Goal: Transaction & Acquisition: Purchase product/service

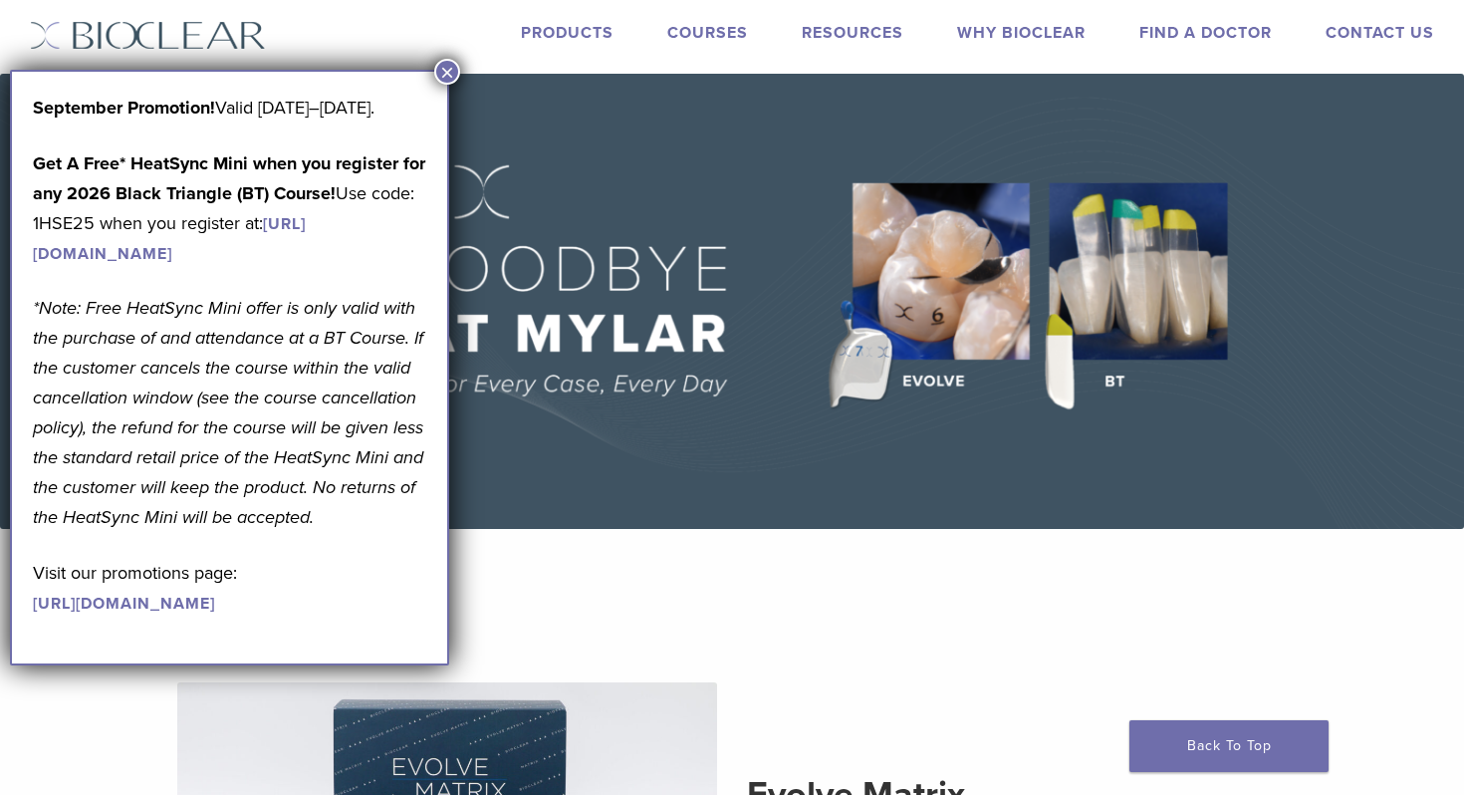
scroll to position [47, 0]
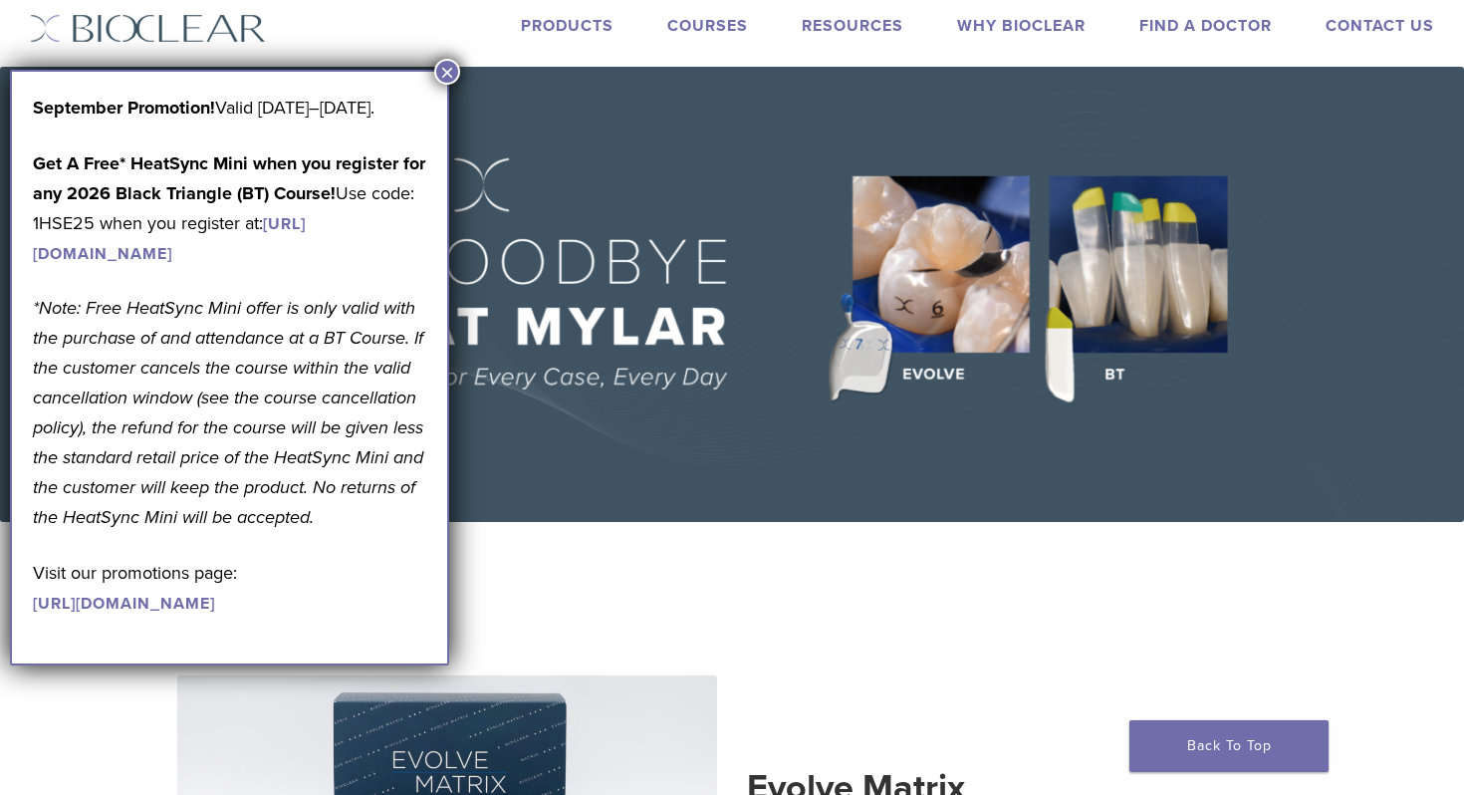
click at [446, 73] on button "×" at bounding box center [447, 72] width 26 height 26
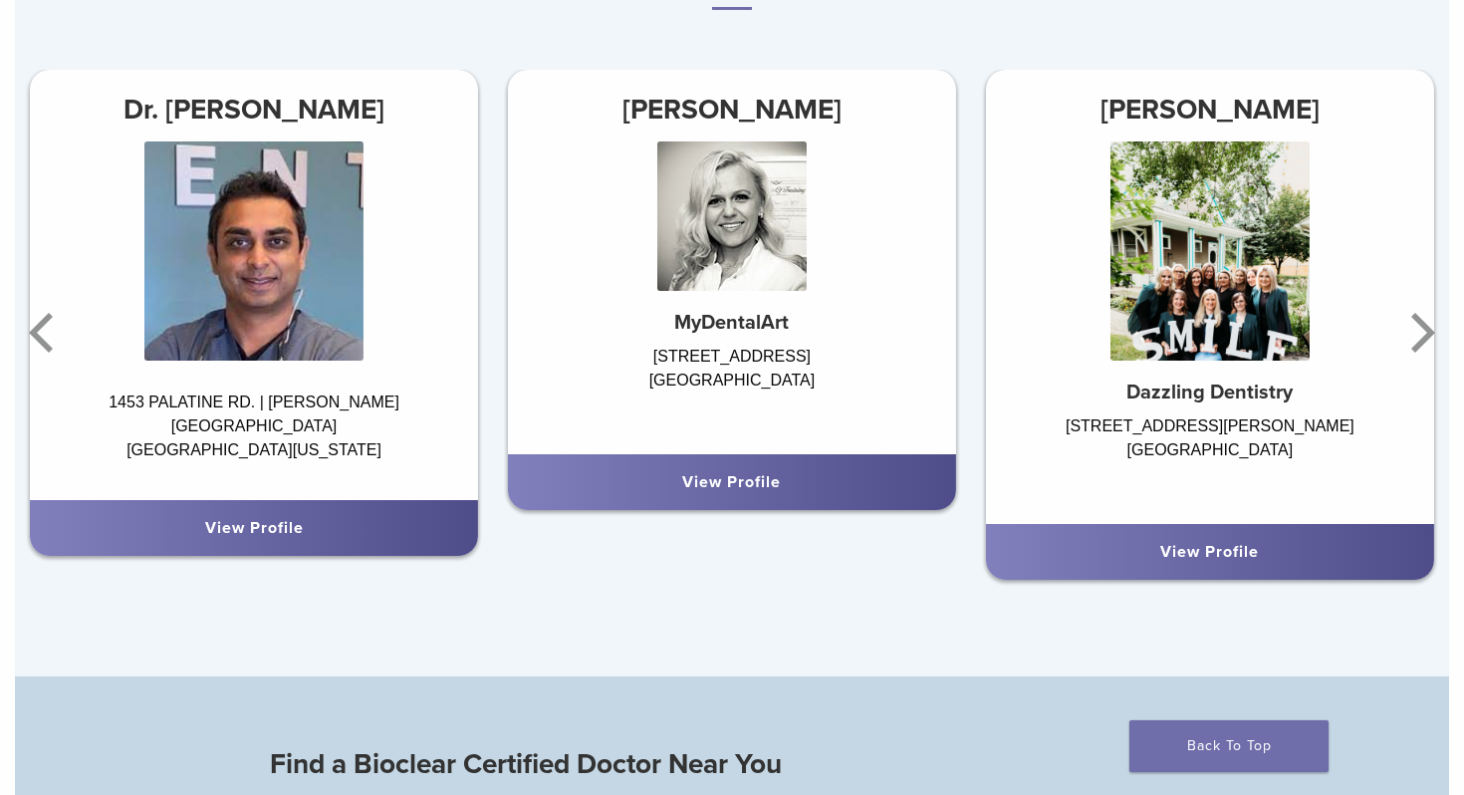
scroll to position [1248, 0]
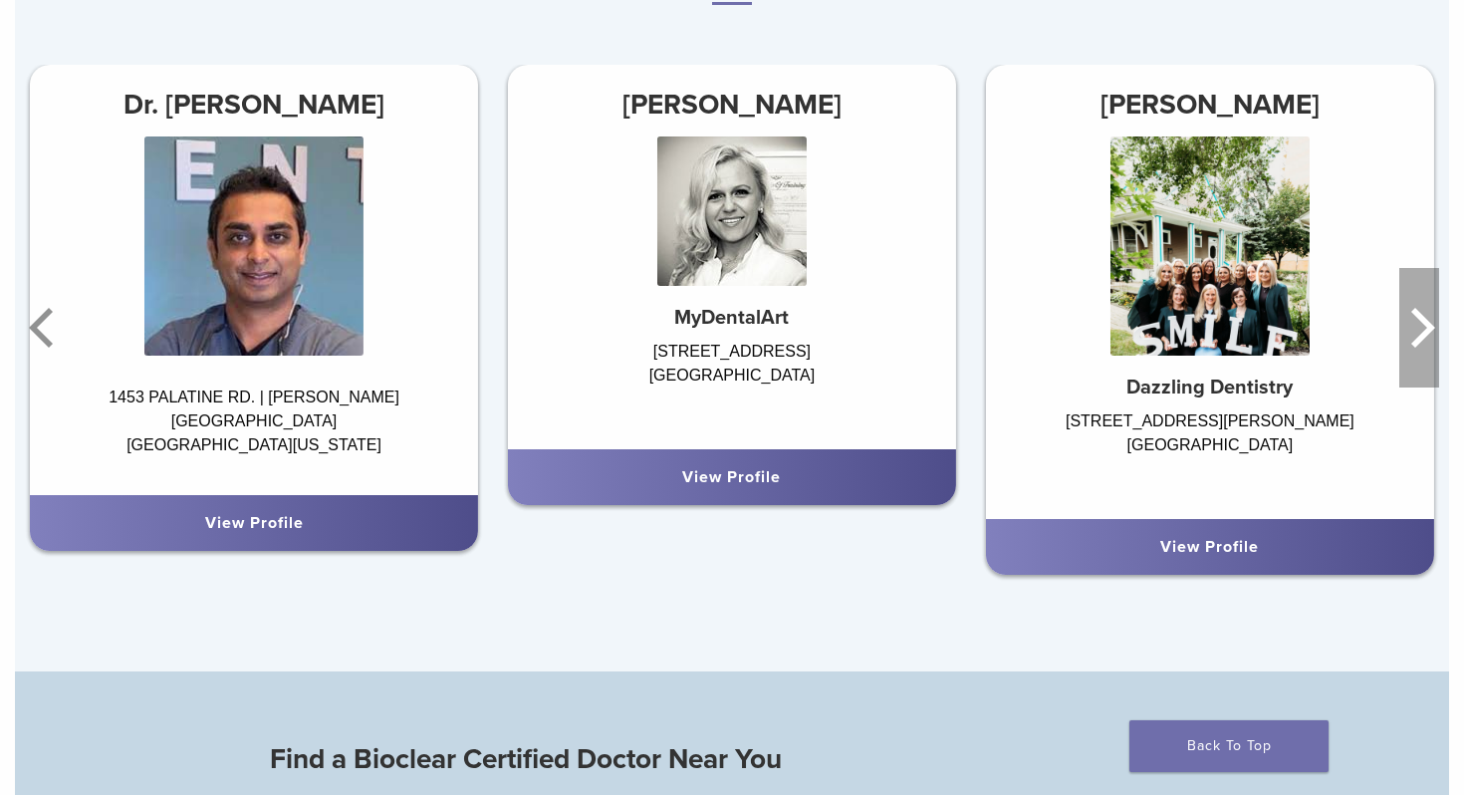
click at [1417, 312] on icon "Next" at bounding box center [1423, 328] width 24 height 40
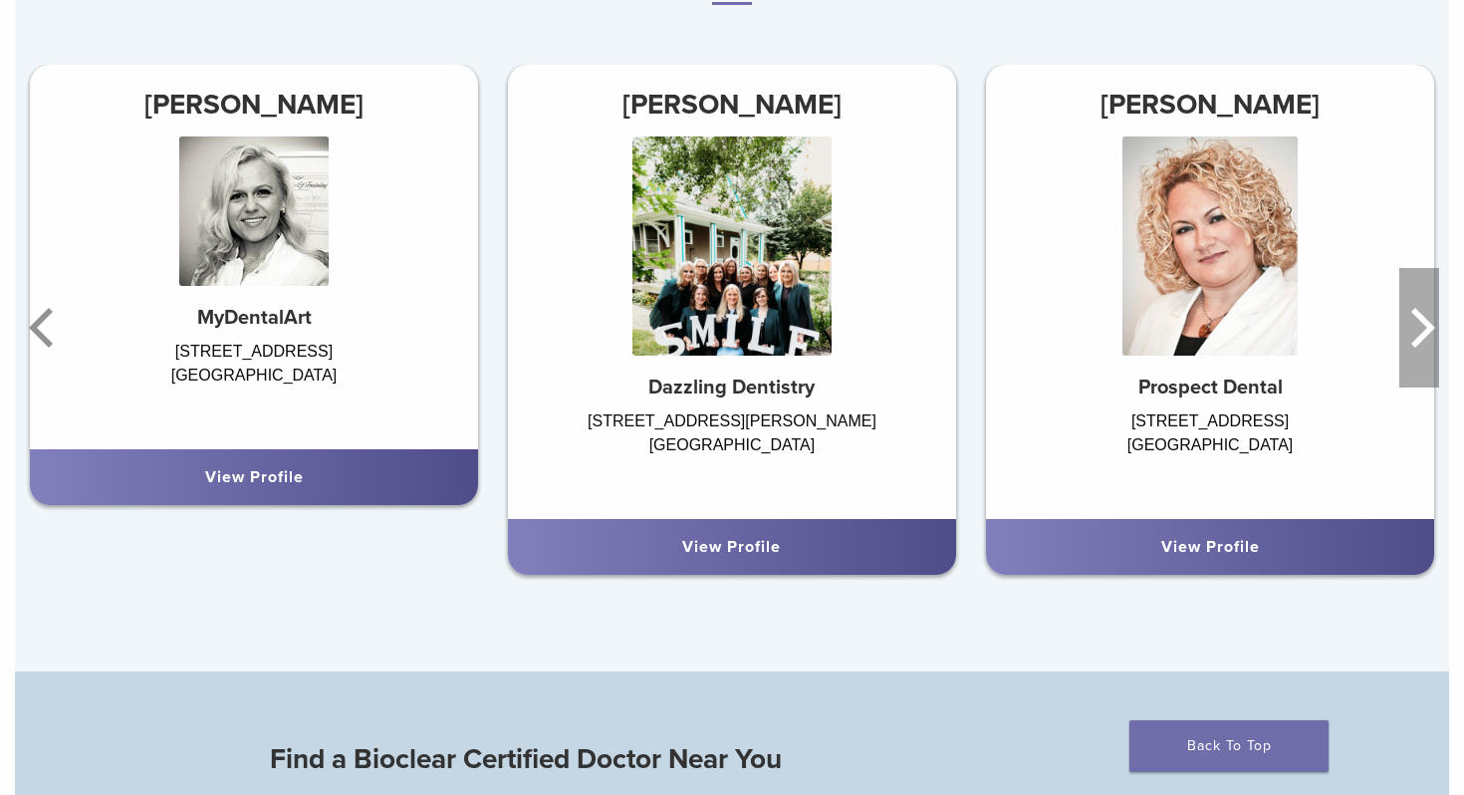
click at [1417, 312] on icon "Next" at bounding box center [1423, 328] width 24 height 40
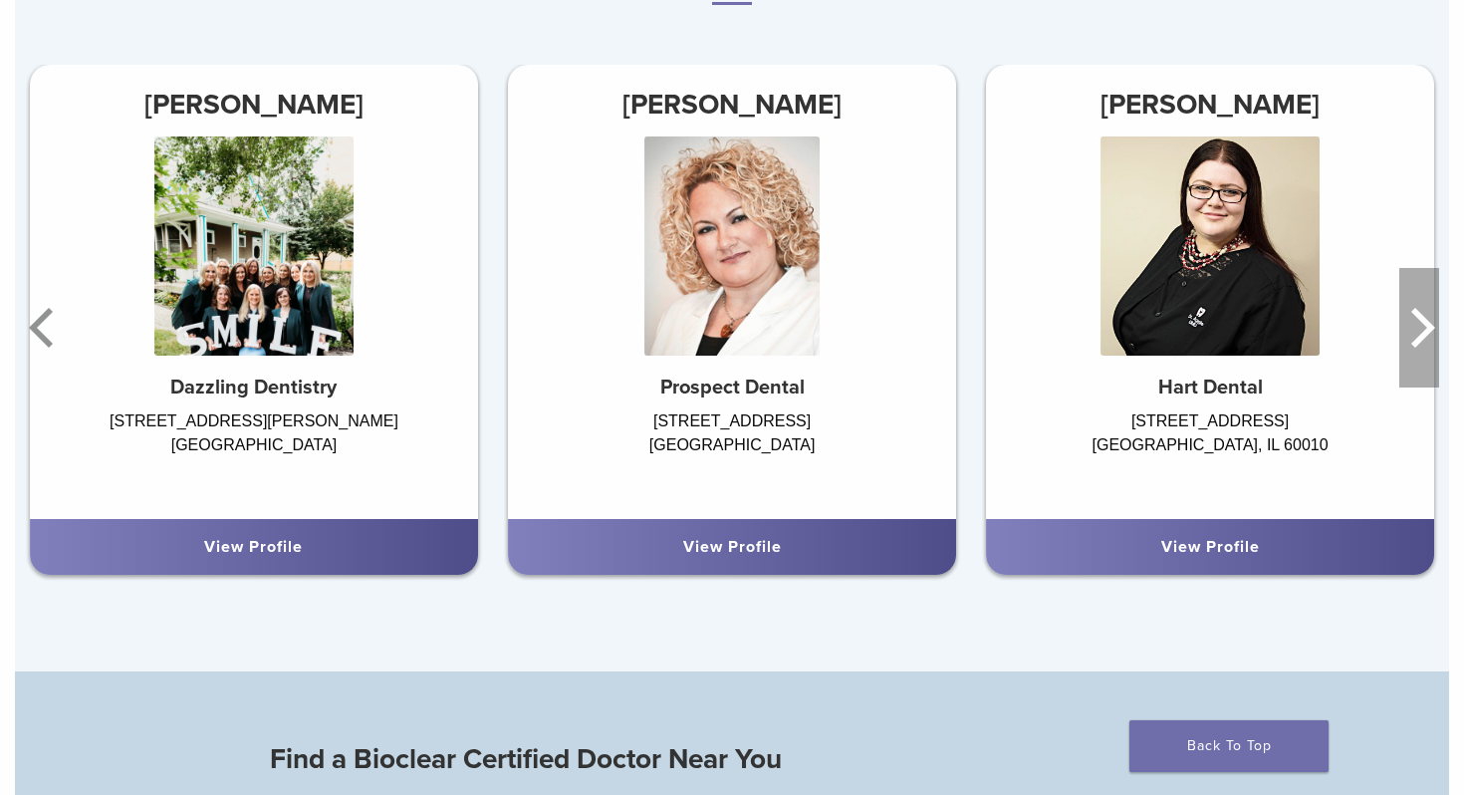
click at [1417, 312] on icon "Next" at bounding box center [1423, 328] width 24 height 40
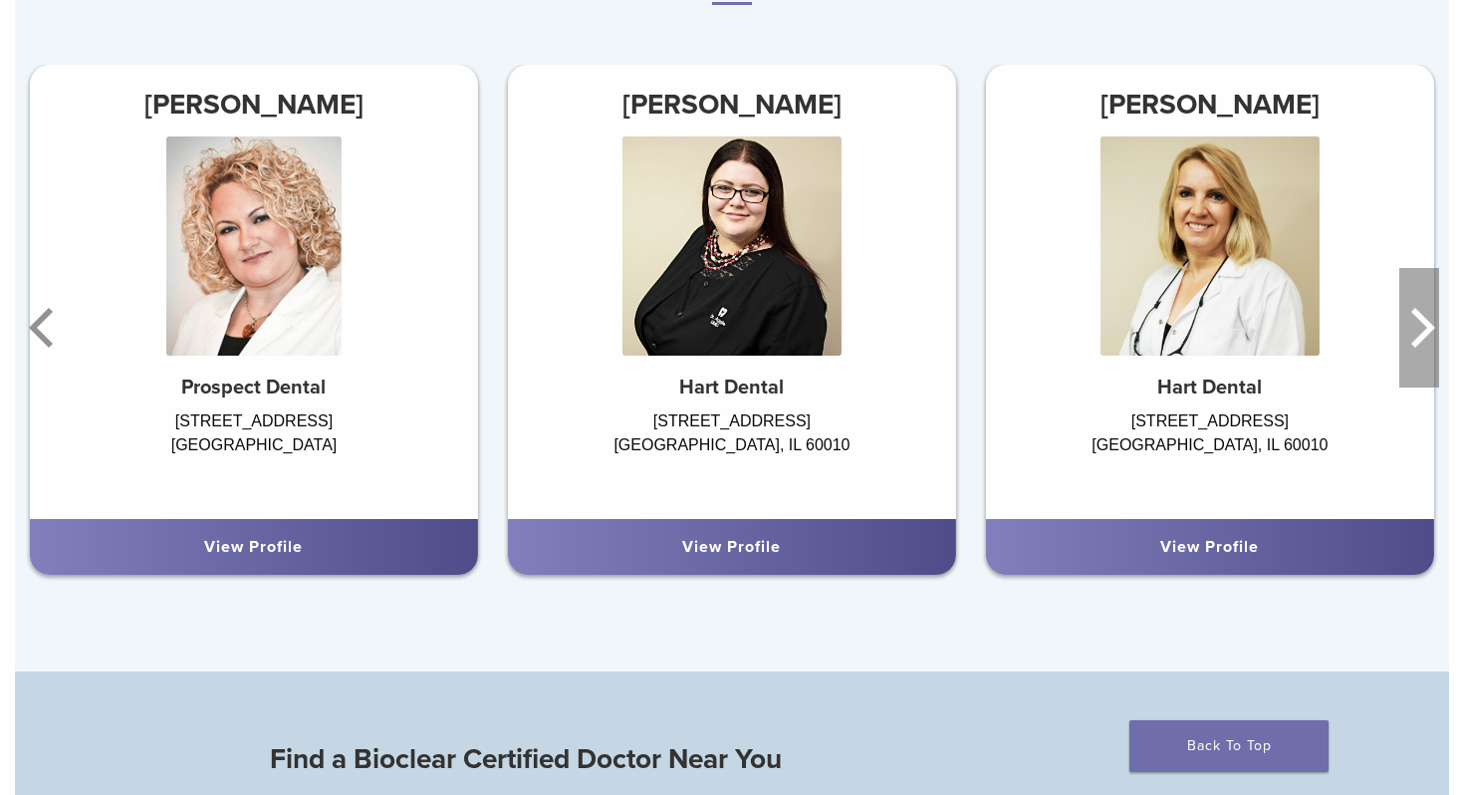
click at [1417, 312] on icon "Next" at bounding box center [1423, 328] width 24 height 40
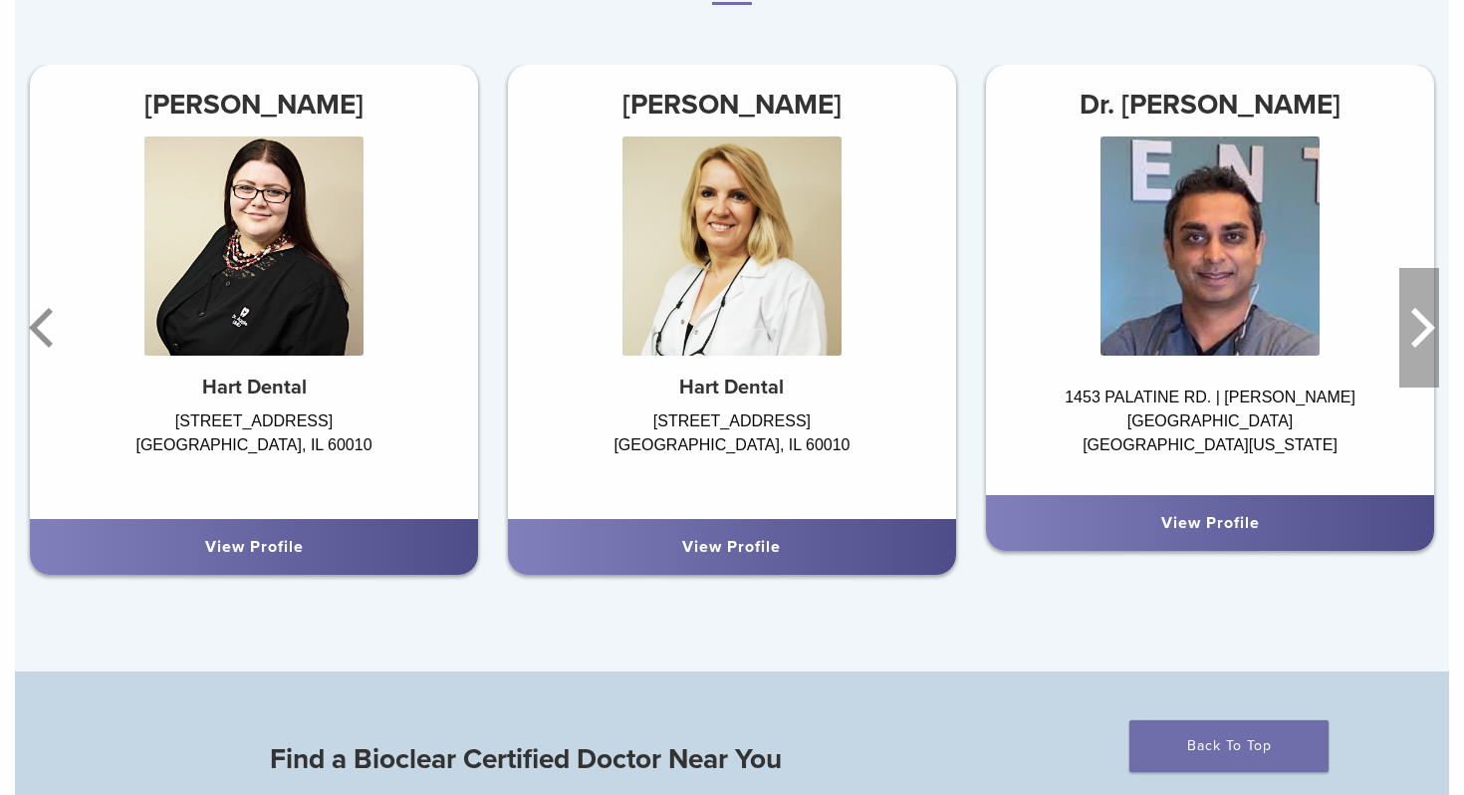
click at [1417, 312] on icon "Next" at bounding box center [1423, 328] width 24 height 40
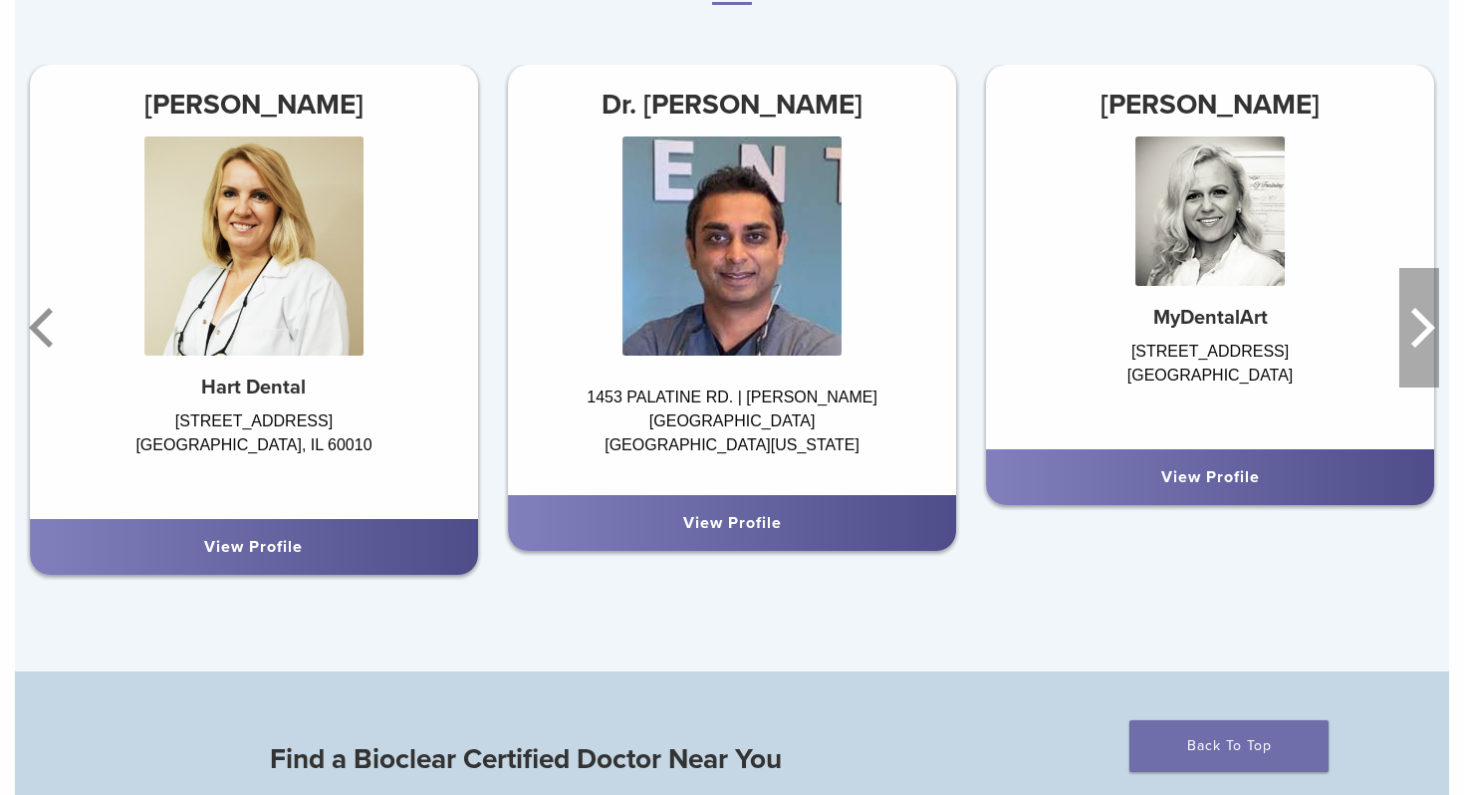
click at [1417, 312] on icon "Next" at bounding box center [1423, 328] width 24 height 40
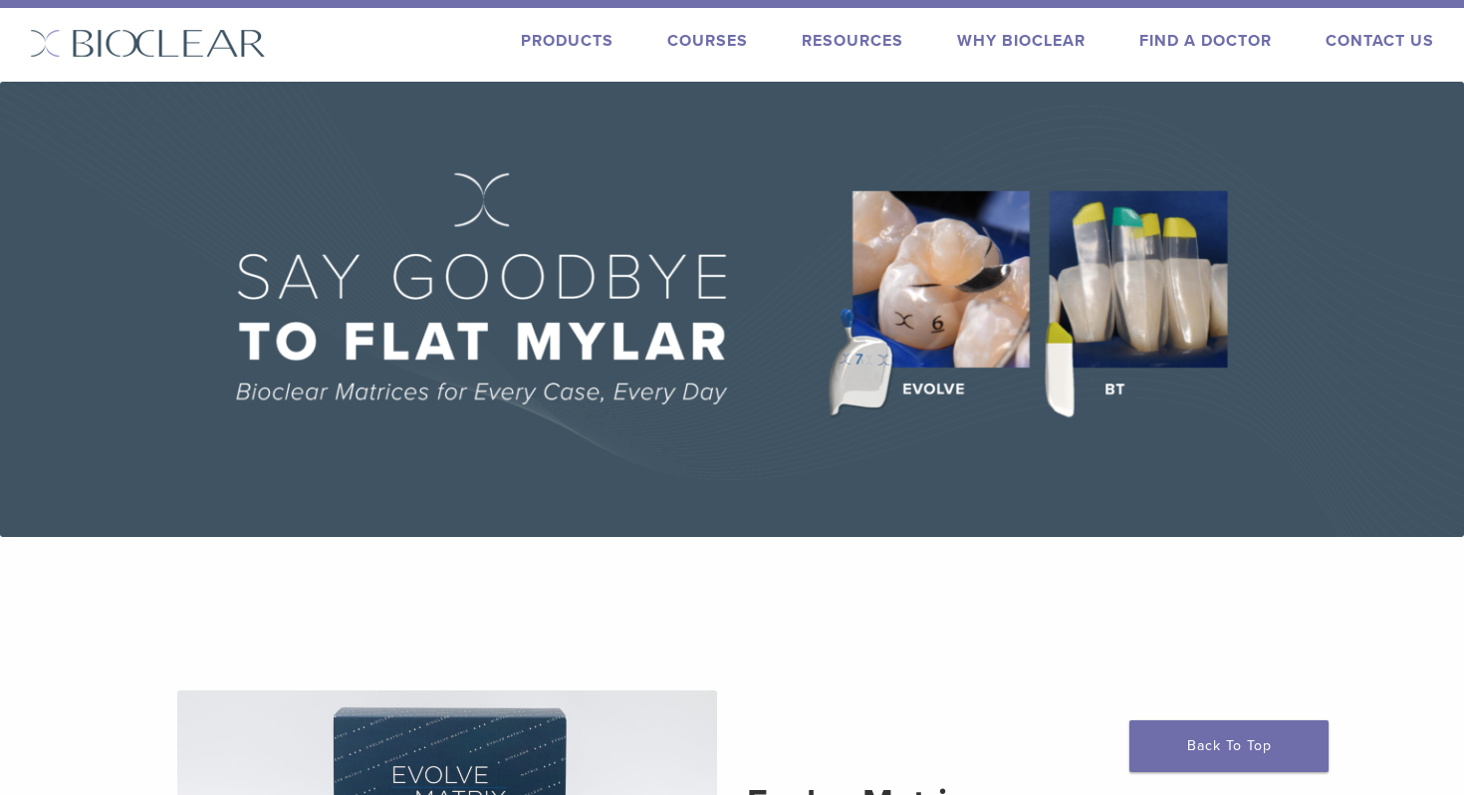
scroll to position [0, 0]
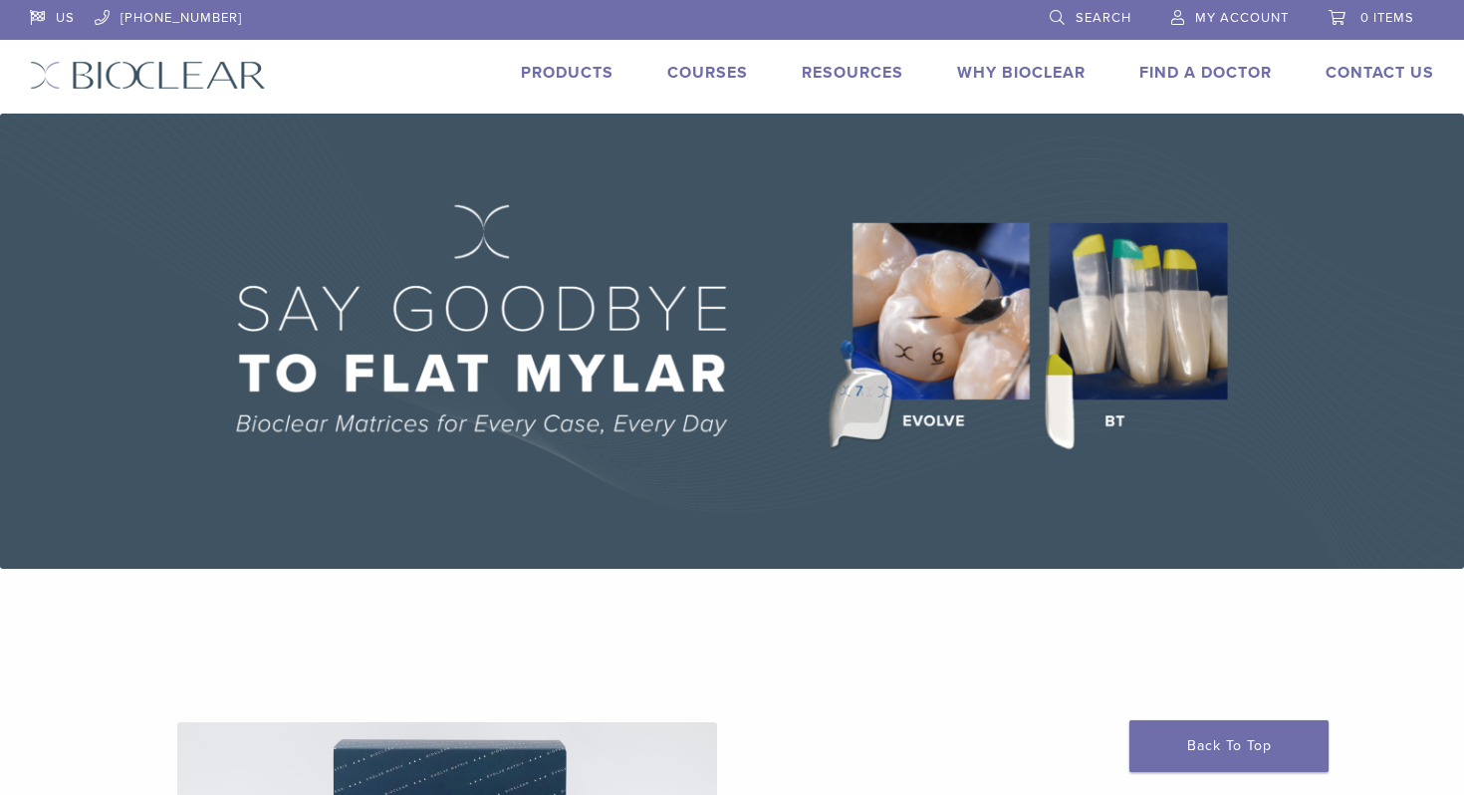
click at [557, 77] on link "Products" at bounding box center [567, 73] width 93 height 20
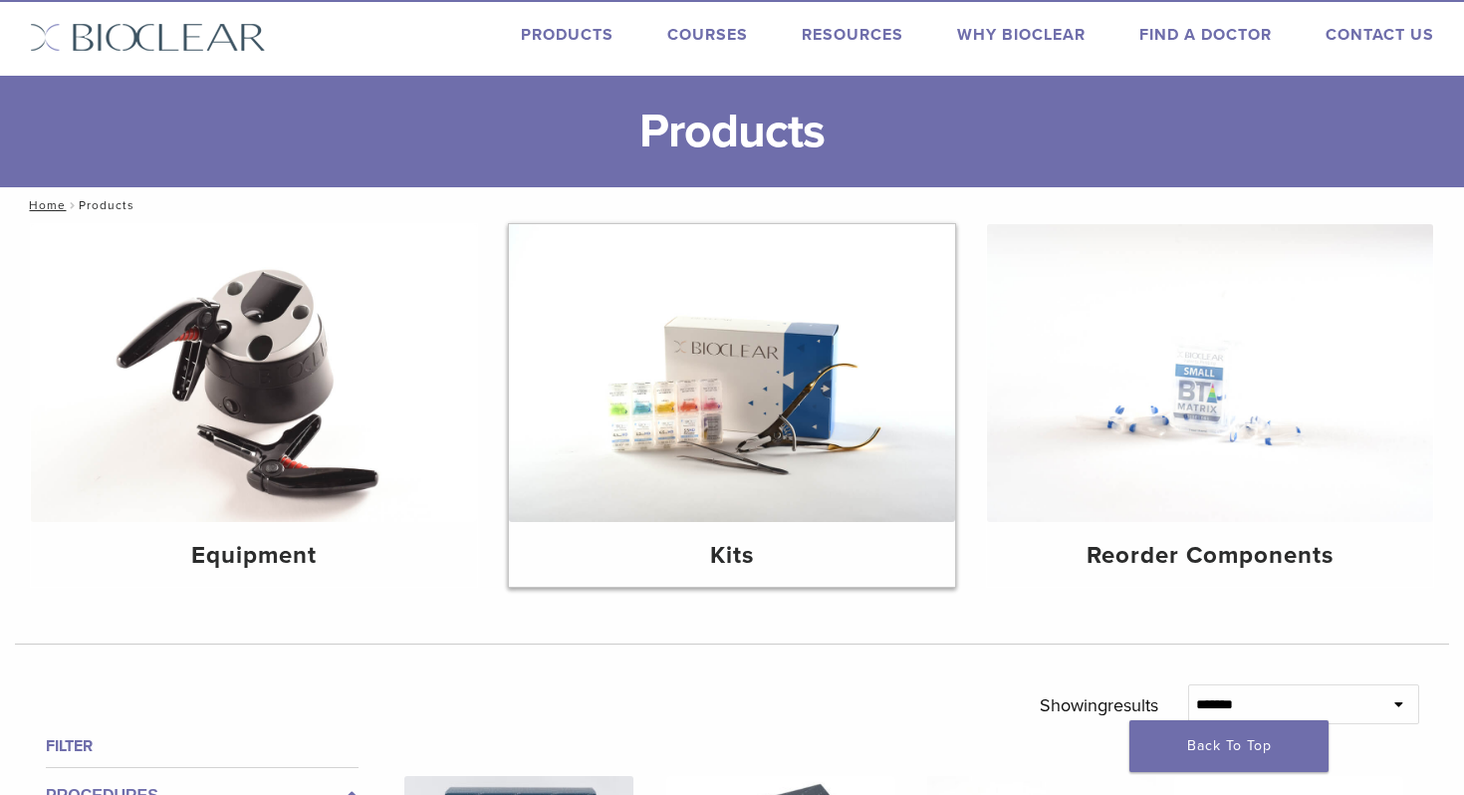
scroll to position [39, 0]
click at [769, 415] on img at bounding box center [732, 372] width 446 height 298
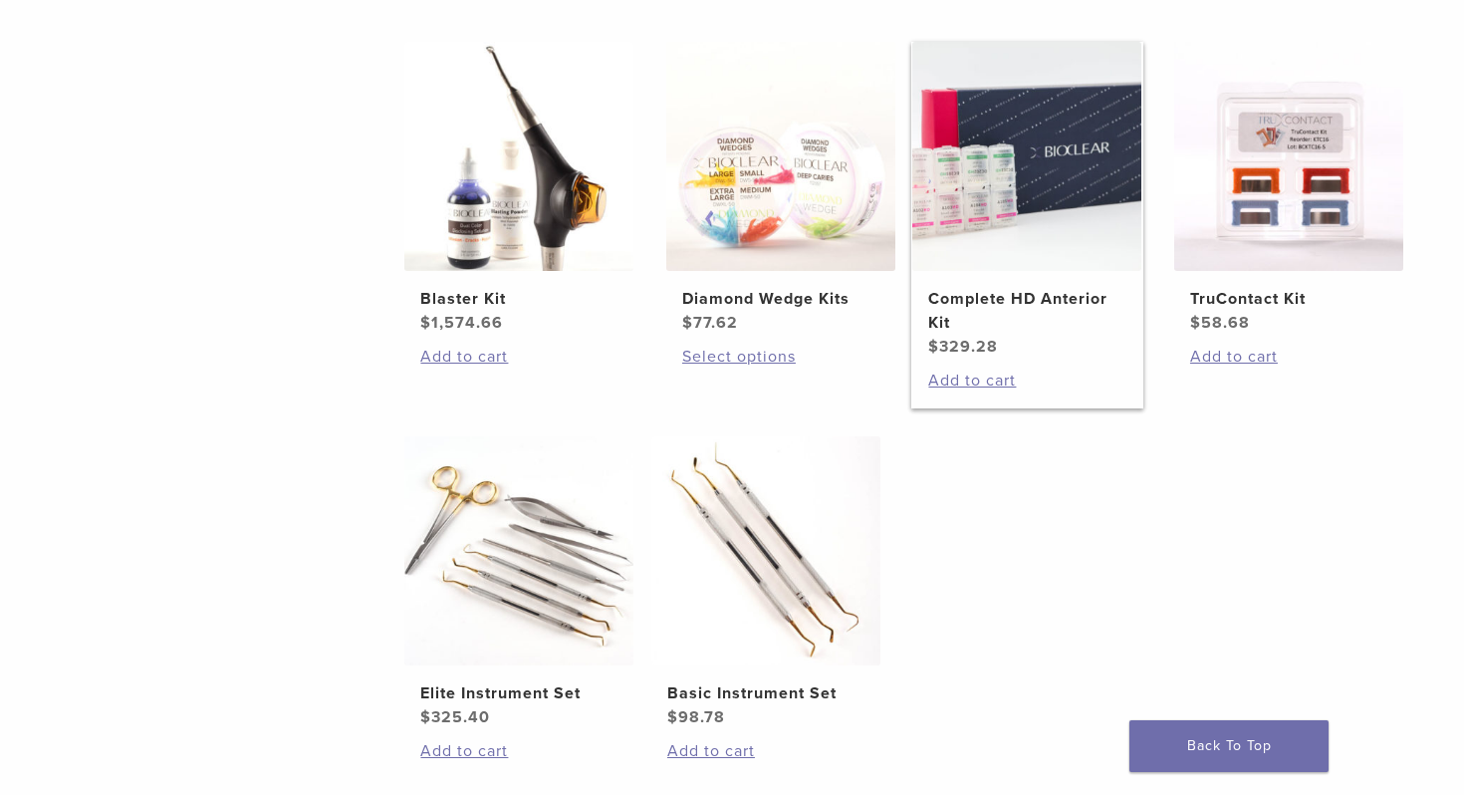
scroll to position [815, 0]
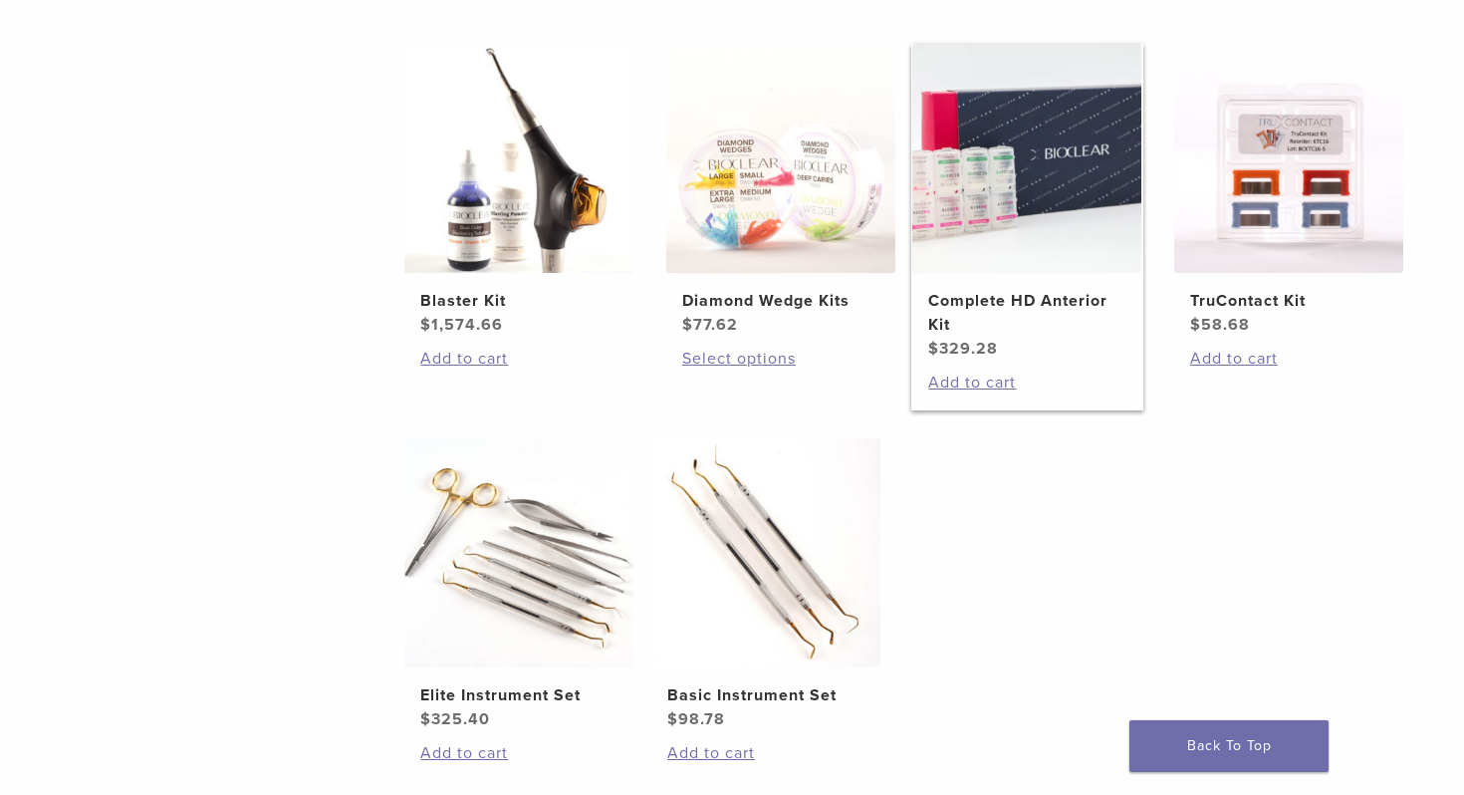
click at [1006, 259] on img at bounding box center [1026, 158] width 229 height 229
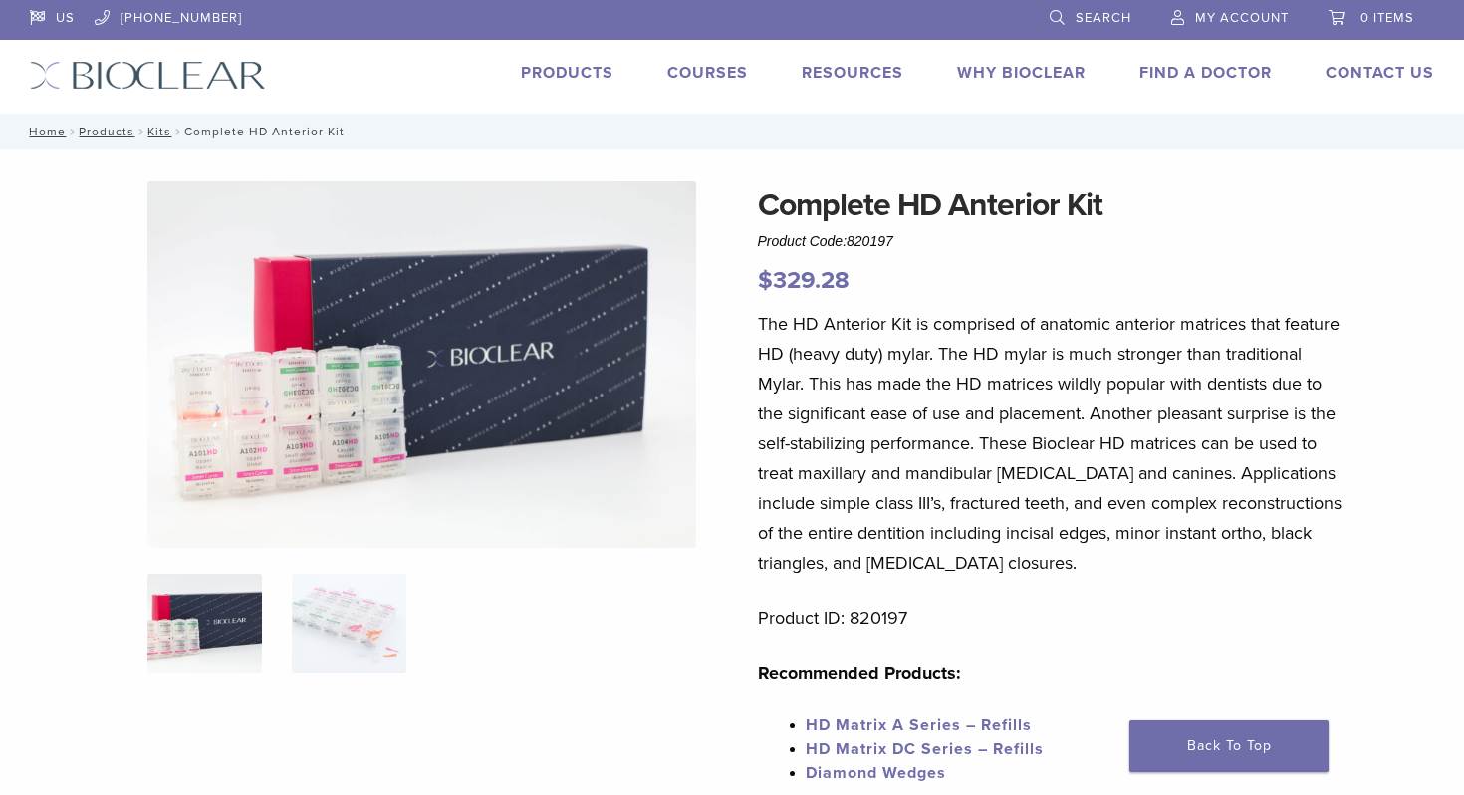
click at [341, 361] on img at bounding box center [422, 364] width 550 height 367
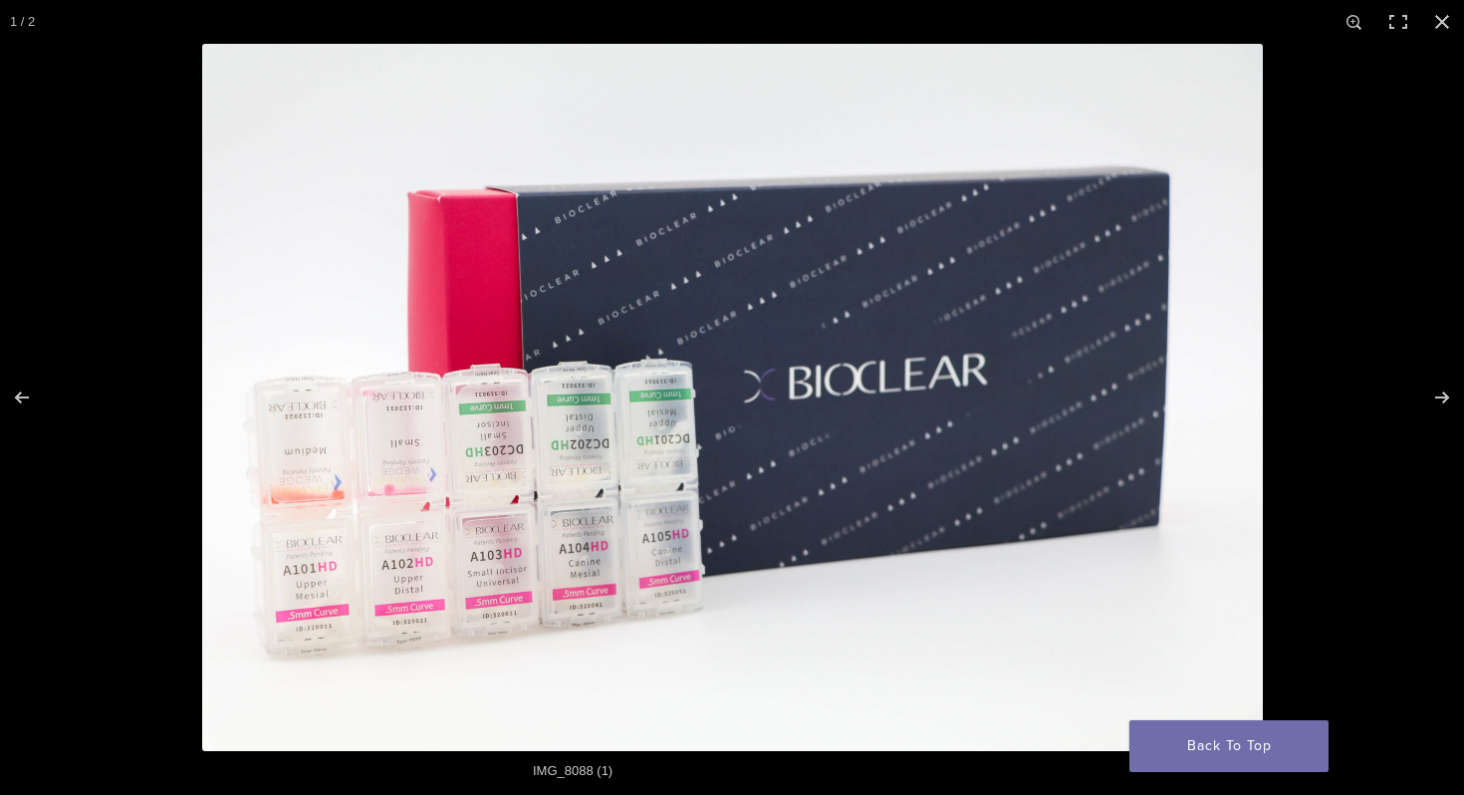
click at [381, 248] on img at bounding box center [732, 397] width 1061 height 707
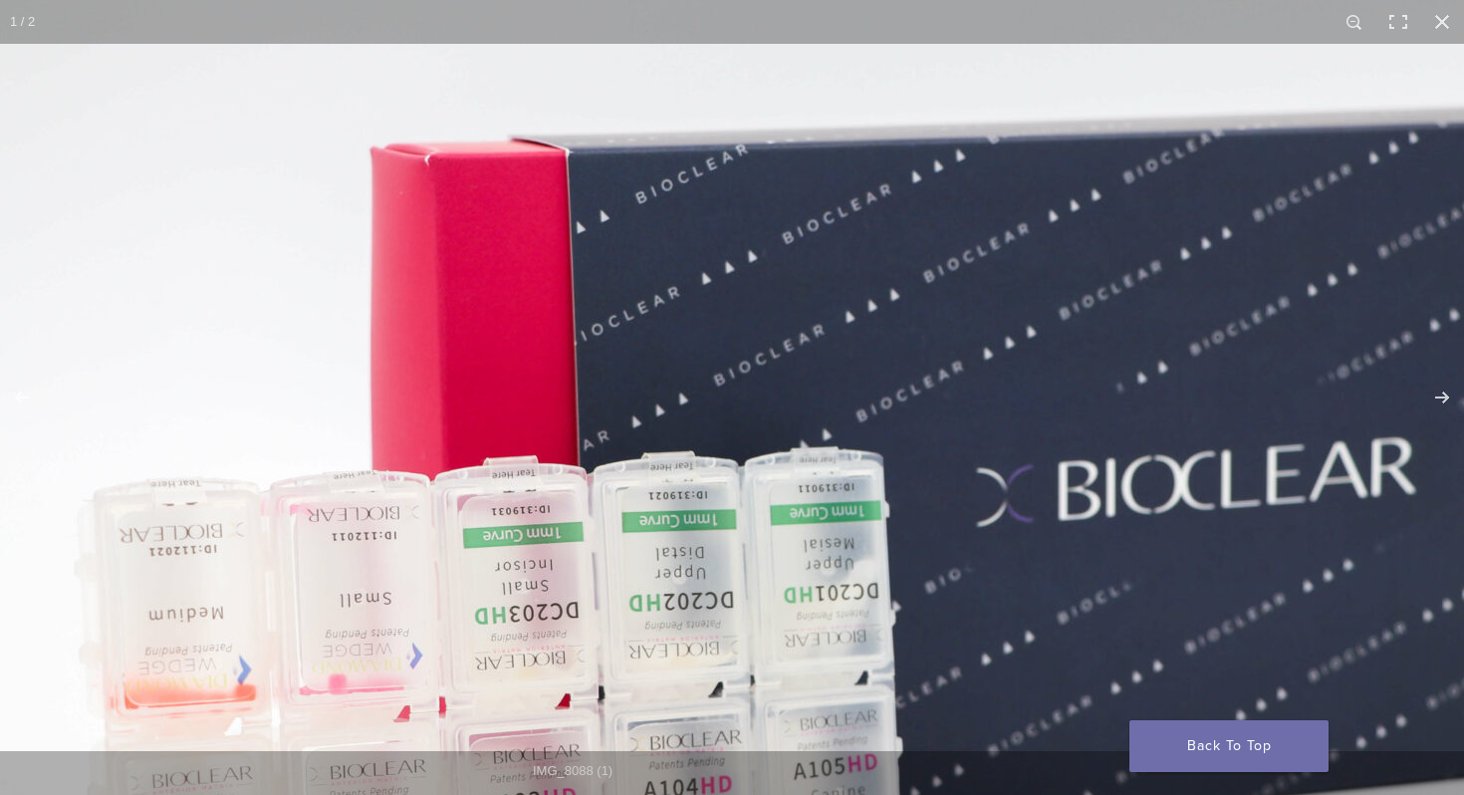
click at [368, 257] on img at bounding box center [956, 516] width 1912 height 1275
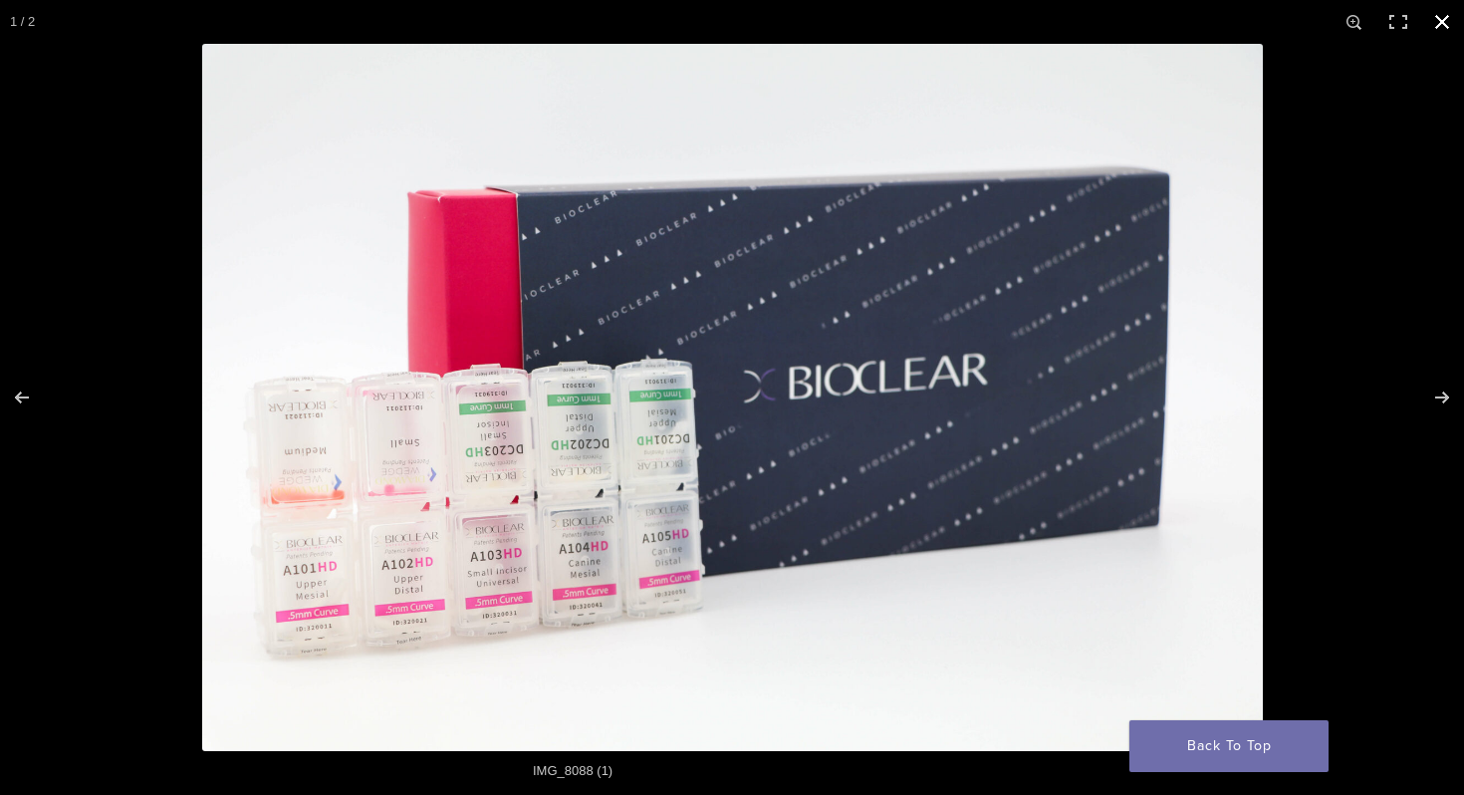
click at [63, 283] on div at bounding box center [732, 397] width 1464 height 795
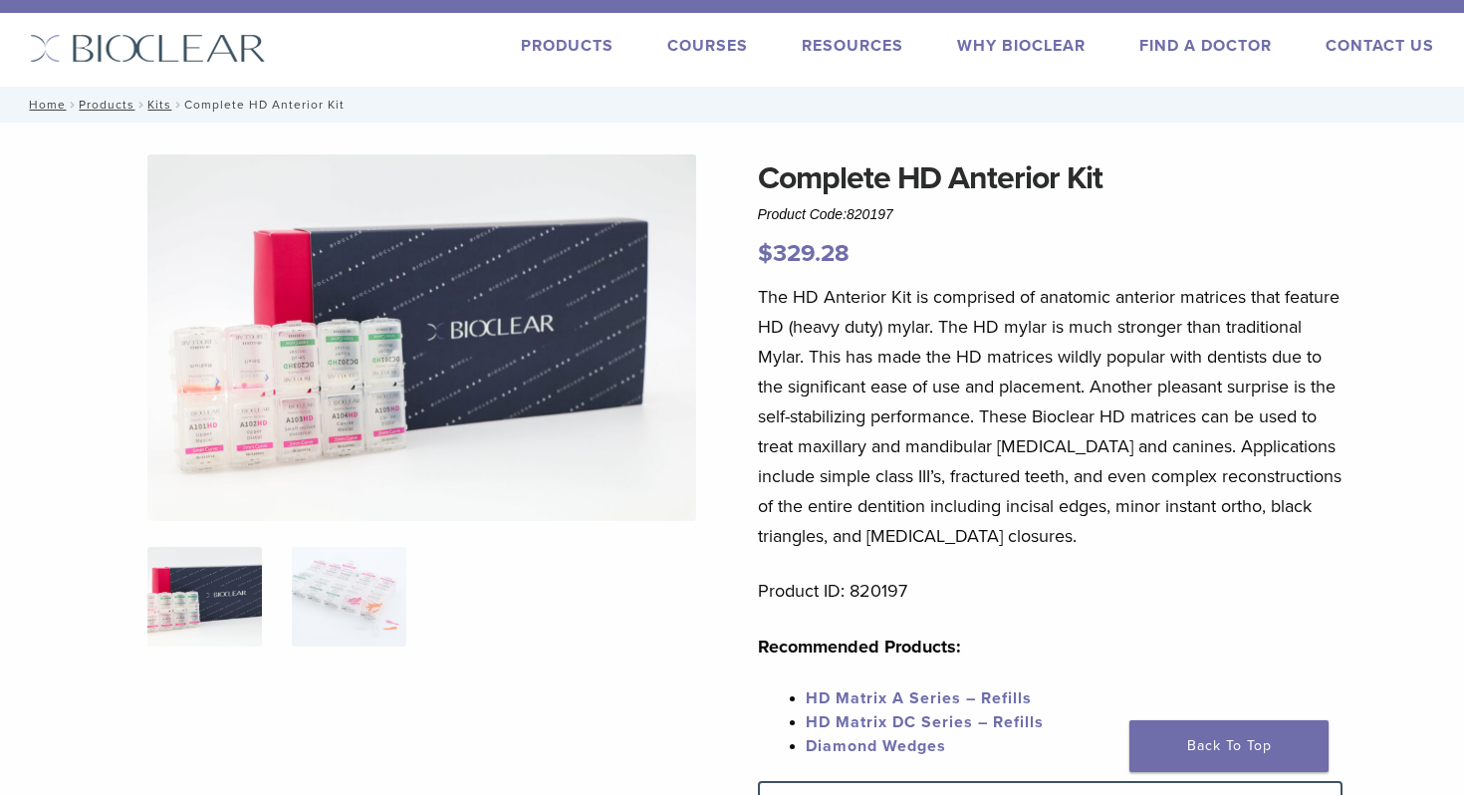
scroll to position [36, 0]
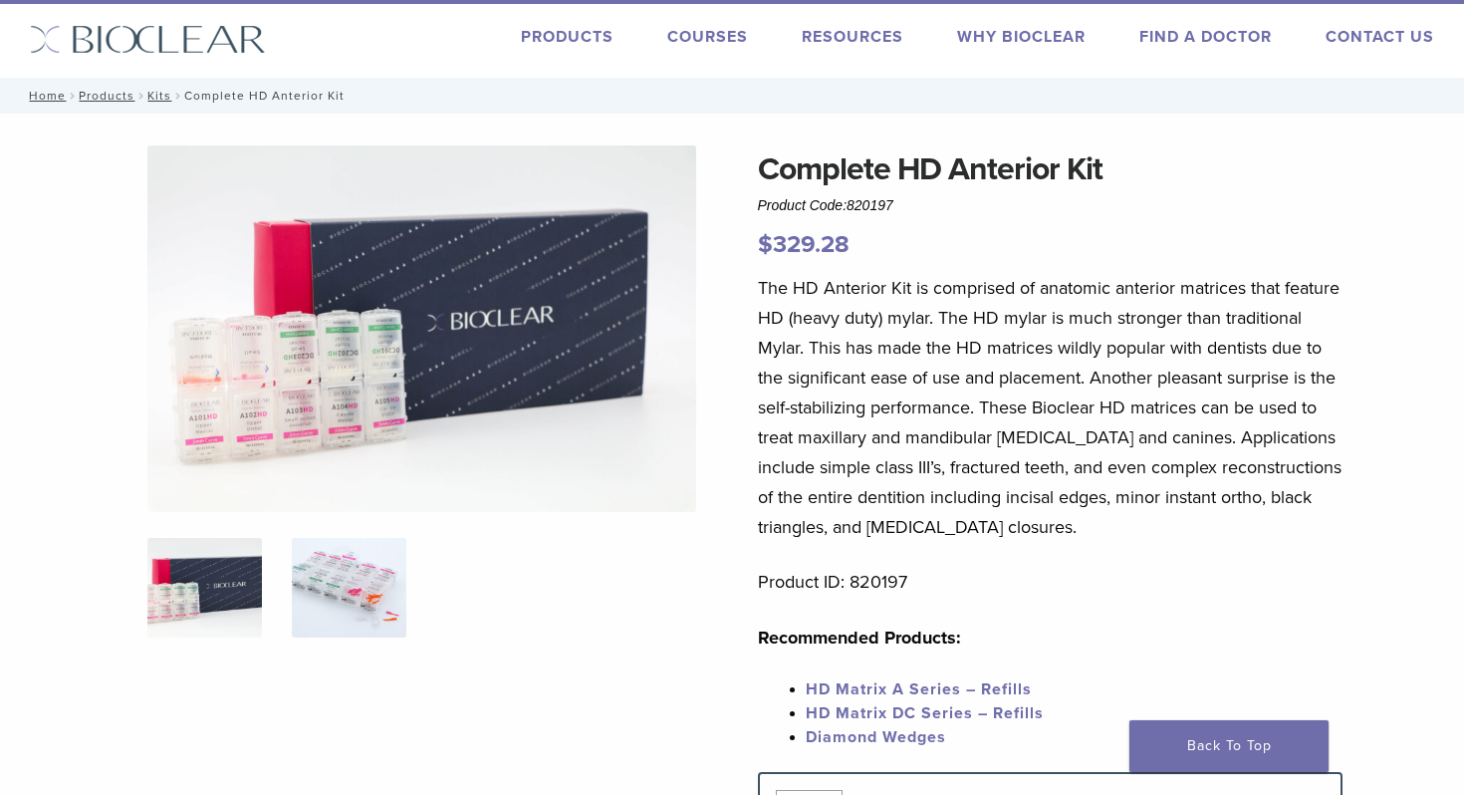
click at [343, 589] on img at bounding box center [349, 588] width 115 height 100
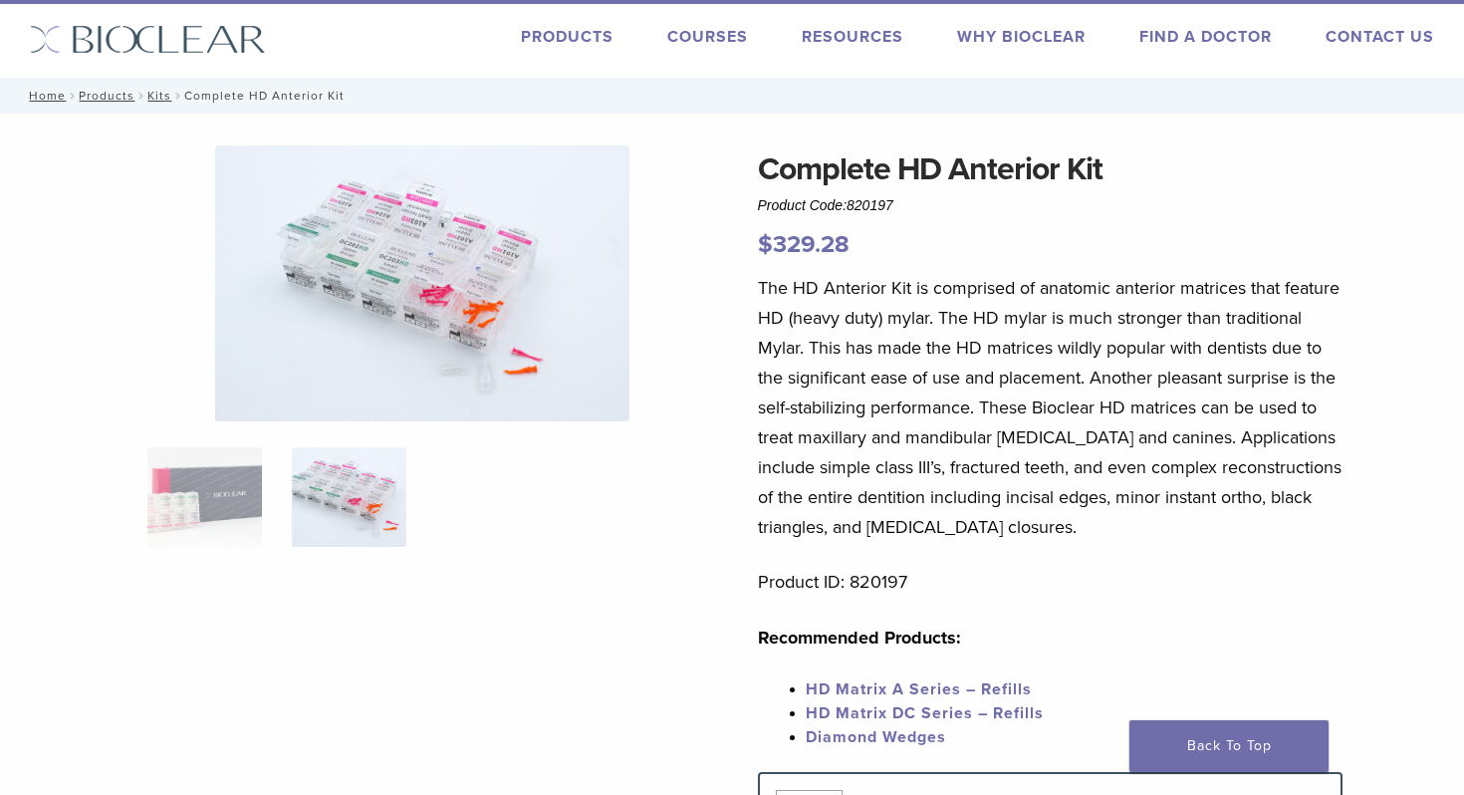
click at [418, 308] on img at bounding box center [422, 283] width 414 height 276
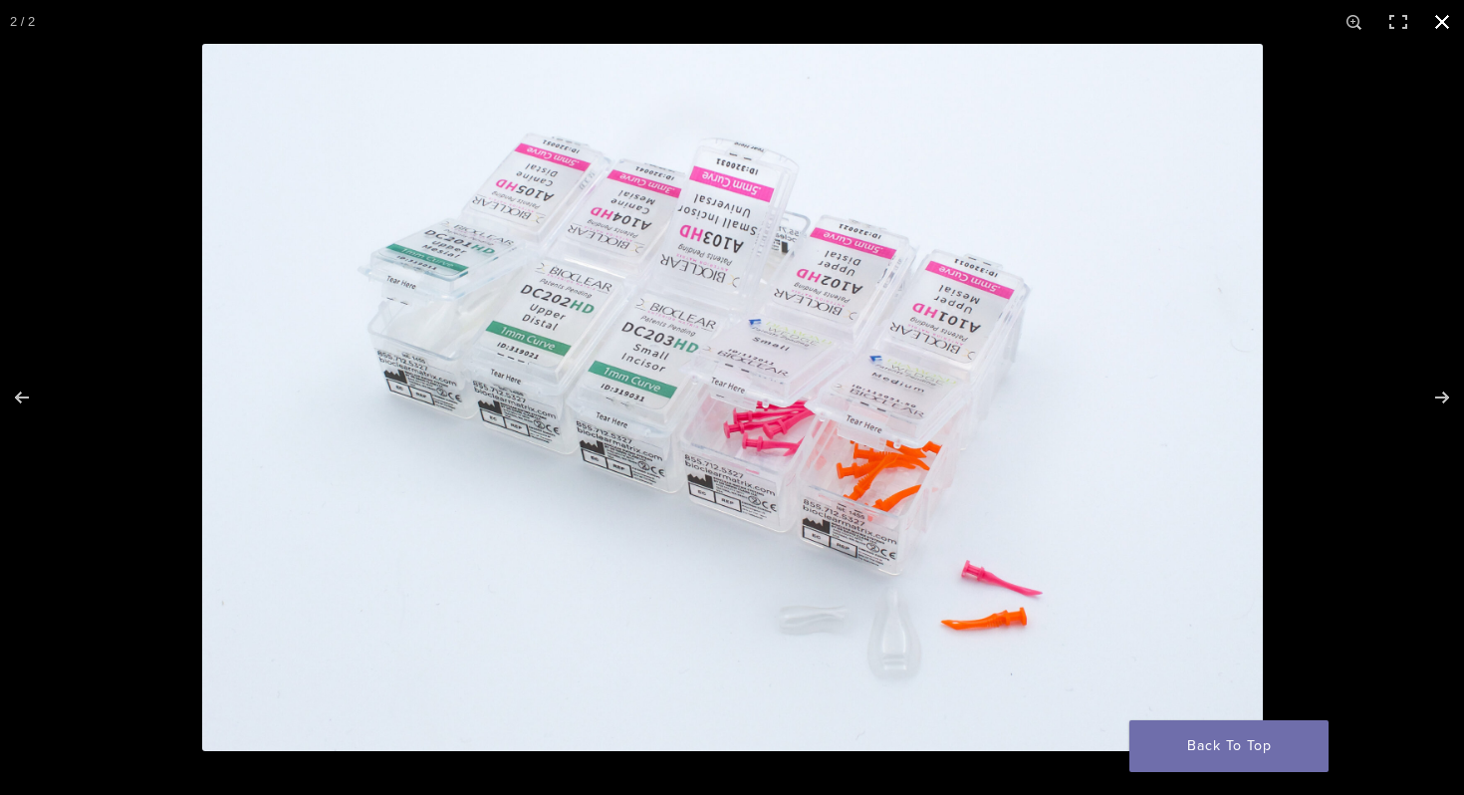
click at [150, 359] on div at bounding box center [732, 397] width 1464 height 795
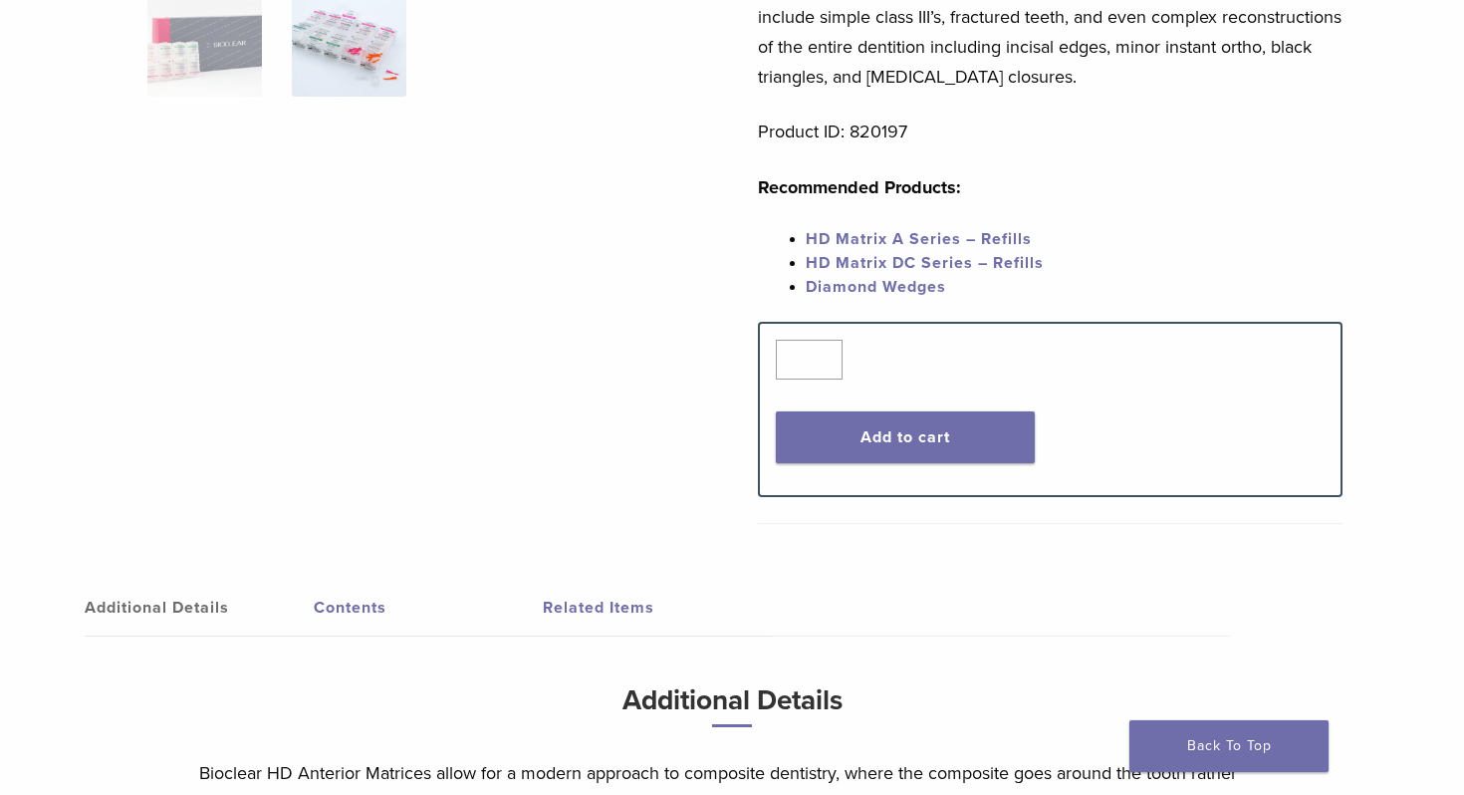
scroll to position [511, 0]
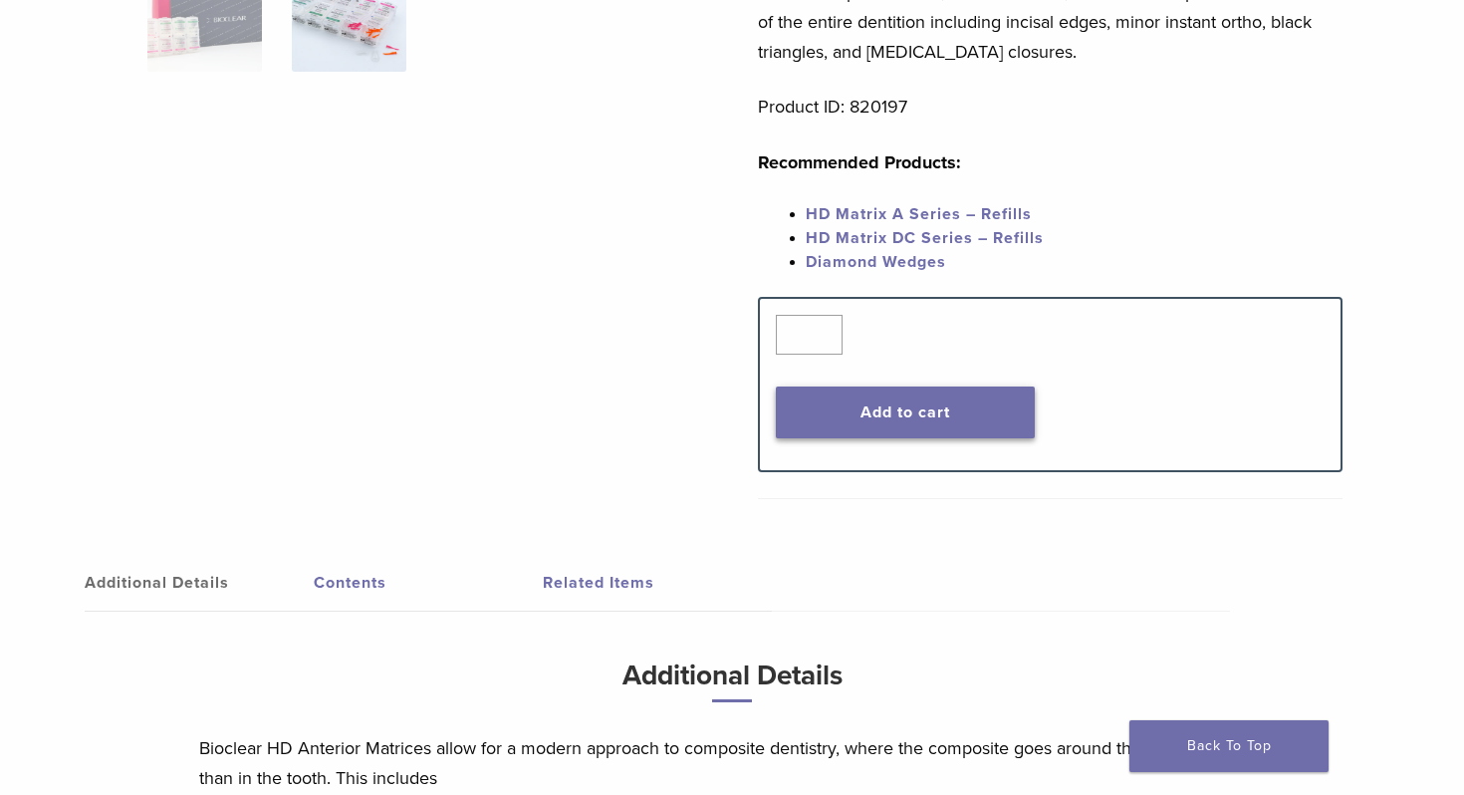
click at [879, 411] on button "Add to cart" at bounding box center [906, 412] width 260 height 52
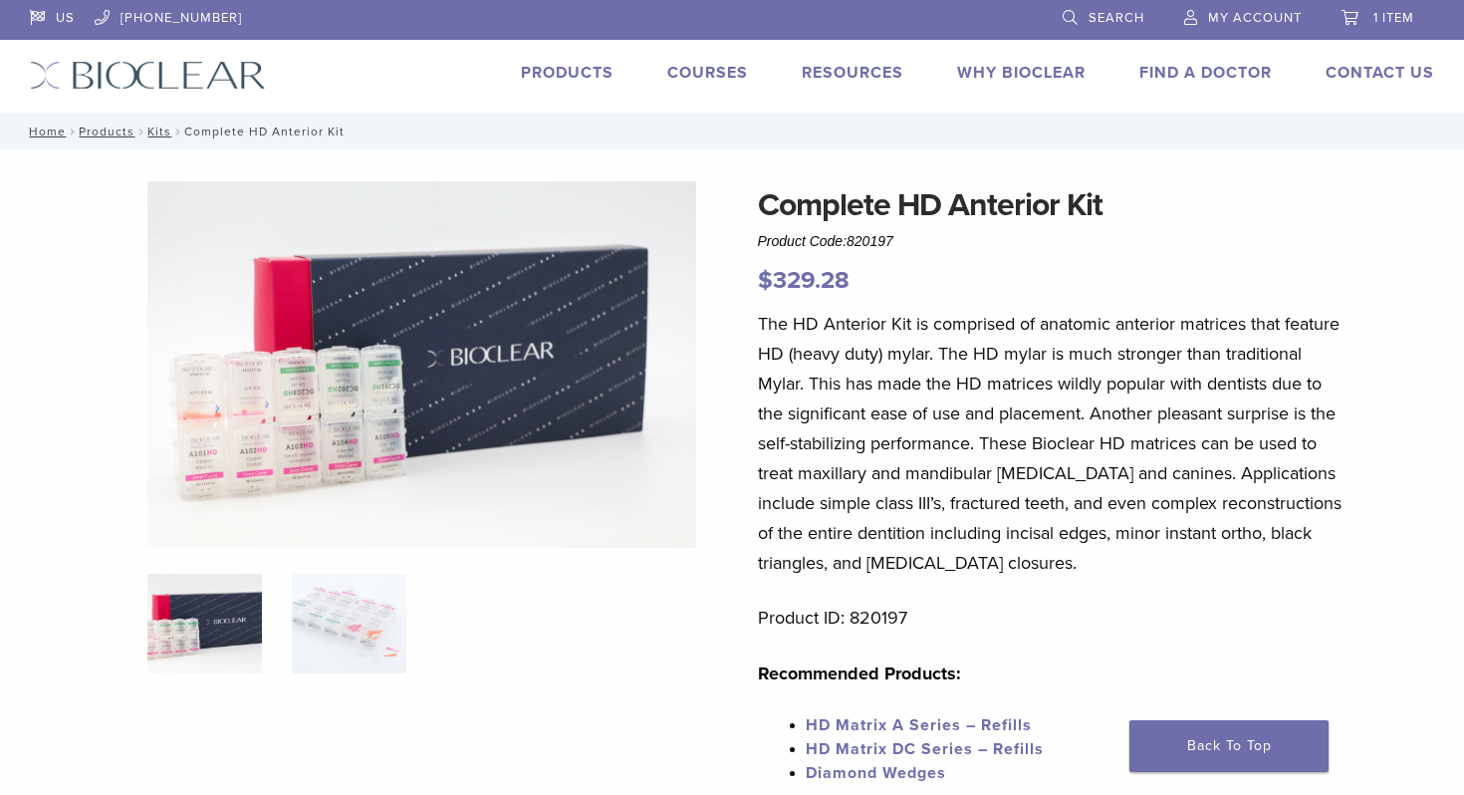
scroll to position [511, 0]
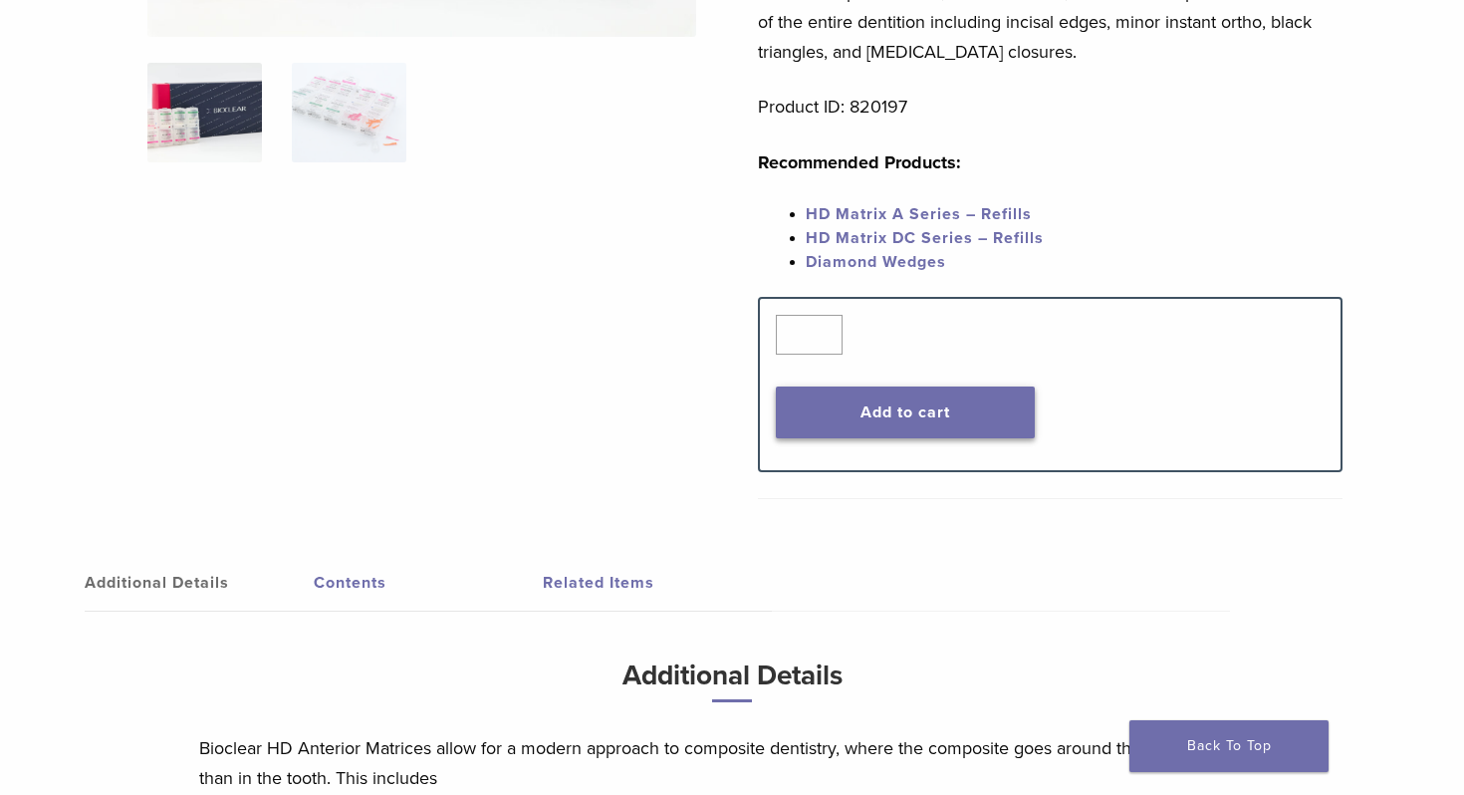
click at [812, 411] on button "Add to cart" at bounding box center [906, 412] width 260 height 52
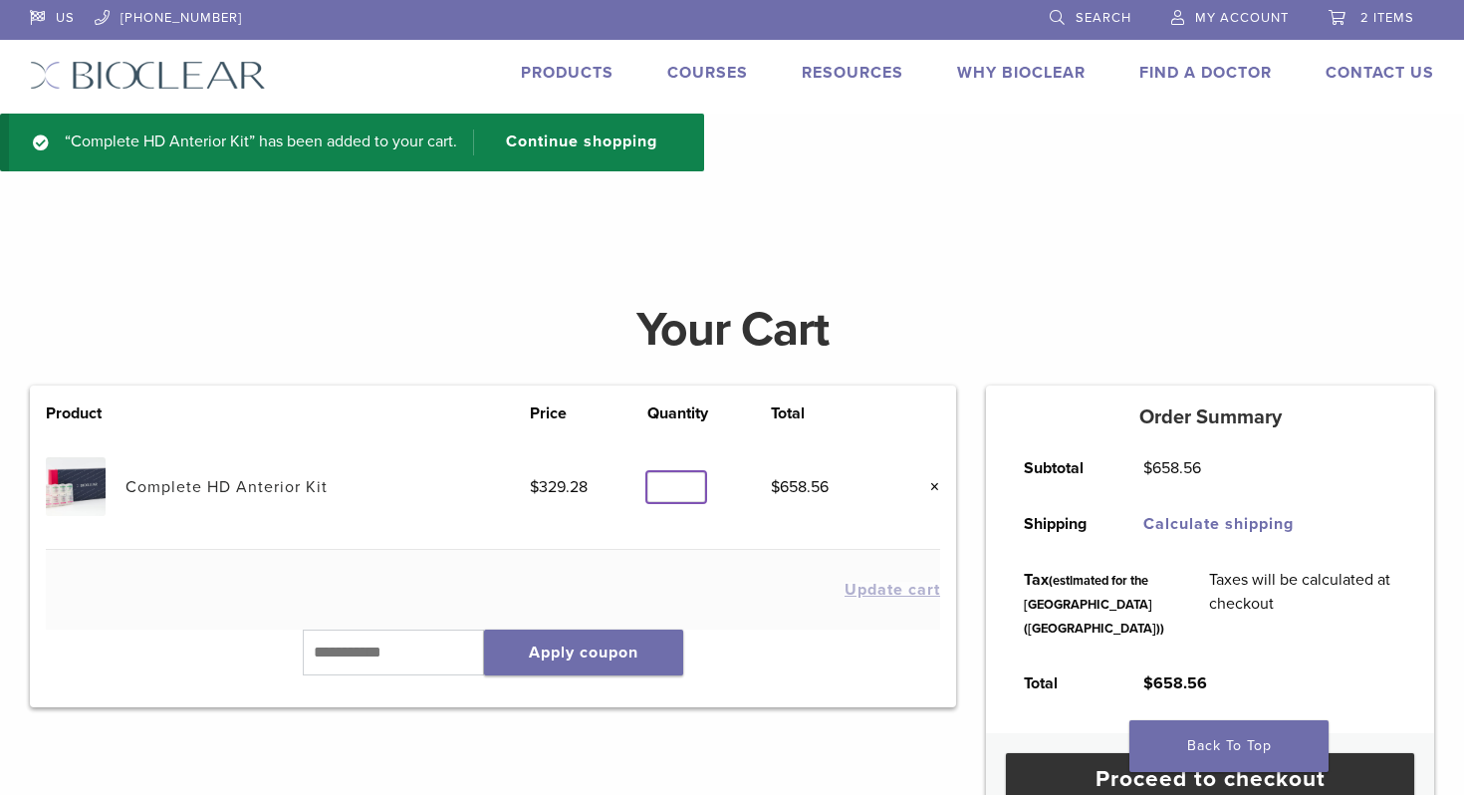
type input "*"
click at [685, 492] on input "*" at bounding box center [676, 487] width 58 height 31
click at [860, 230] on h4 at bounding box center [732, 237] width 1464 height 48
click at [397, 649] on input "text" at bounding box center [393, 653] width 181 height 46
paste input "*****"
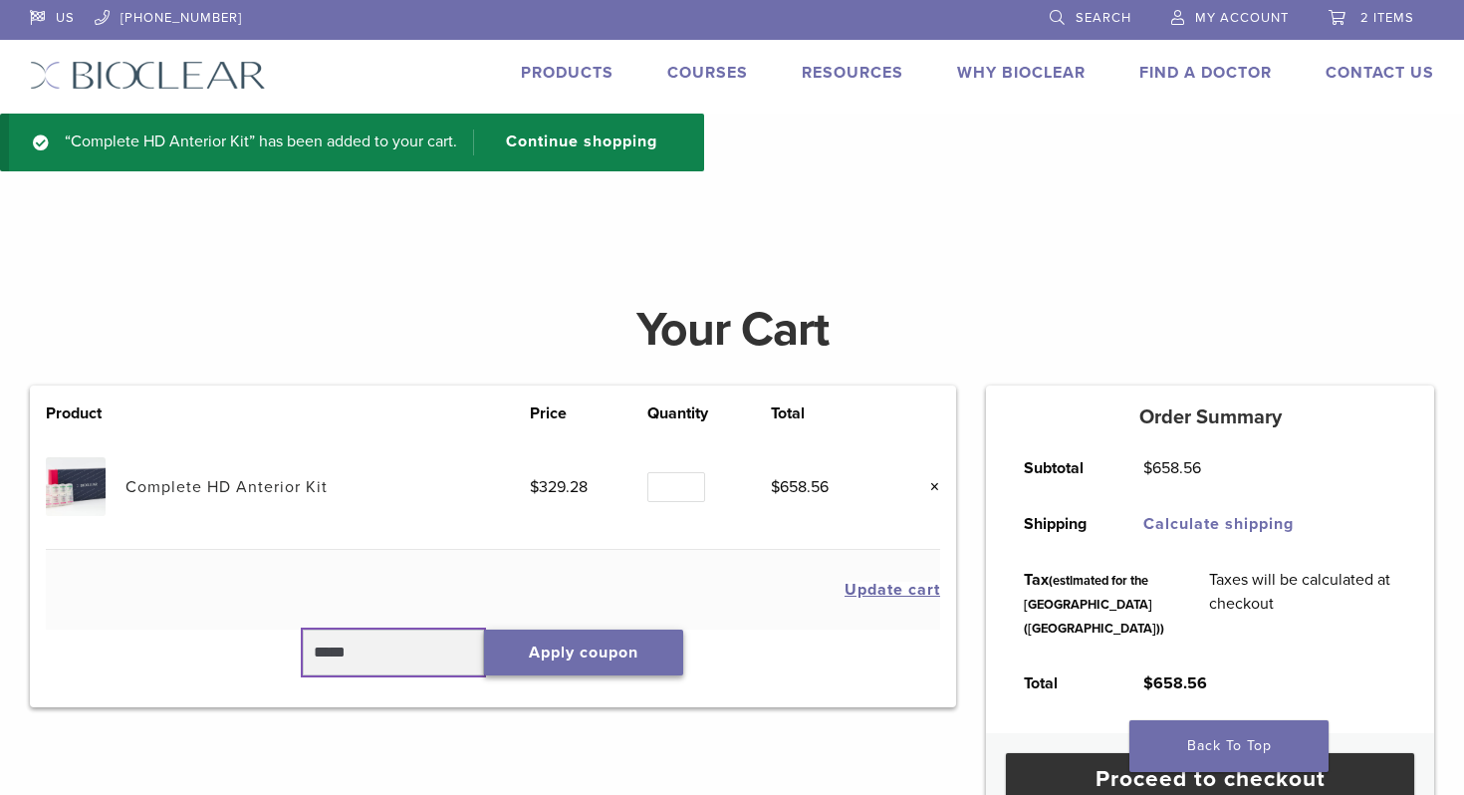
type input "*****"
click at [595, 648] on button "Apply coupon" at bounding box center [583, 653] width 199 height 46
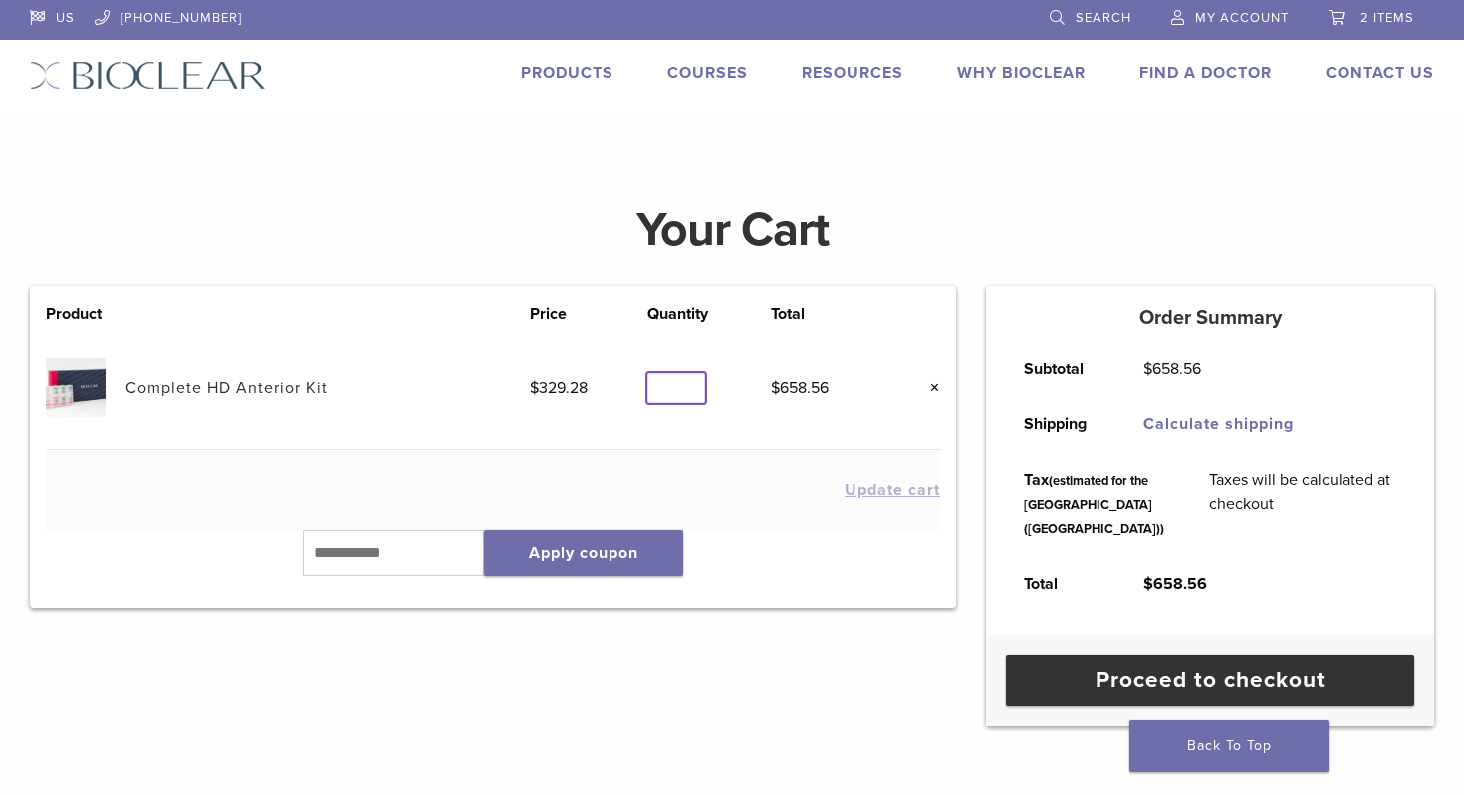
click at [690, 399] on input "*" at bounding box center [676, 388] width 58 height 31
type input "*"
click at [689, 389] on input "*" at bounding box center [676, 388] width 58 height 31
click at [882, 488] on button "Update cart" at bounding box center [893, 490] width 96 height 16
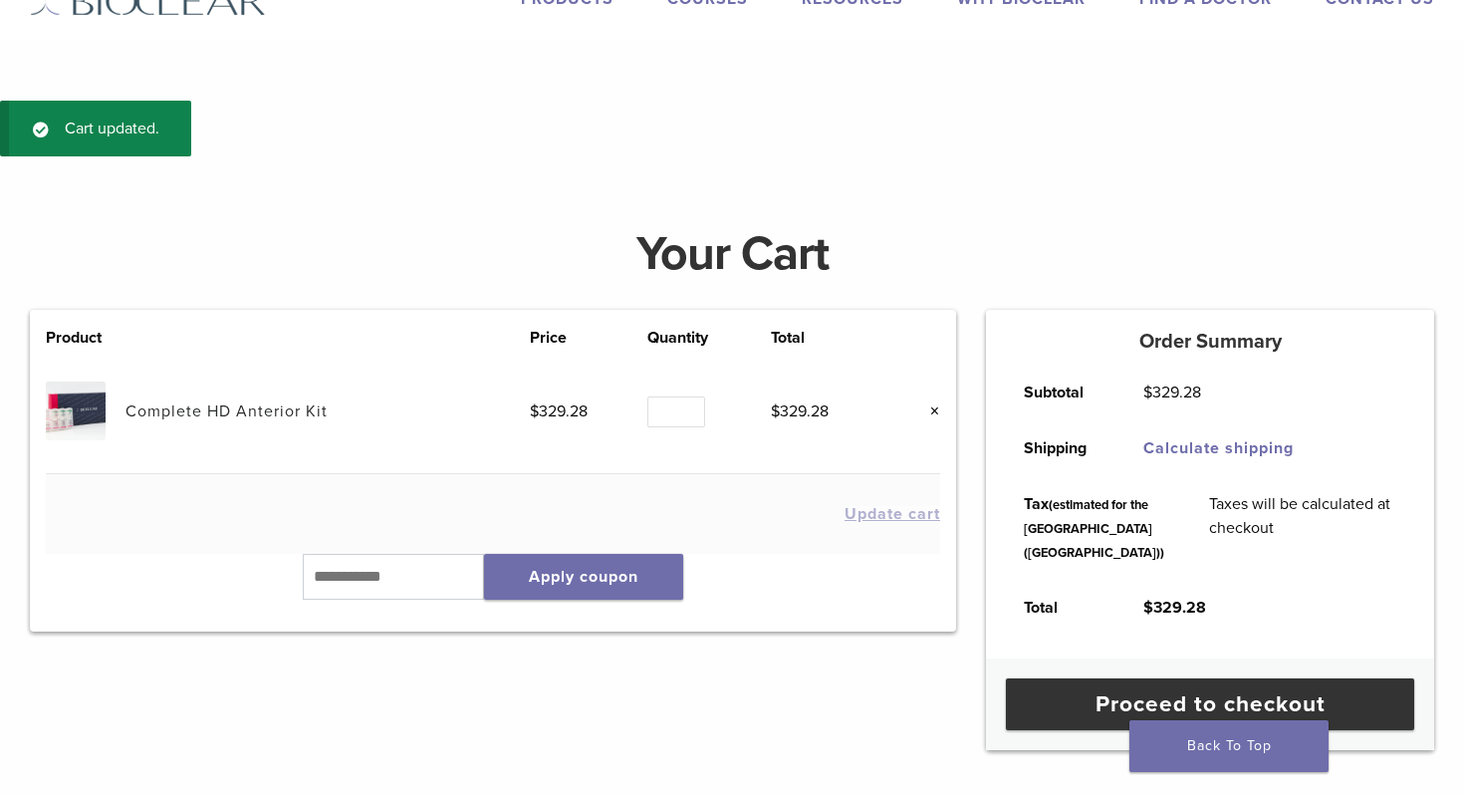
scroll to position [74, 0]
click at [425, 586] on input "text" at bounding box center [393, 577] width 181 height 46
paste input "*****"
type input "*****"
click at [670, 581] on button "Apply coupon" at bounding box center [583, 577] width 199 height 46
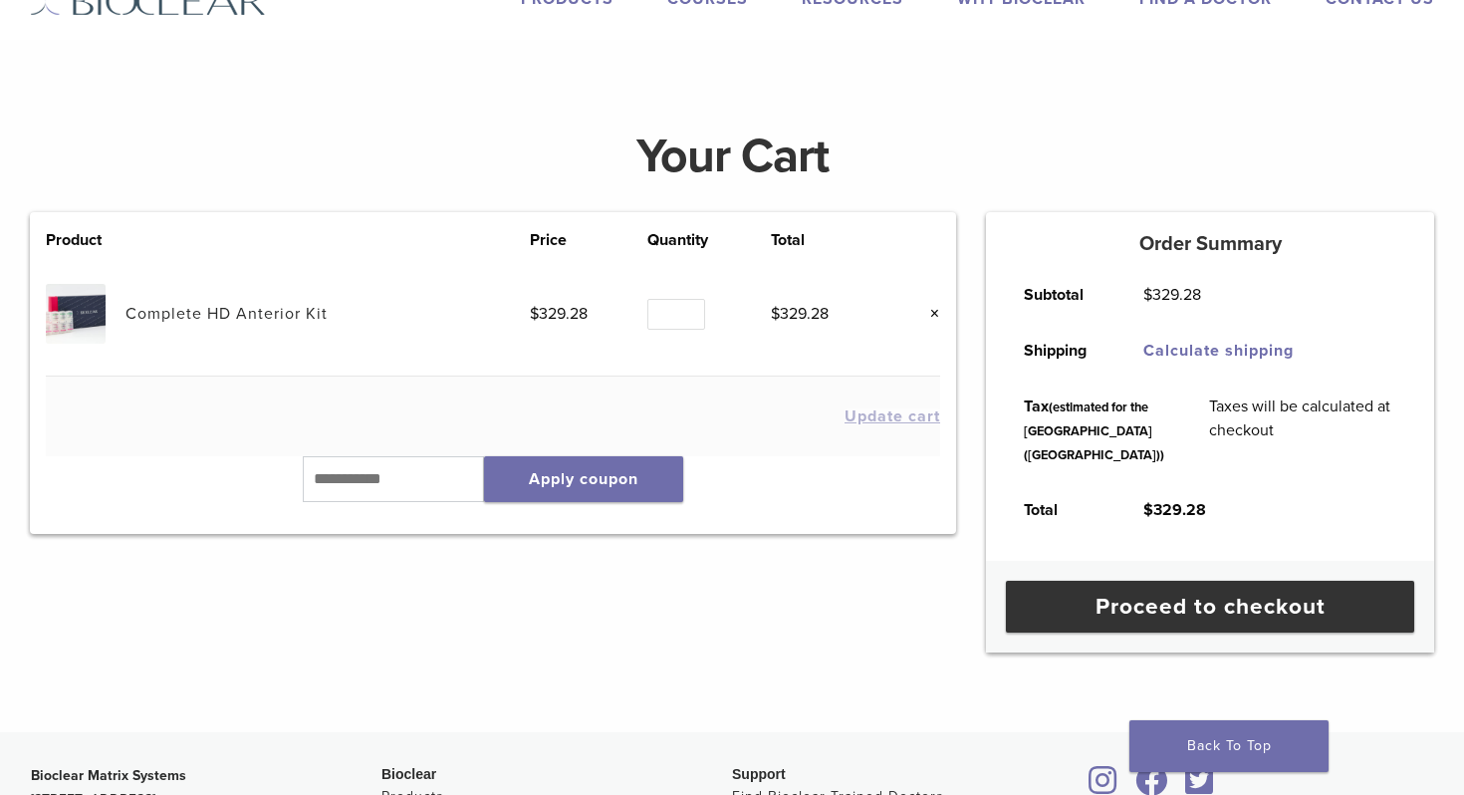
click at [670, 581] on div "Product Price Quantity Total Complete HD Anterior Kit $ 329.28 Quantity Quantit…" at bounding box center [493, 431] width 956 height 439
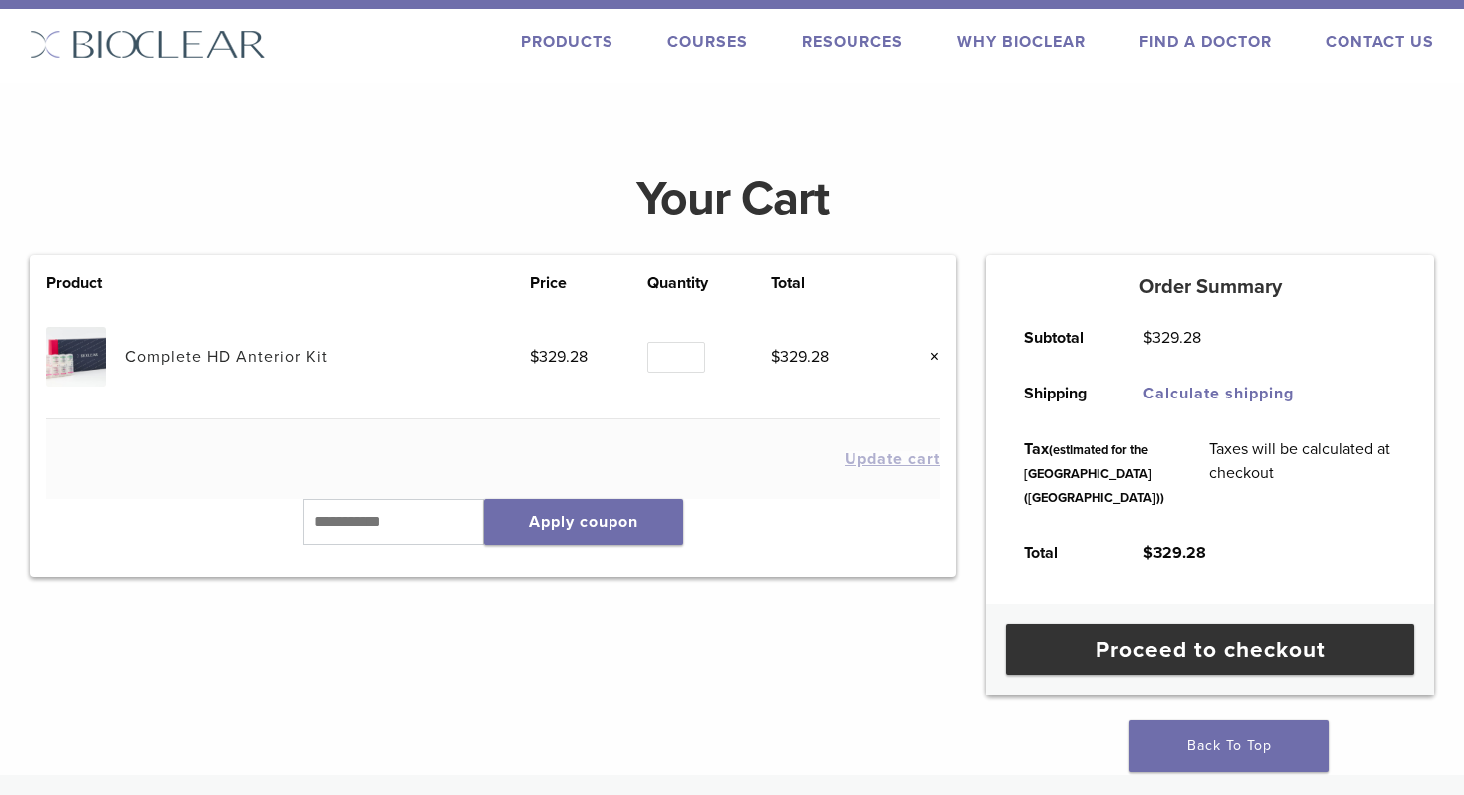
scroll to position [0, 0]
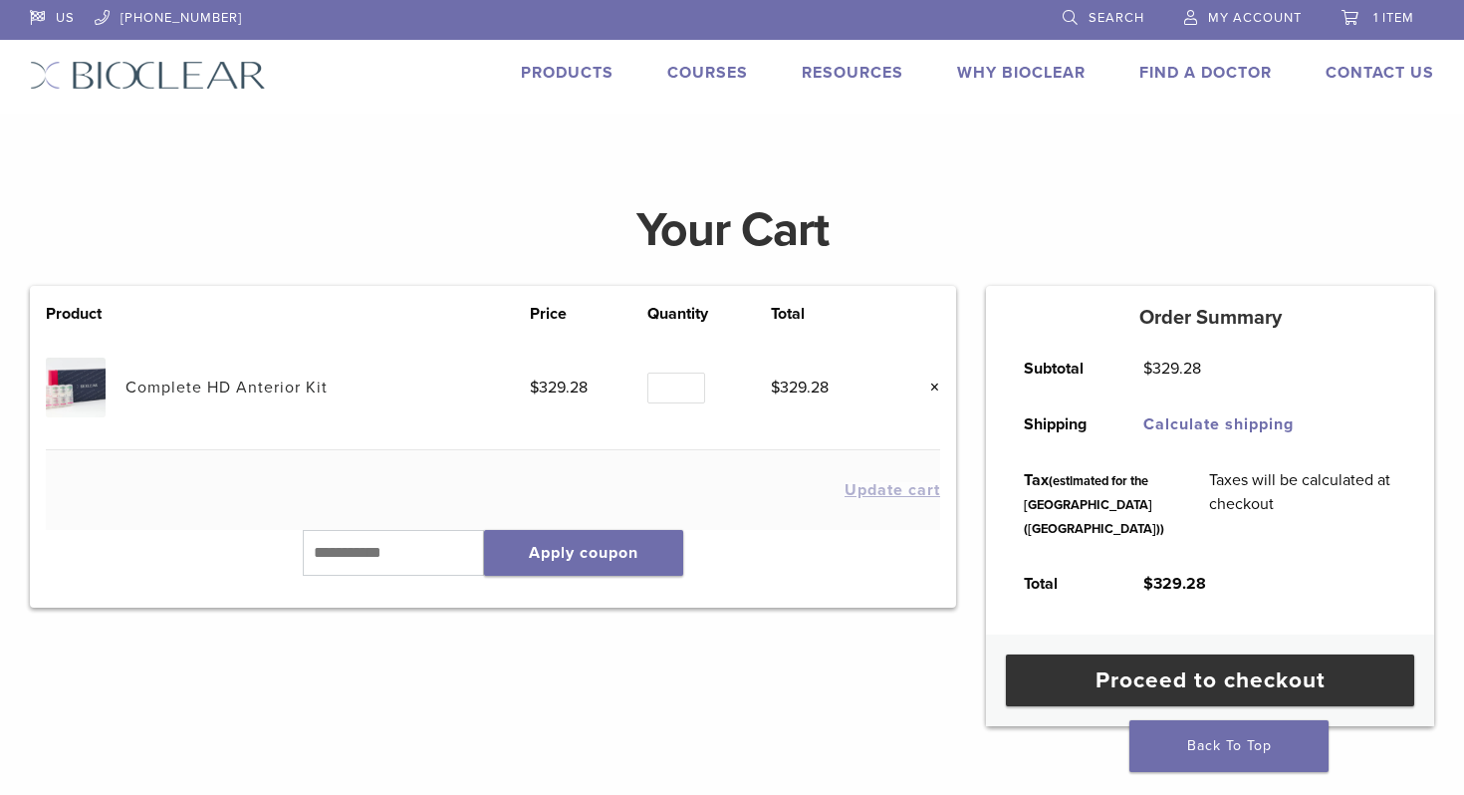
click at [904, 188] on div "Your Cart" at bounding box center [732, 230] width 1434 height 112
click at [708, 72] on link "Courses" at bounding box center [707, 73] width 81 height 20
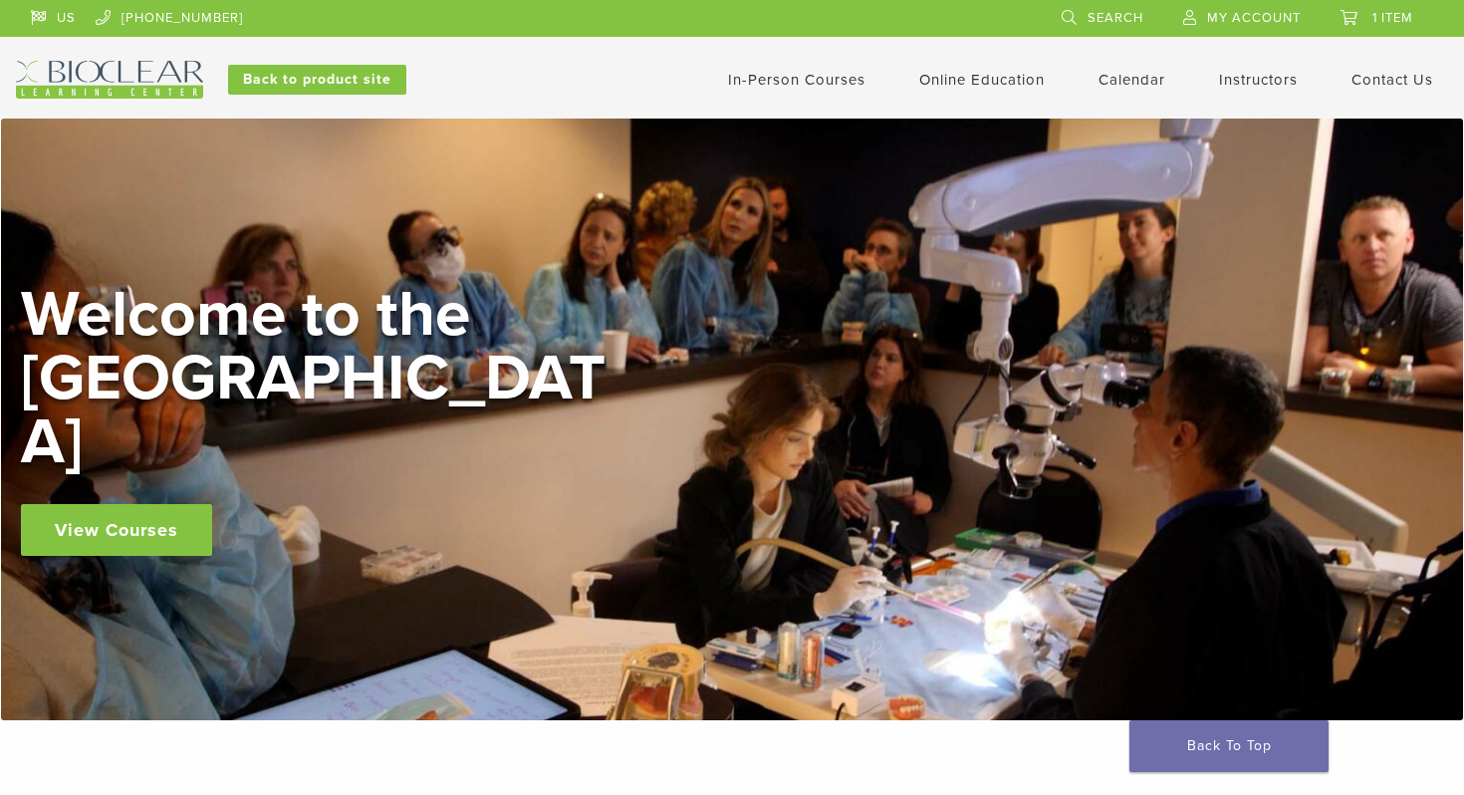
scroll to position [6, 0]
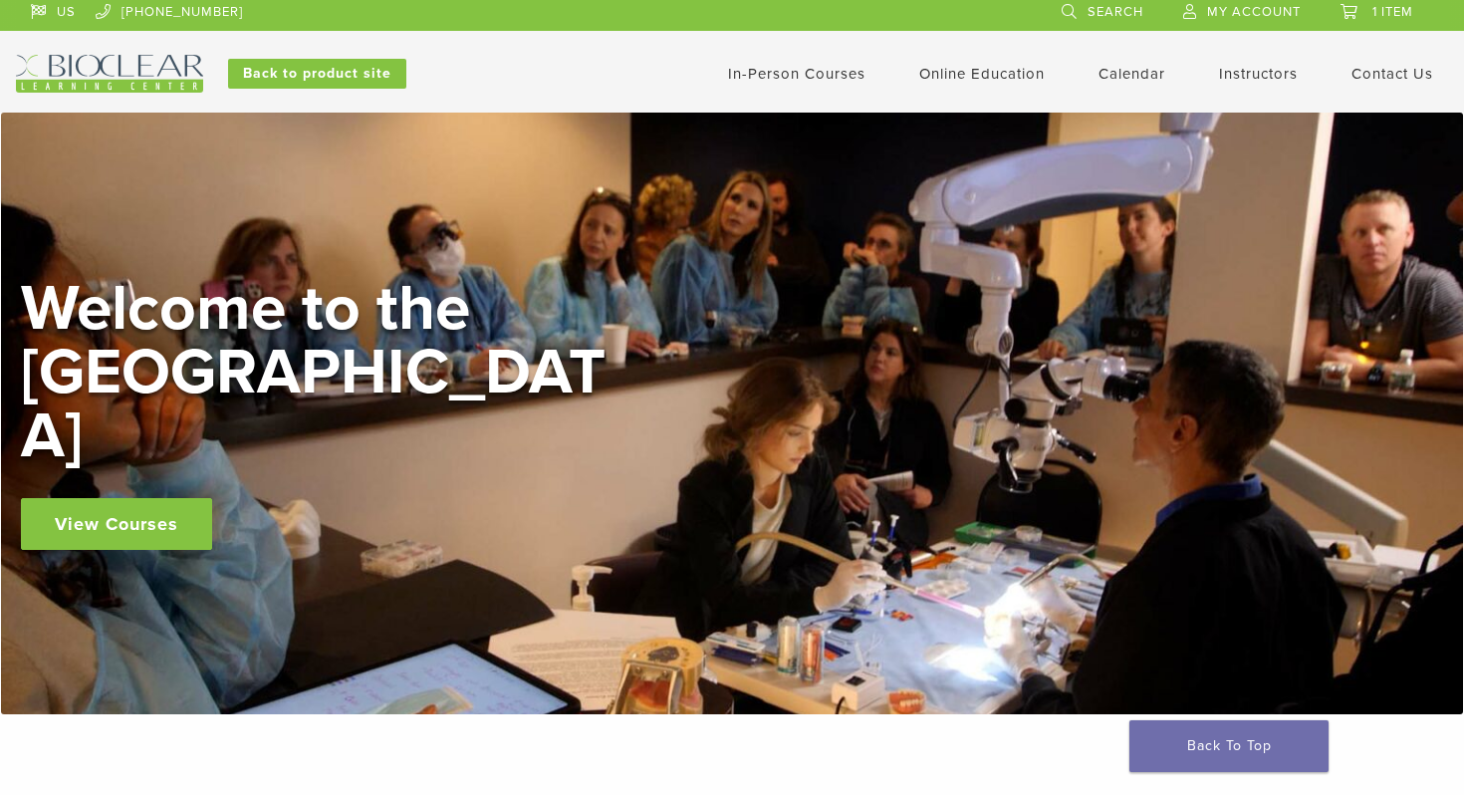
click at [826, 71] on link "In-Person Courses" at bounding box center [796, 74] width 137 height 18
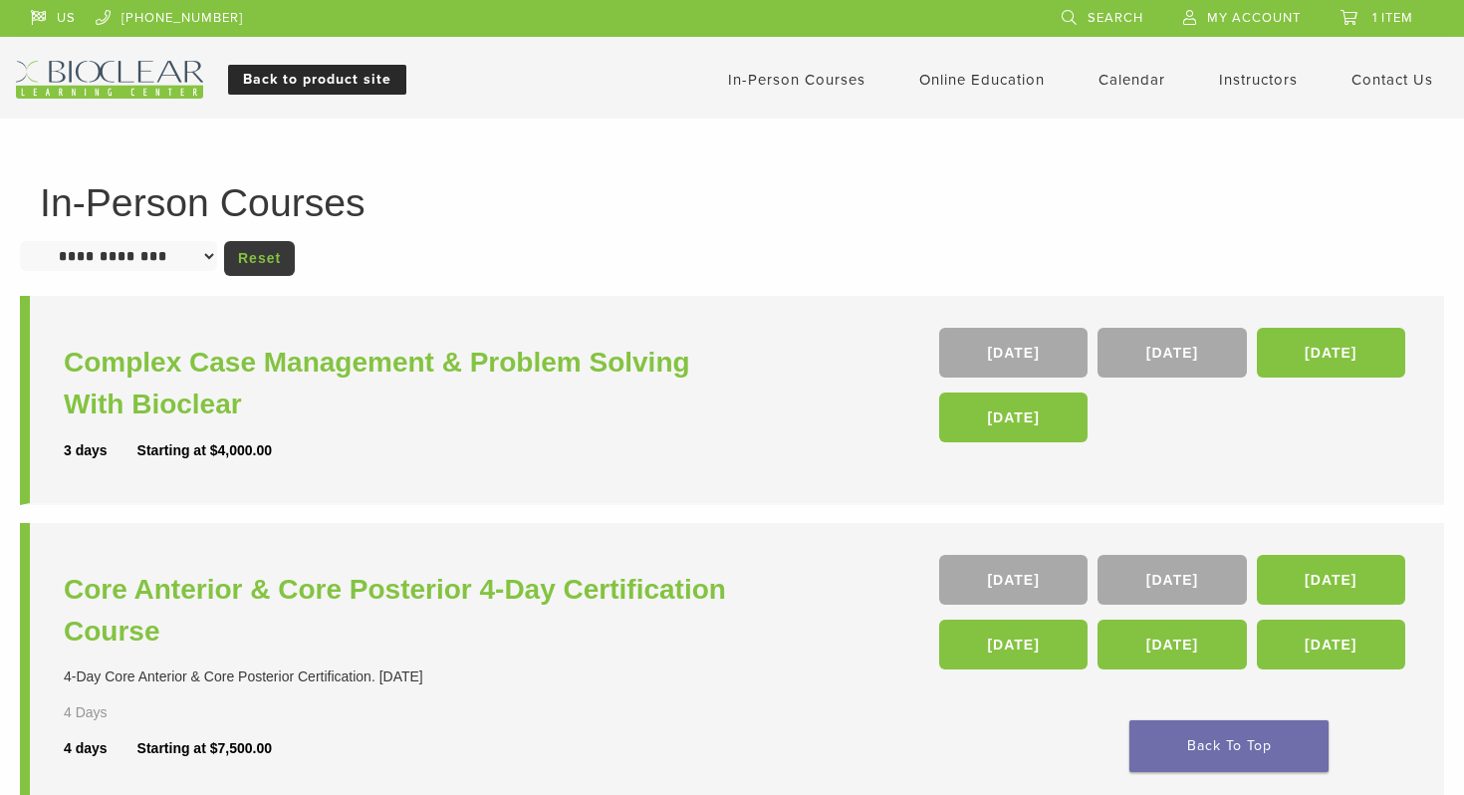
click at [269, 75] on link "Back to product site" at bounding box center [317, 80] width 178 height 30
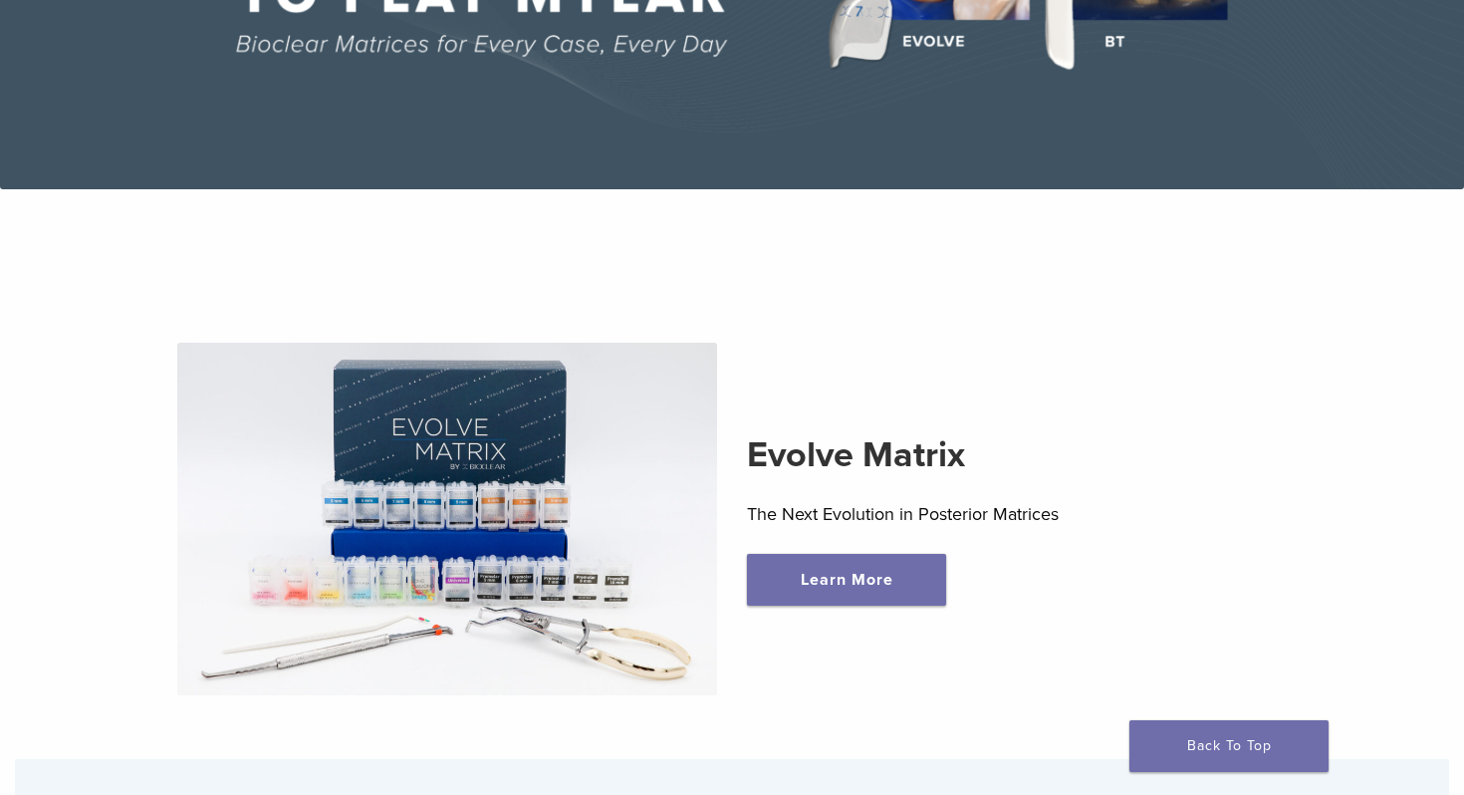
scroll to position [457, 0]
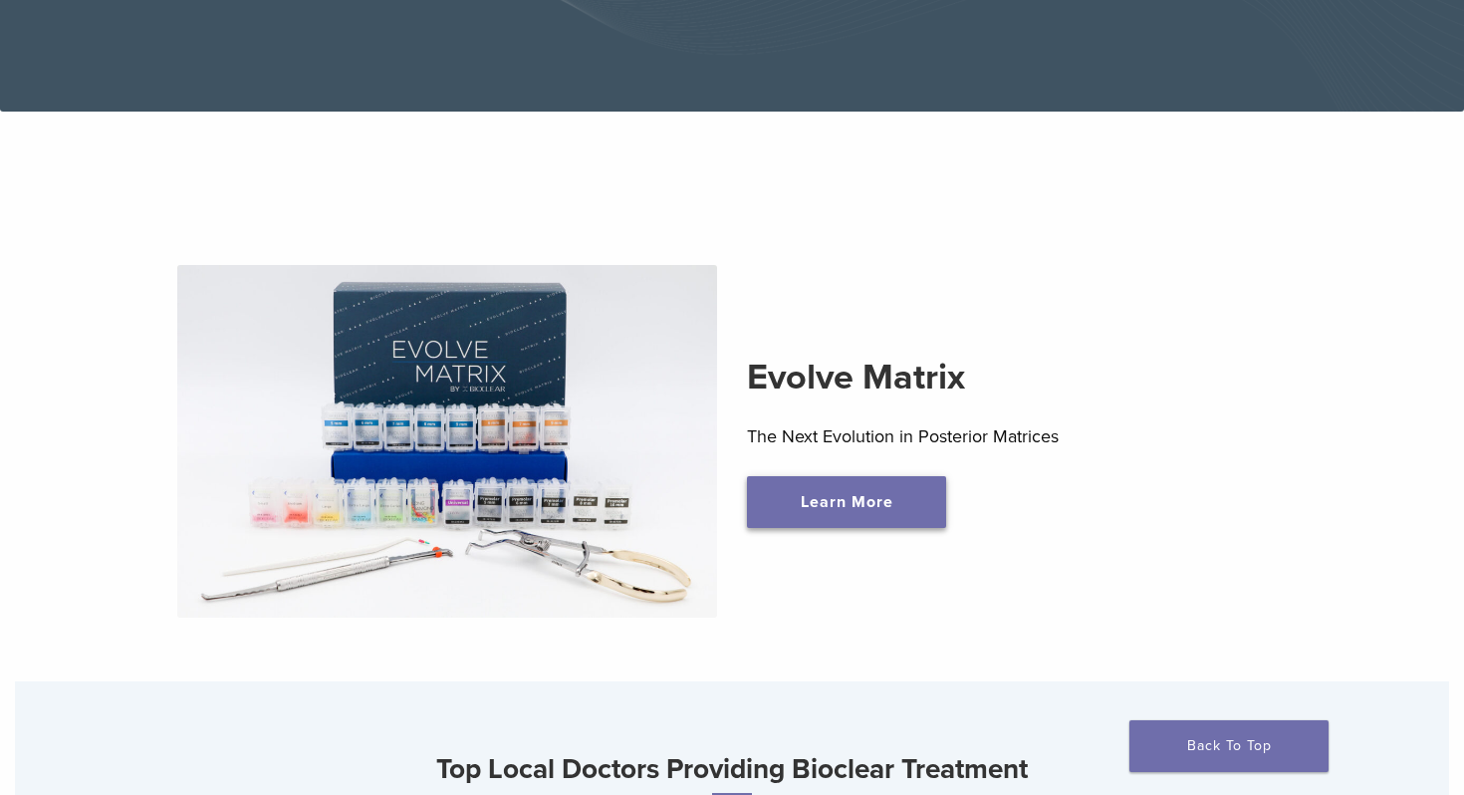
click at [828, 523] on link "Learn More" at bounding box center [846, 502] width 199 height 52
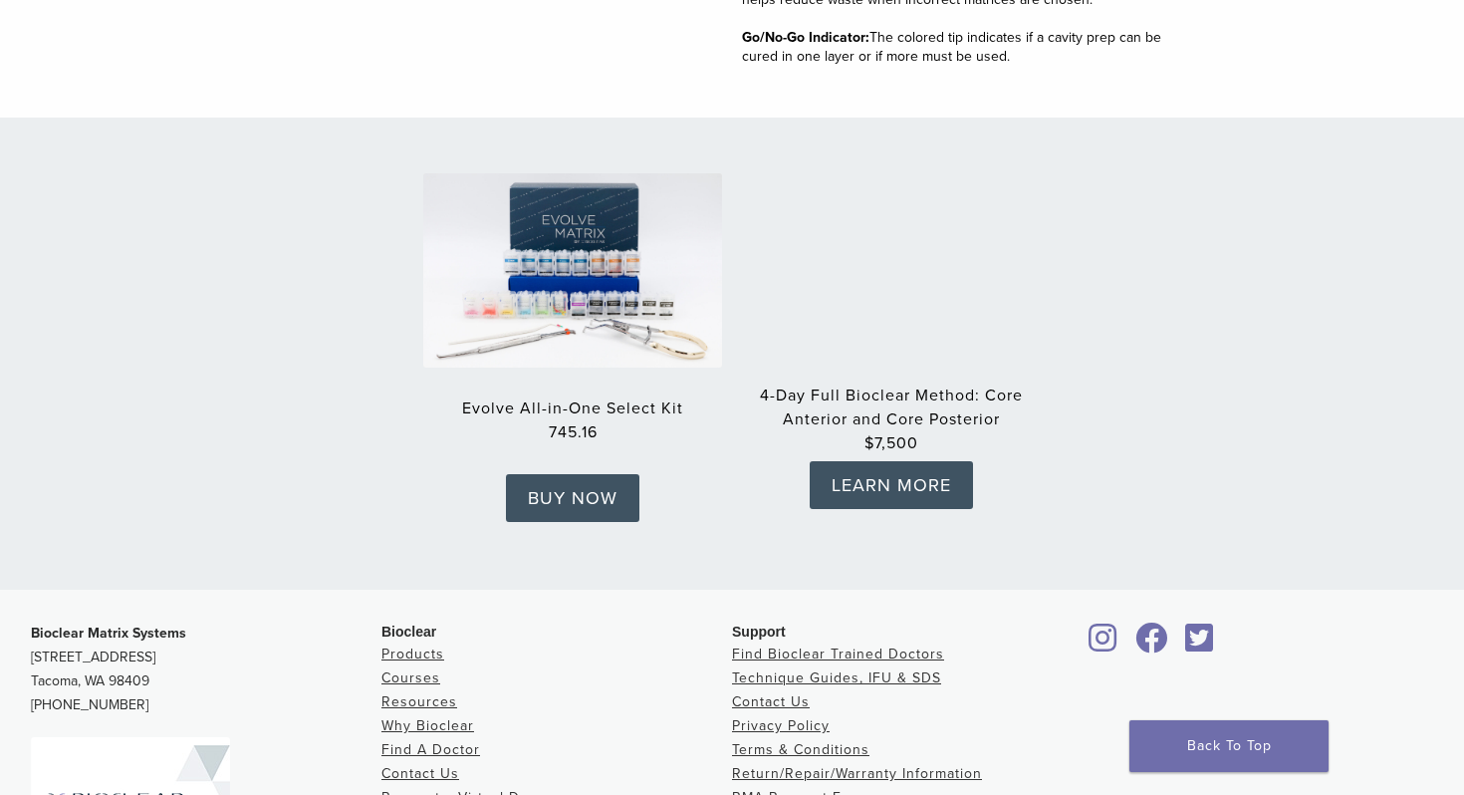
scroll to position [2993, 0]
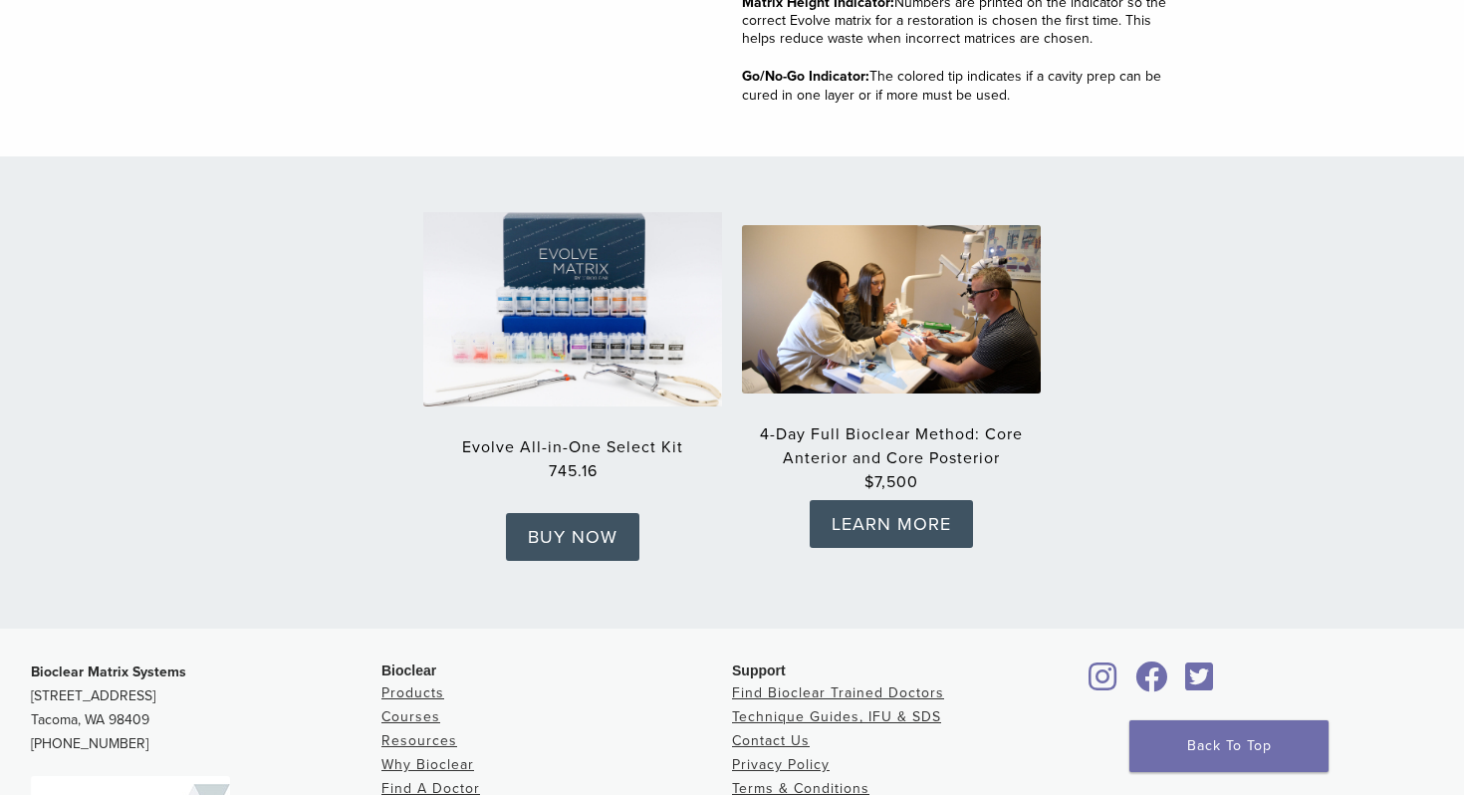
click at [628, 314] on img at bounding box center [572, 309] width 329 height 214
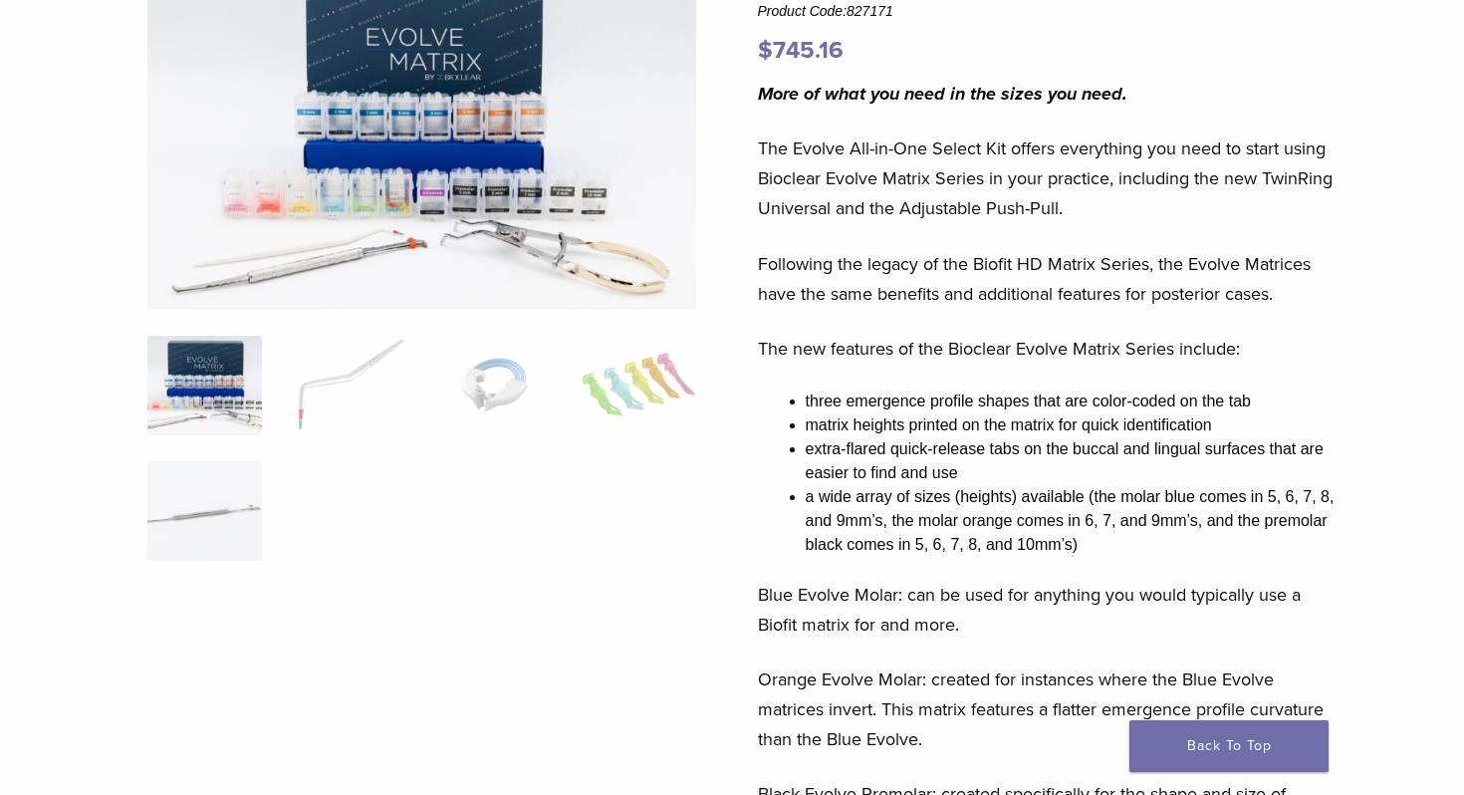
scroll to position [229, 0]
click at [1173, 225] on div "More of what you need in the sizes you need. The Evolve All-in-One Select Kit o…" at bounding box center [1051, 603] width 586 height 1046
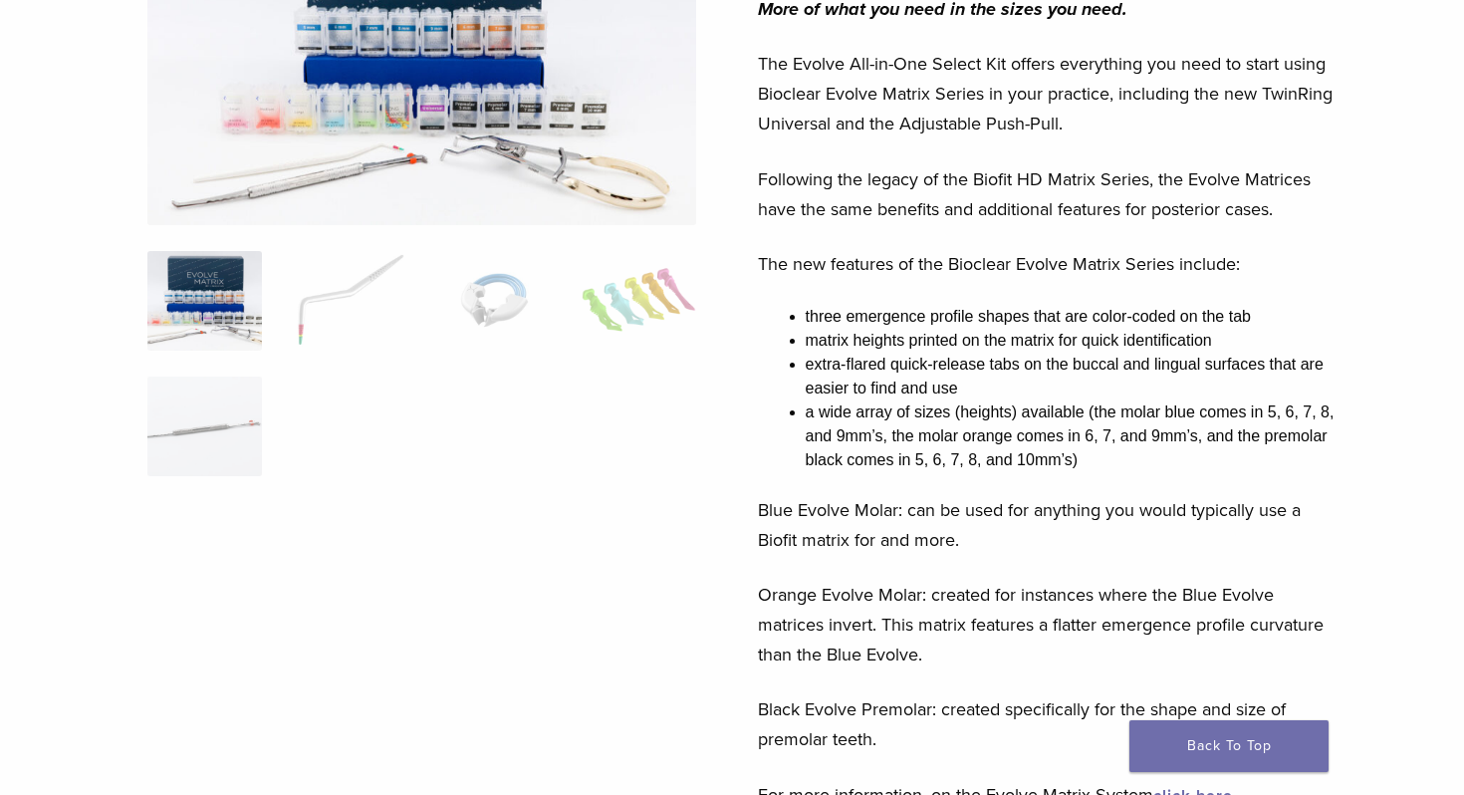
scroll to position [314, 0]
click at [1287, 215] on p "Following the legacy of the Biofit HD Matrix Series, the Evolve Matrices have t…" at bounding box center [1051, 195] width 586 height 60
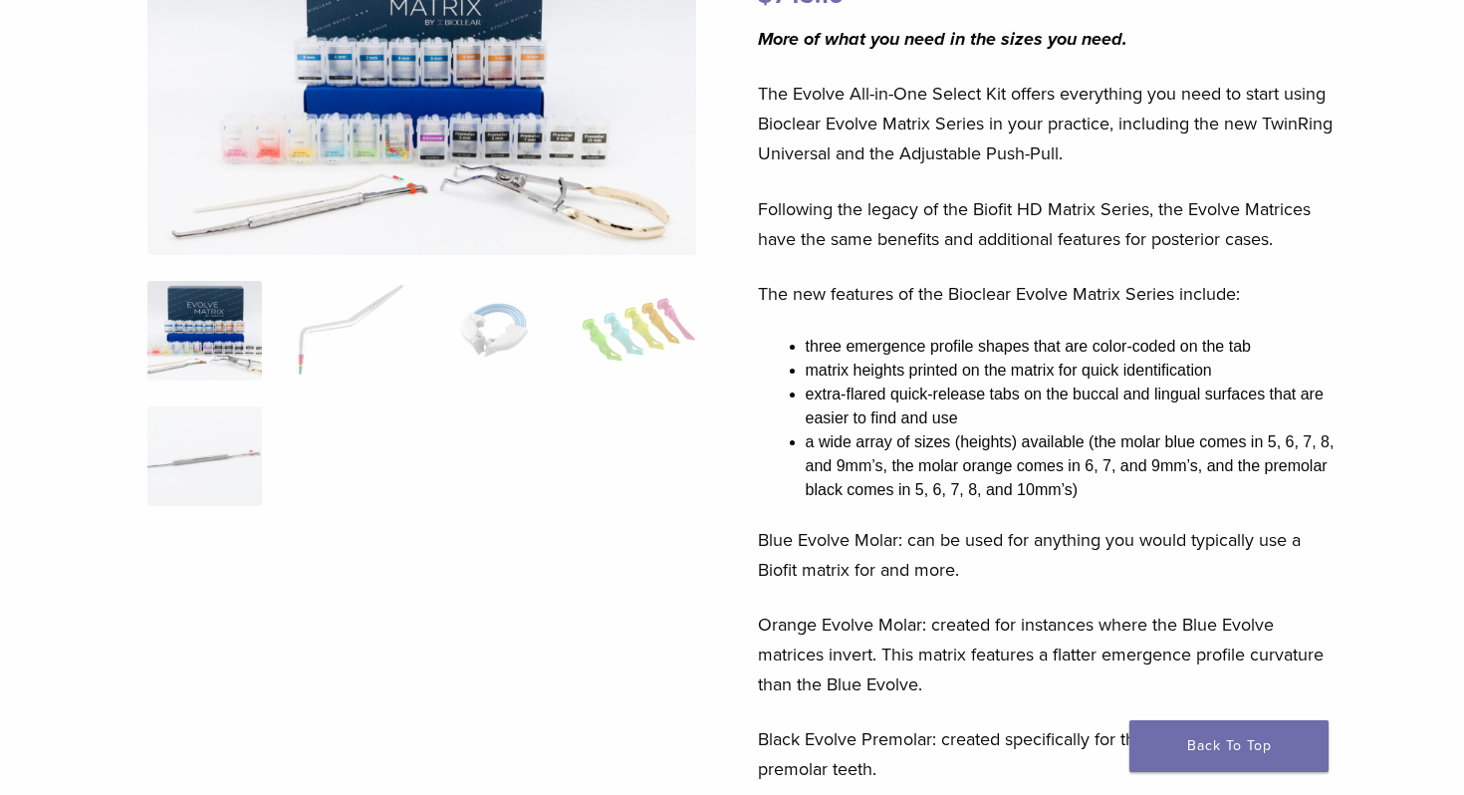
scroll to position [282, 0]
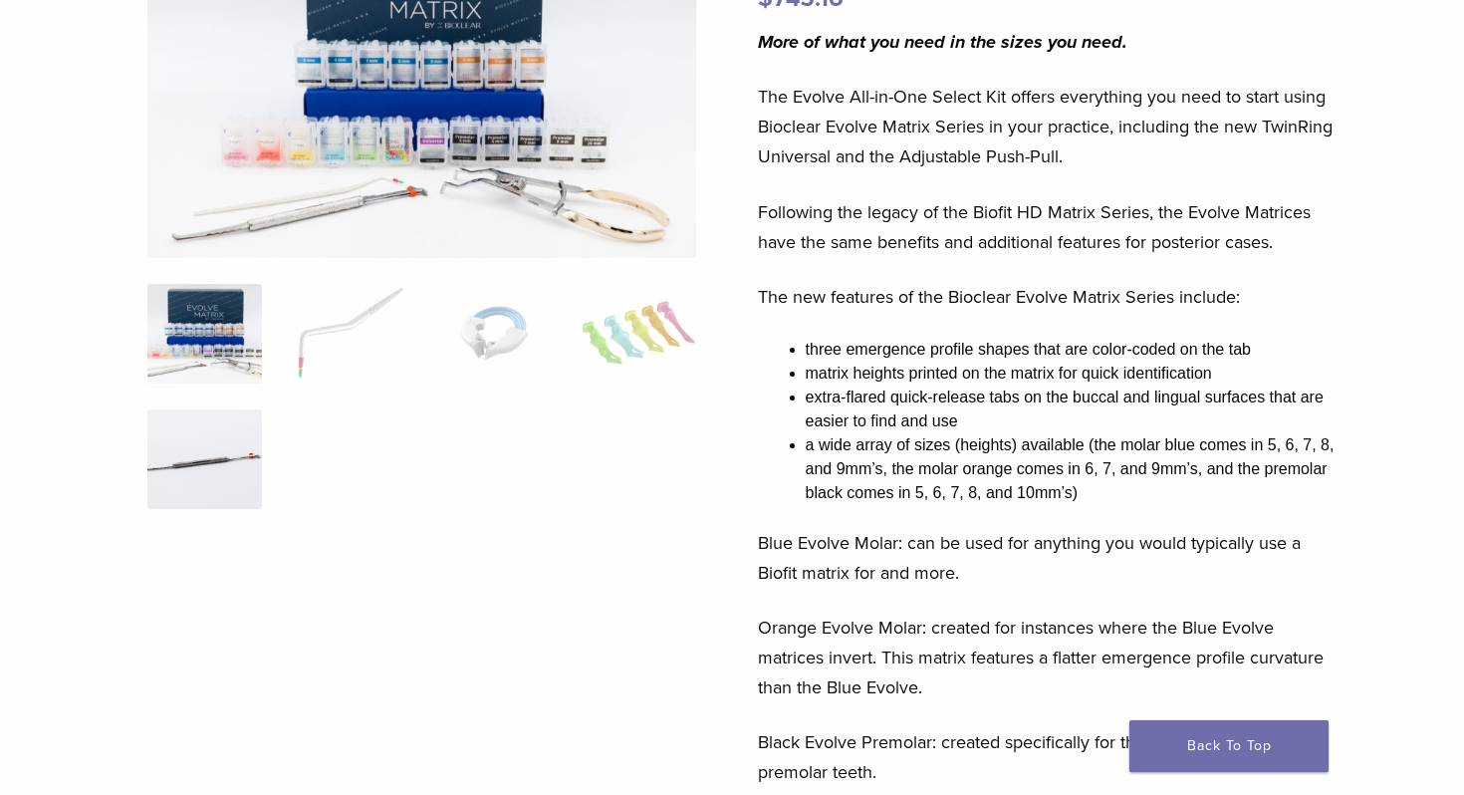
click at [225, 450] on img at bounding box center [204, 459] width 115 height 100
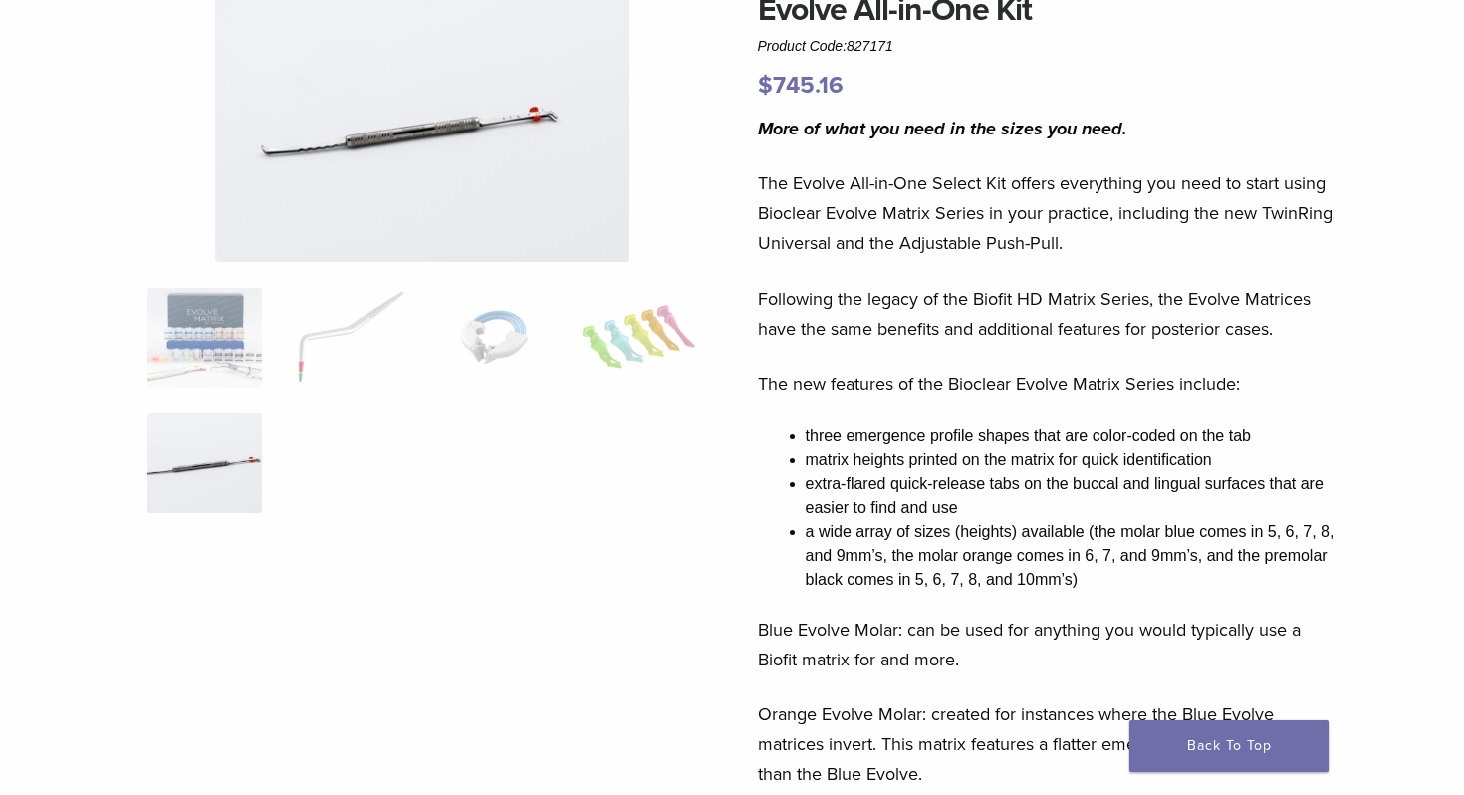
scroll to position [186, 0]
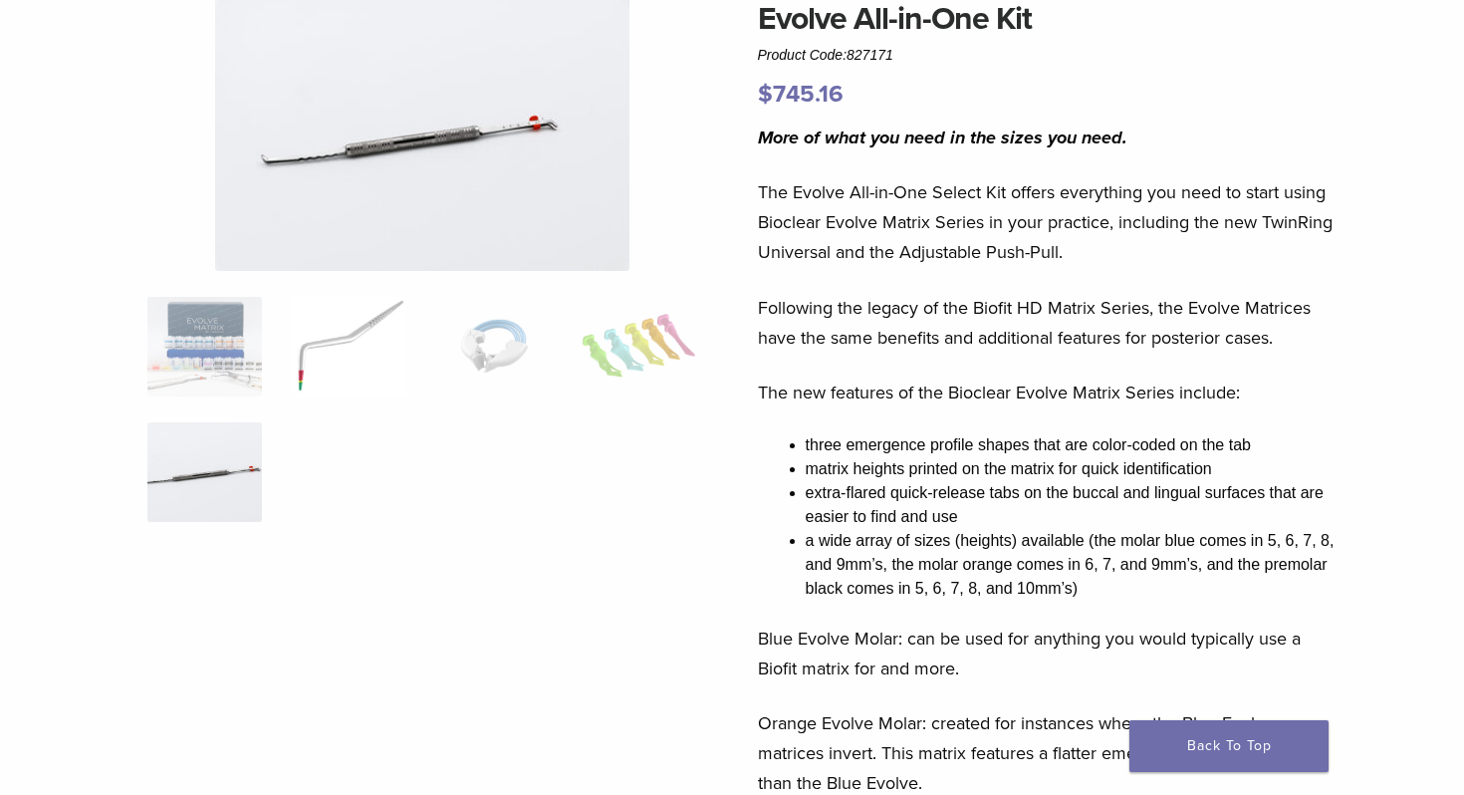
click at [343, 353] on img at bounding box center [349, 347] width 115 height 100
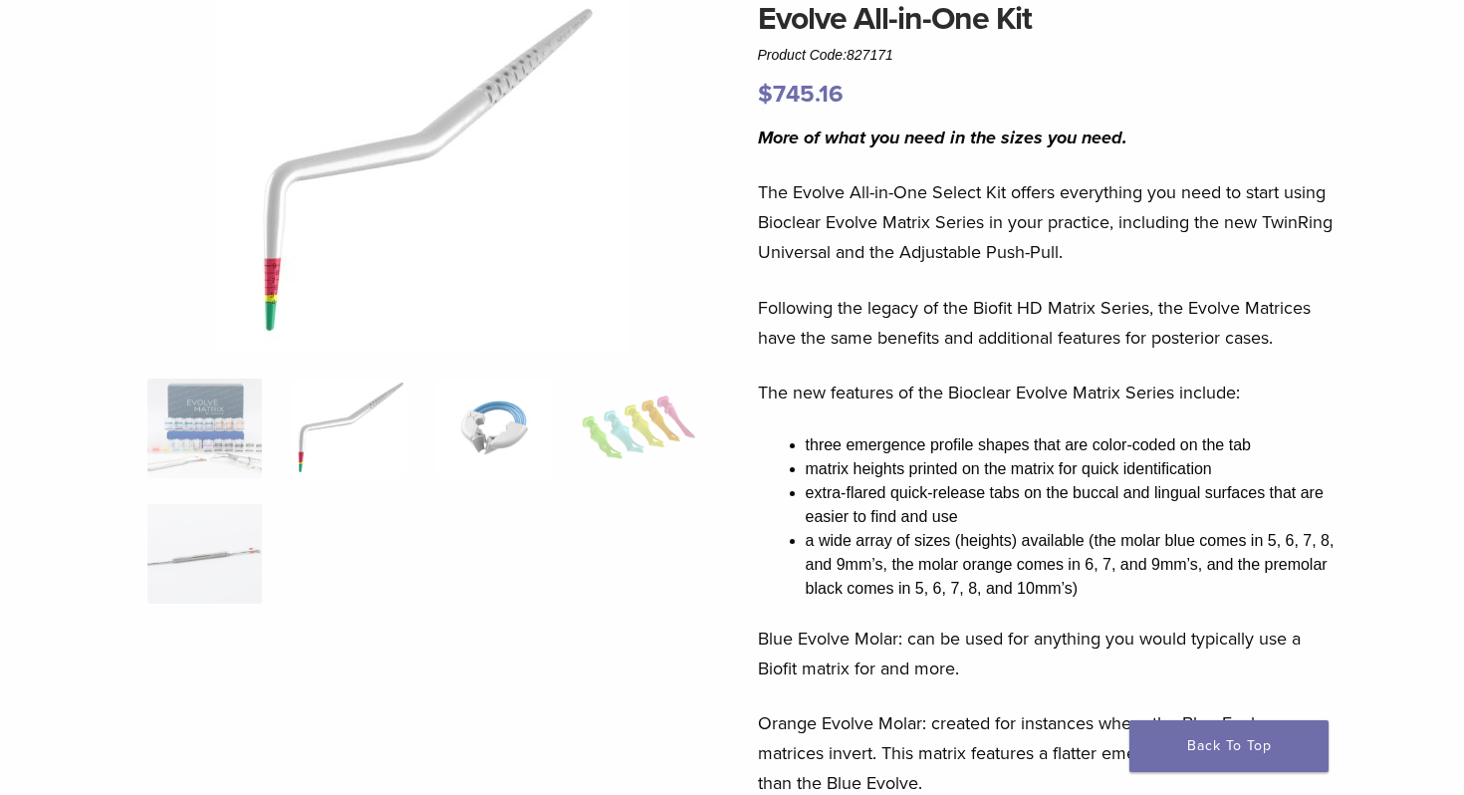
click at [494, 414] on img at bounding box center [493, 429] width 115 height 100
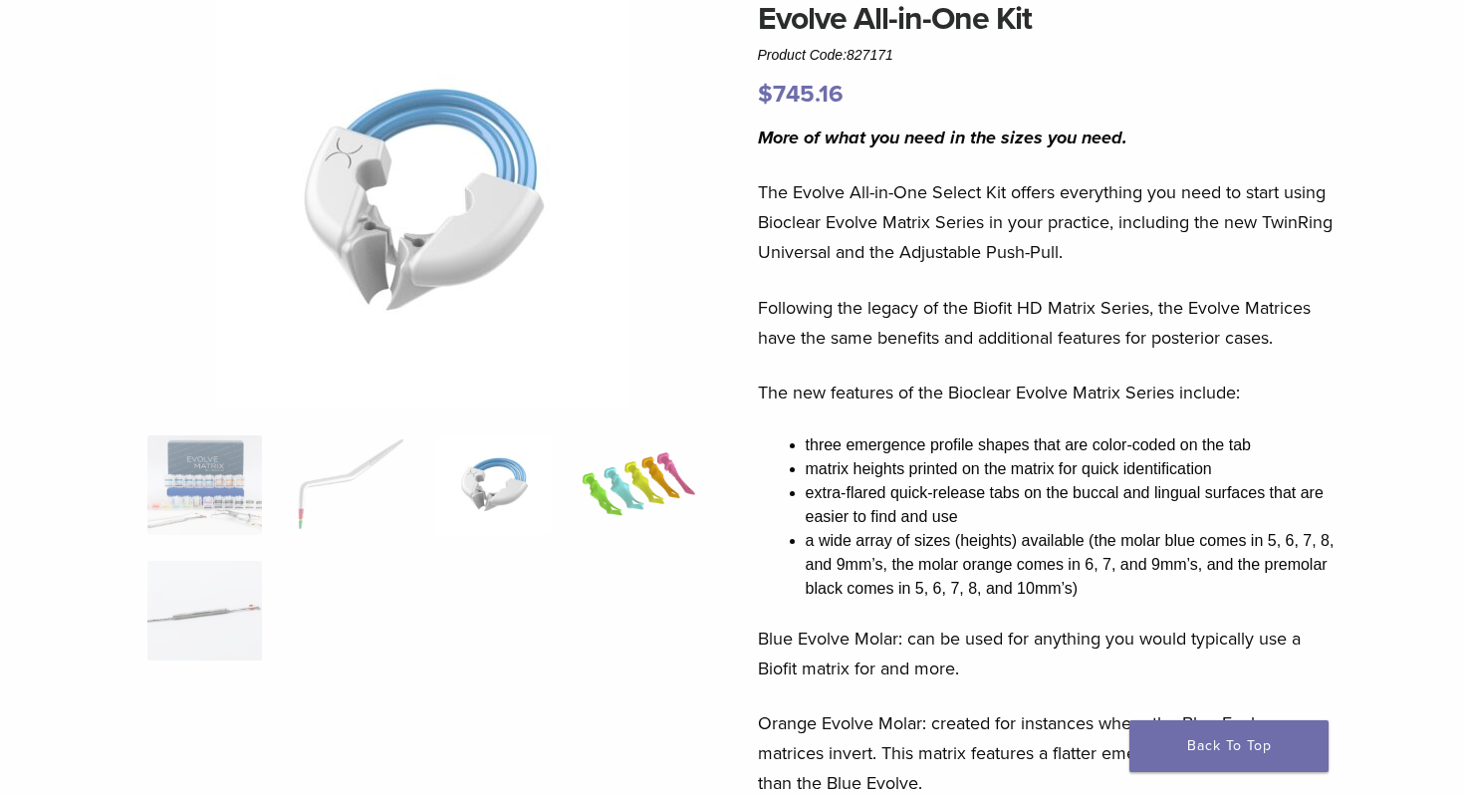
click at [619, 438] on img at bounding box center [639, 485] width 115 height 100
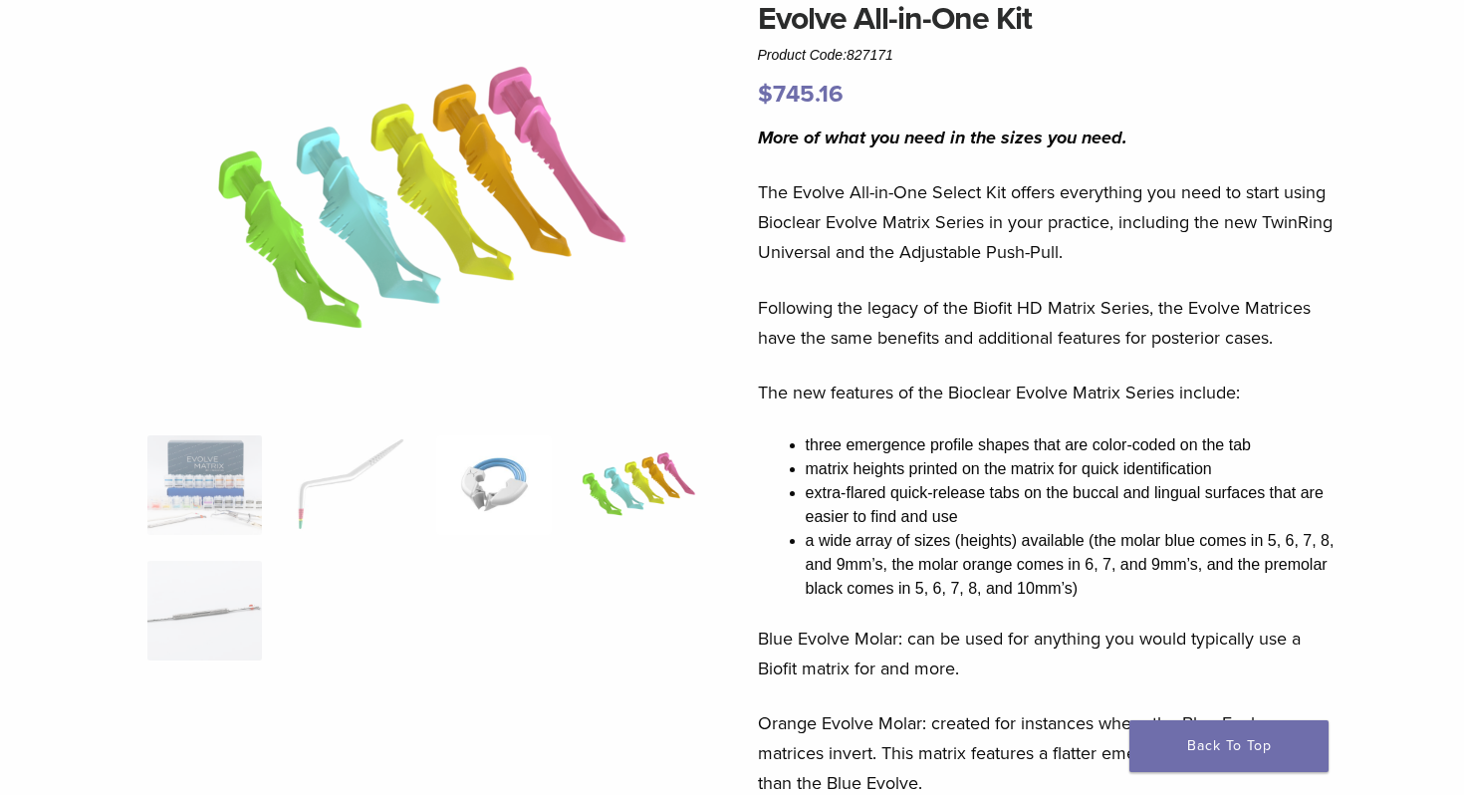
click at [525, 469] on img at bounding box center [493, 485] width 115 height 100
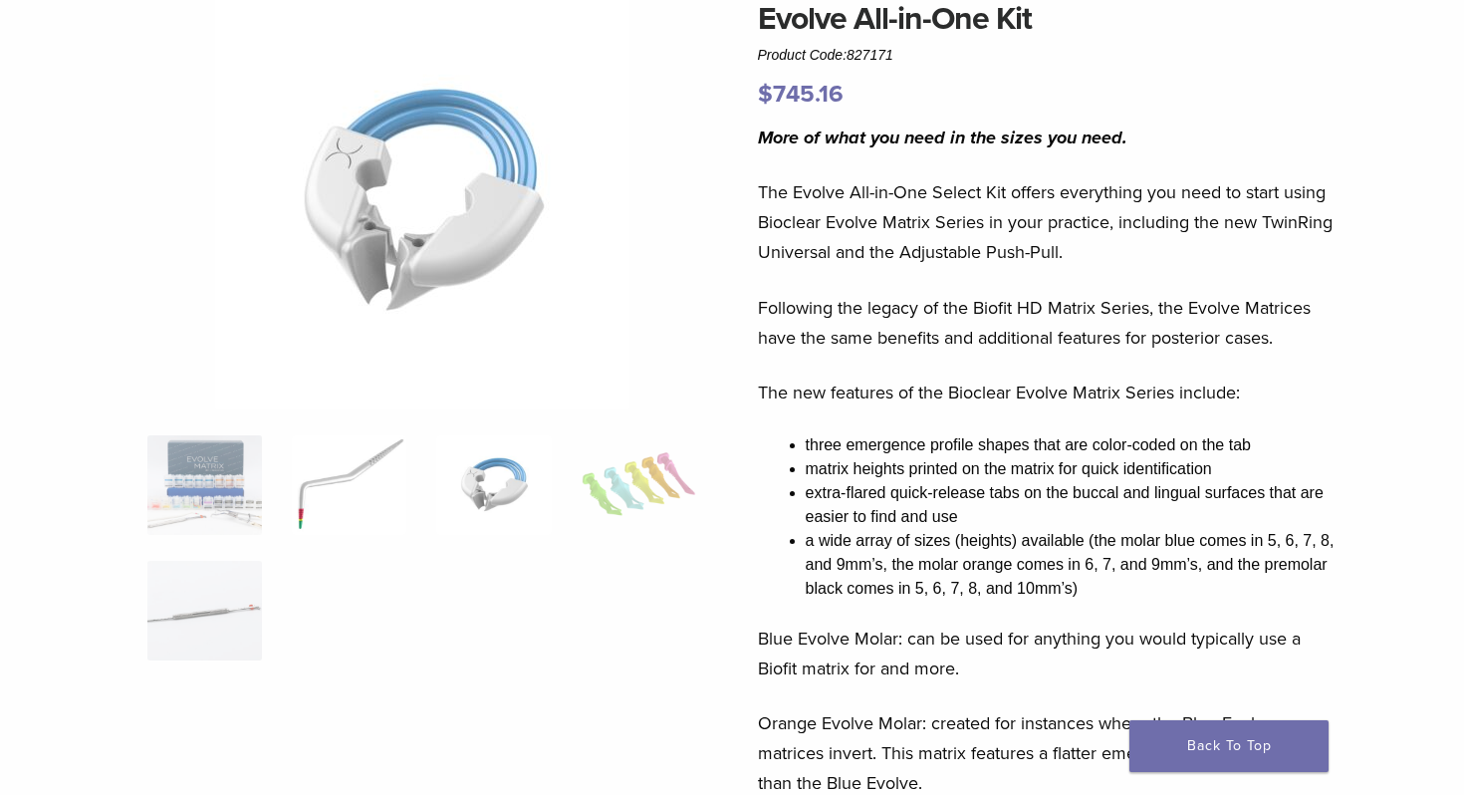
click at [381, 485] on img at bounding box center [349, 485] width 115 height 100
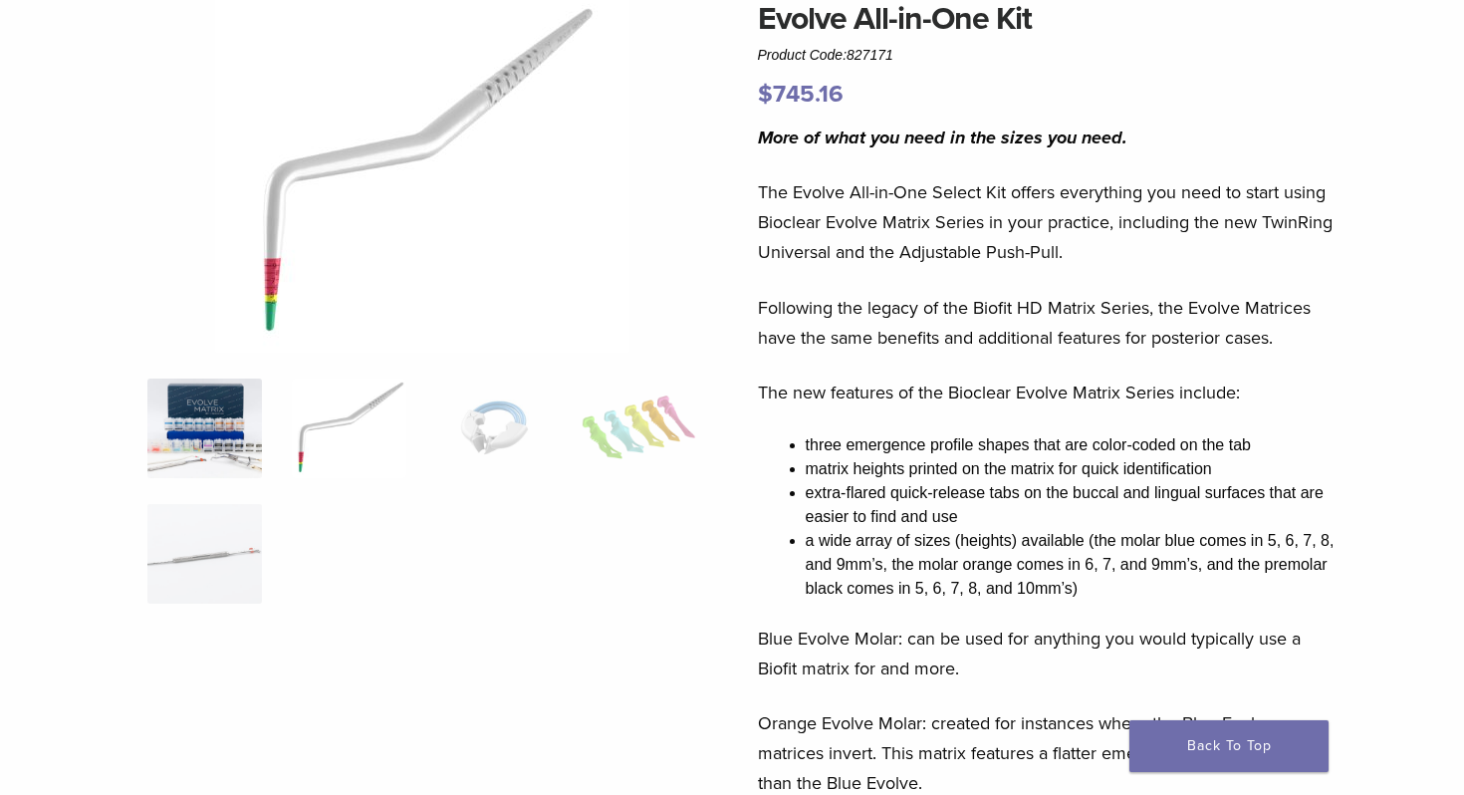
click at [235, 458] on img at bounding box center [204, 429] width 115 height 100
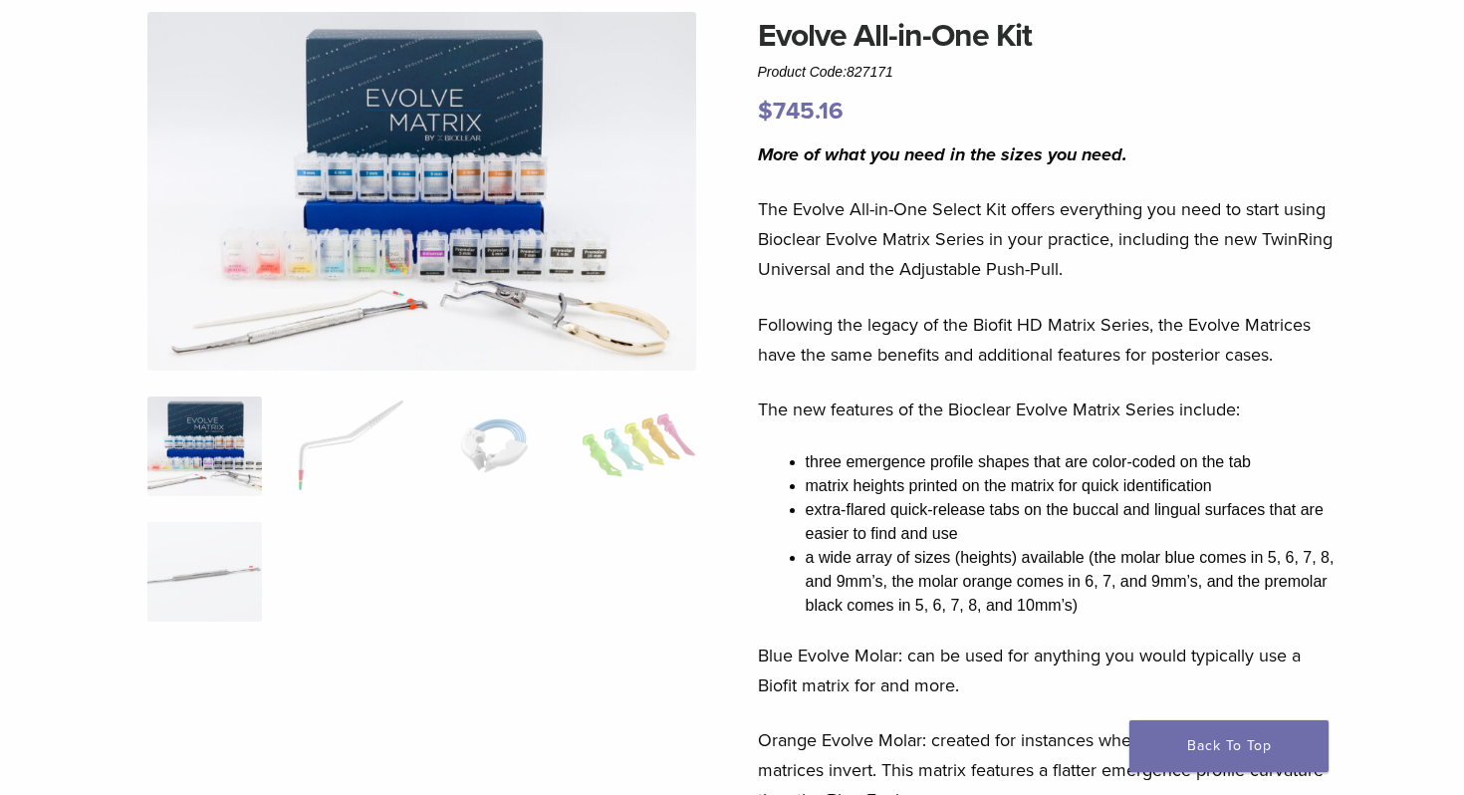
scroll to position [0, 0]
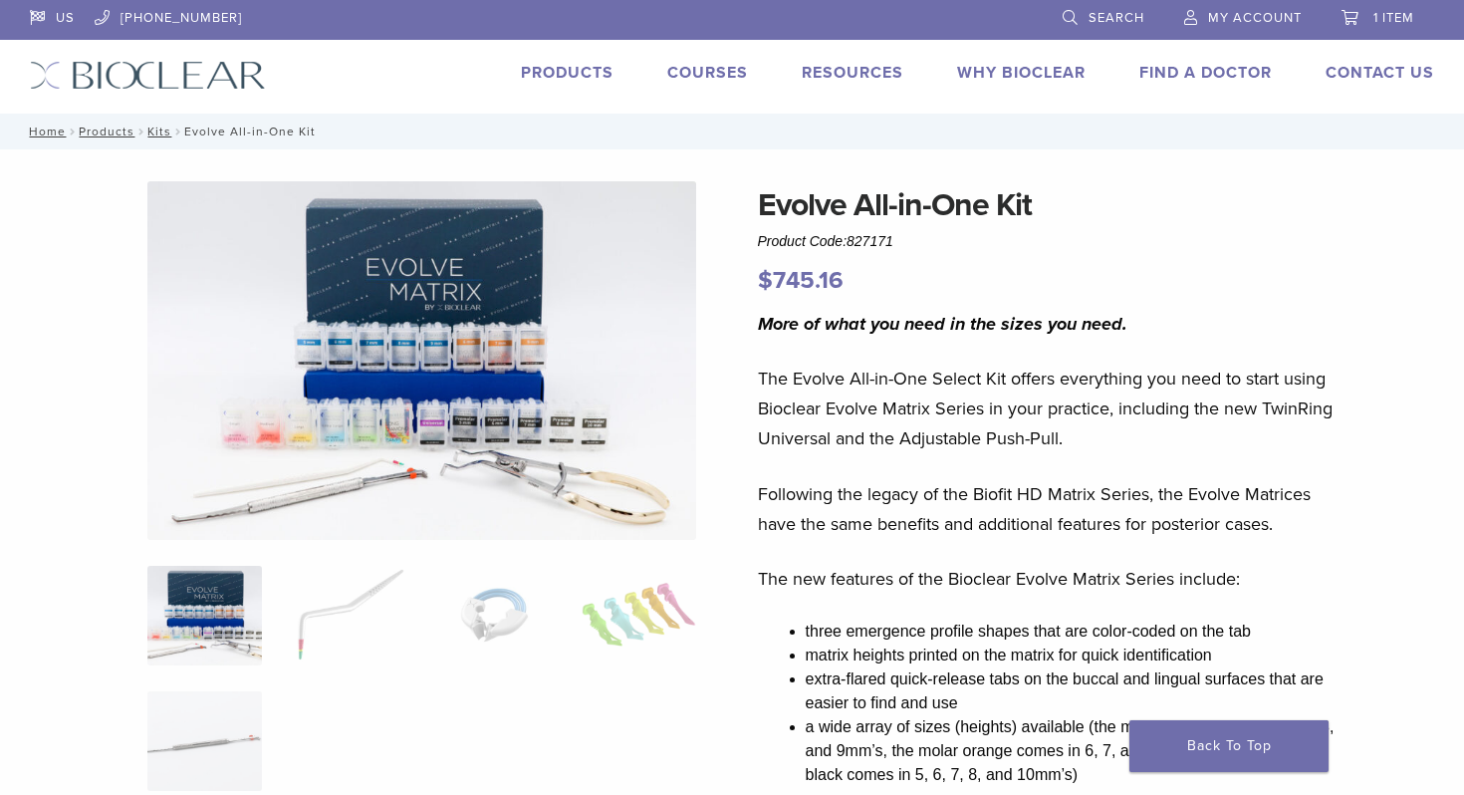
click at [536, 72] on link "Products" at bounding box center [567, 73] width 93 height 20
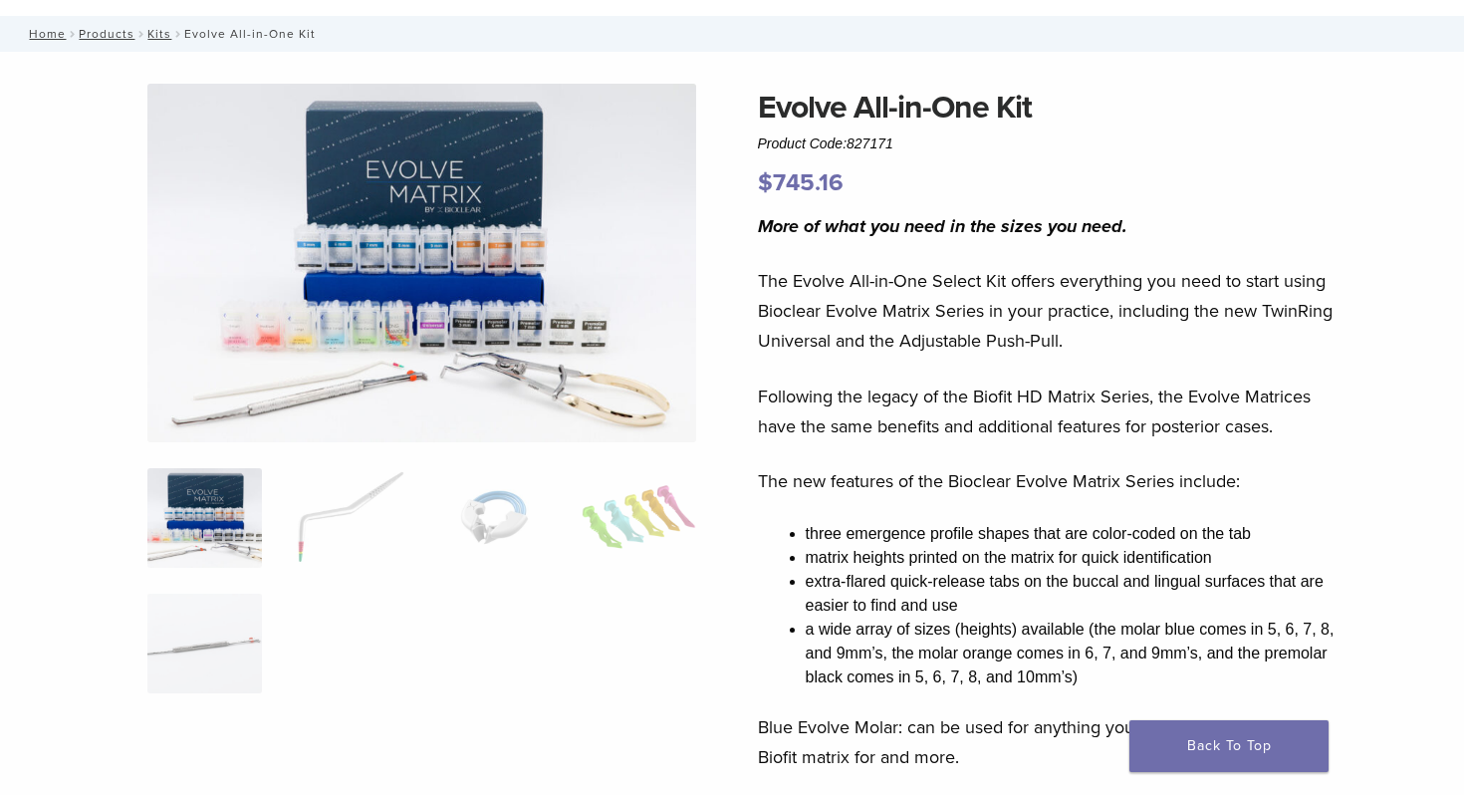
scroll to position [100, 0]
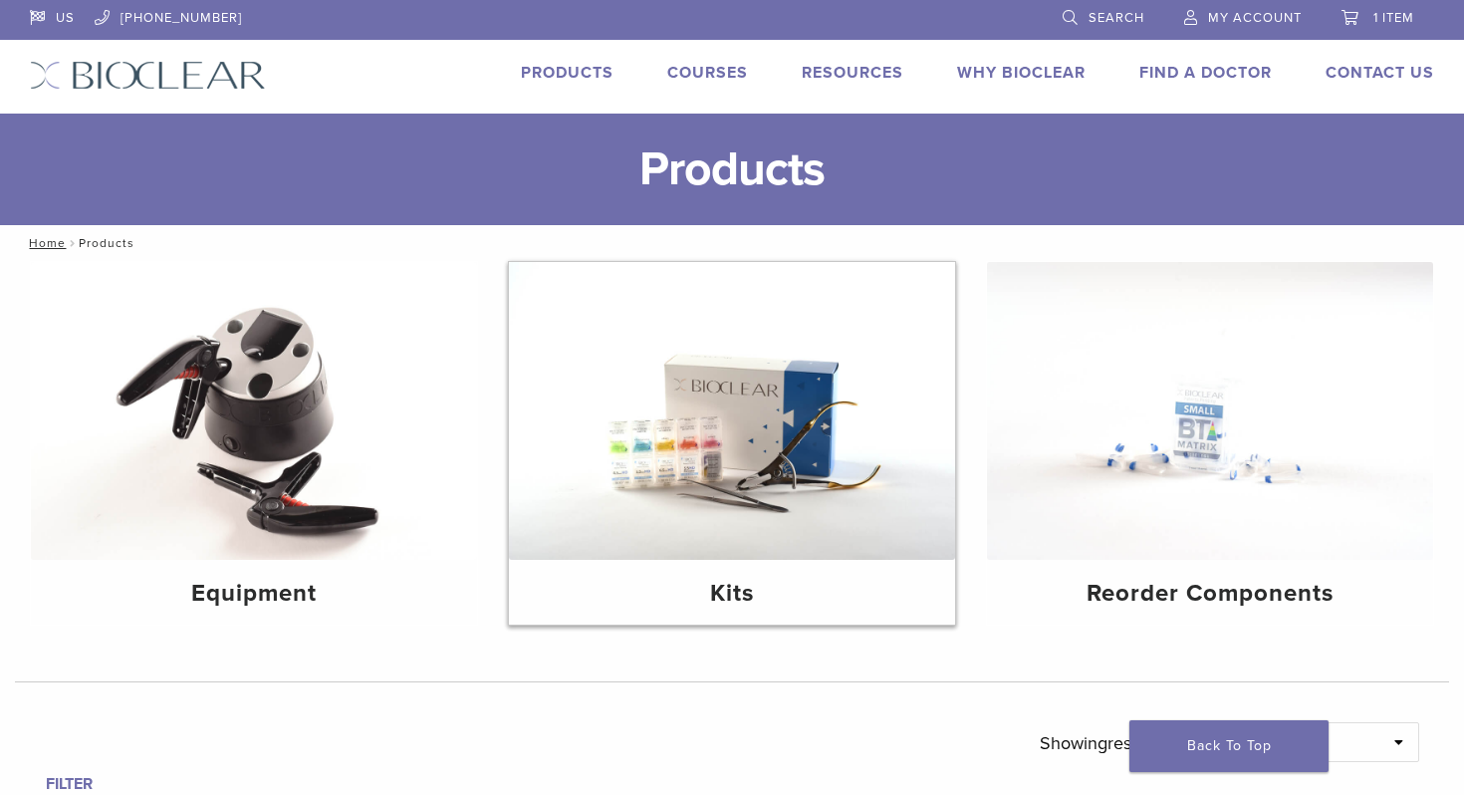
click at [753, 488] on img at bounding box center [732, 411] width 446 height 298
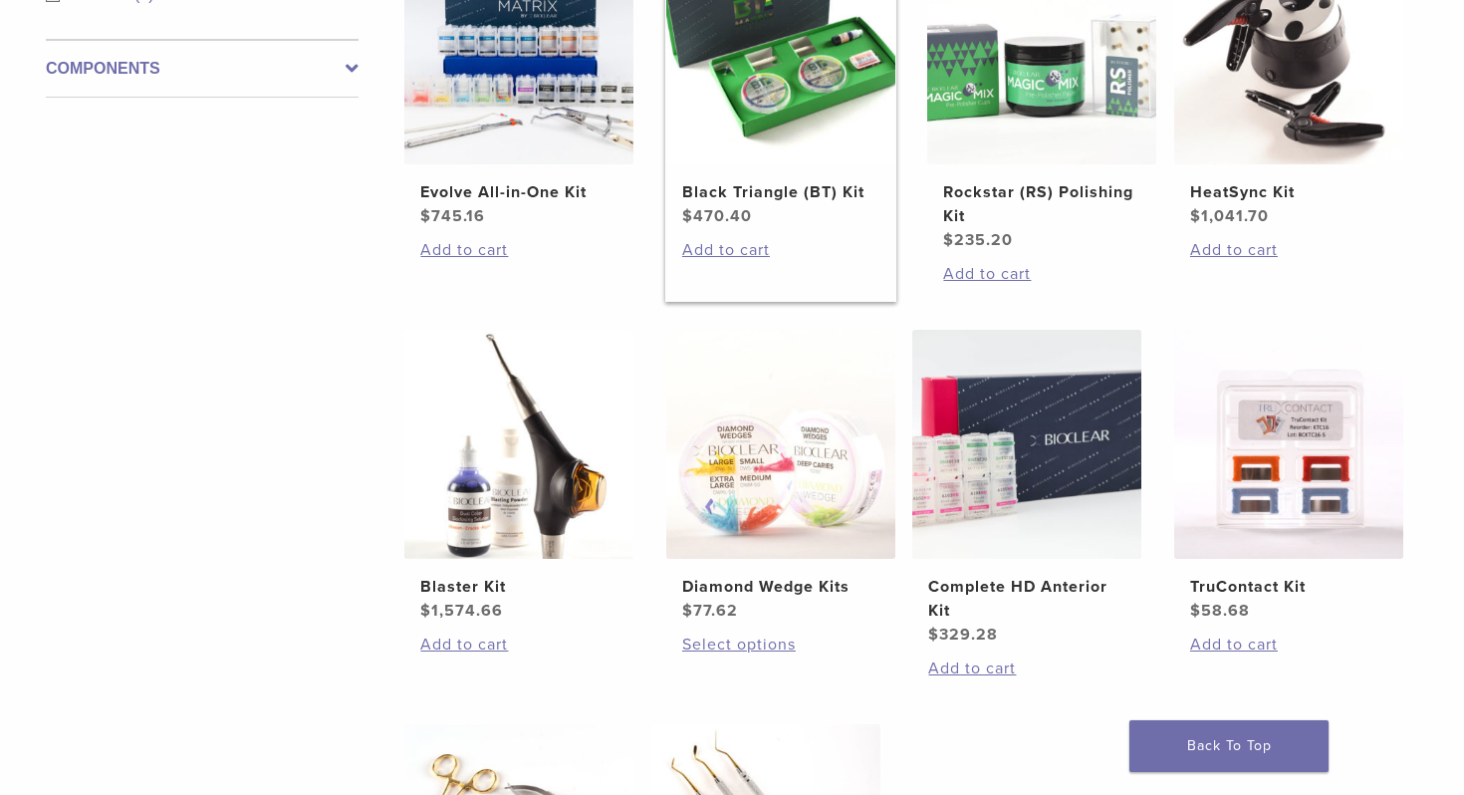
scroll to position [528, 0]
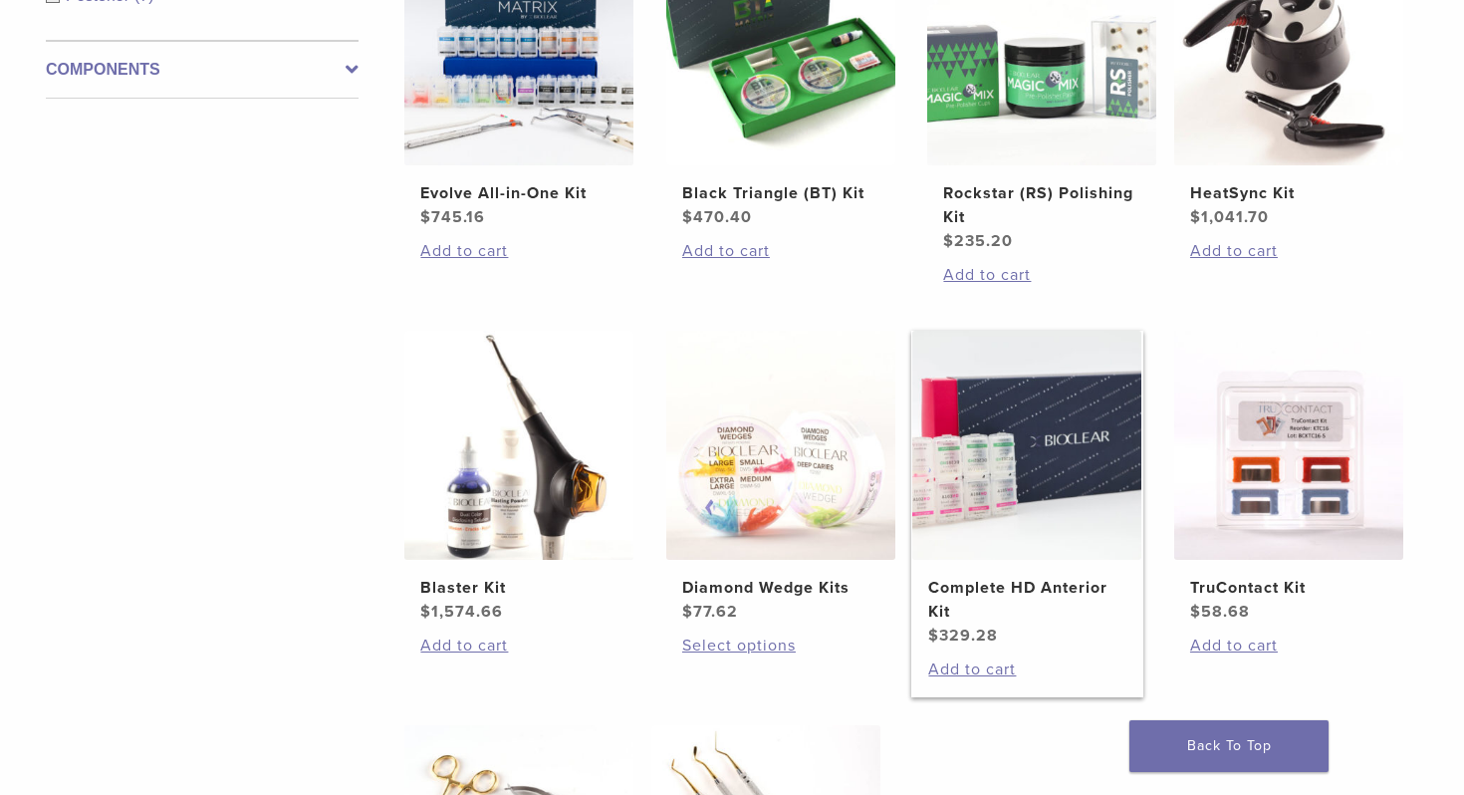
click at [964, 482] on img at bounding box center [1026, 445] width 229 height 229
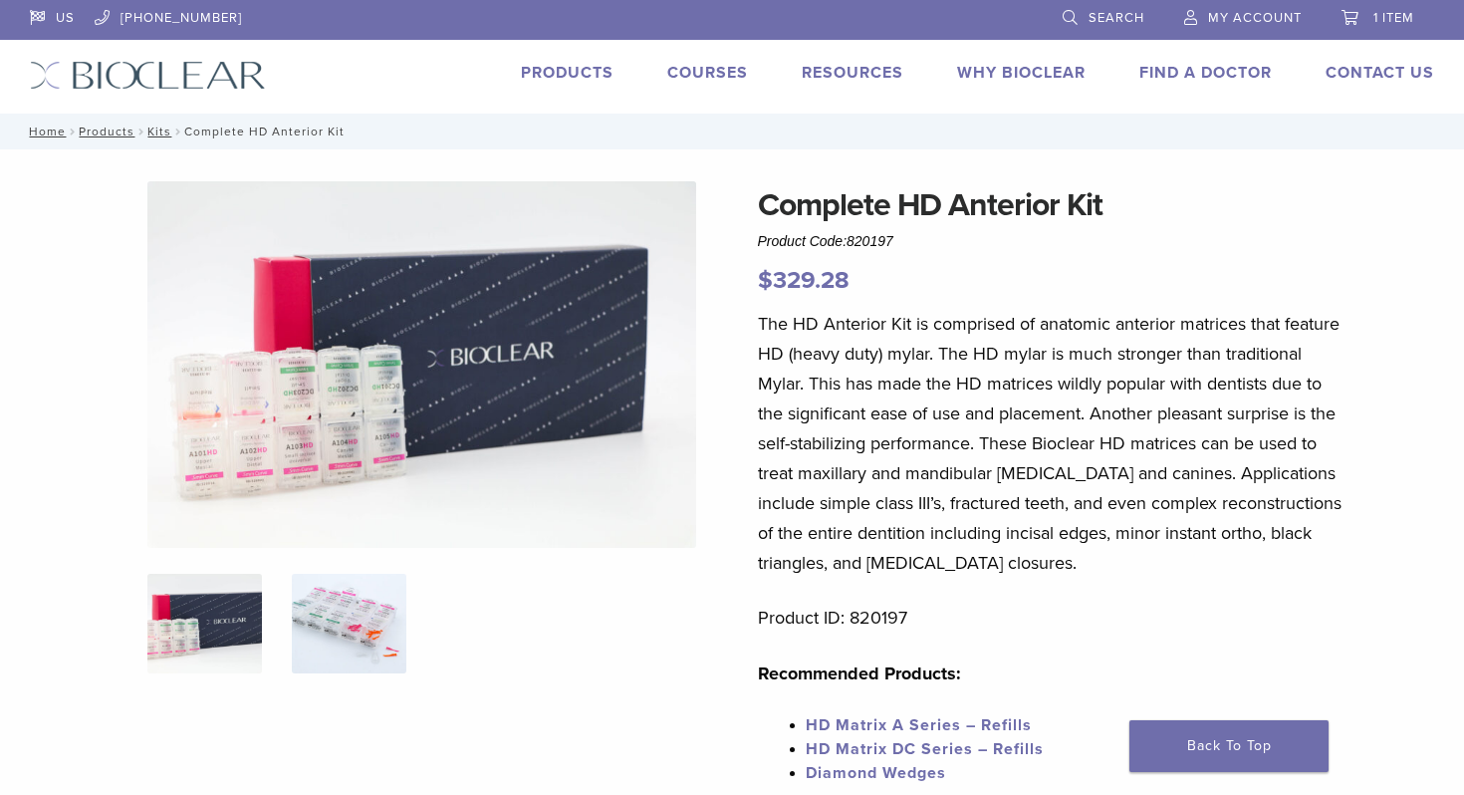
click at [338, 596] on img at bounding box center [349, 624] width 115 height 100
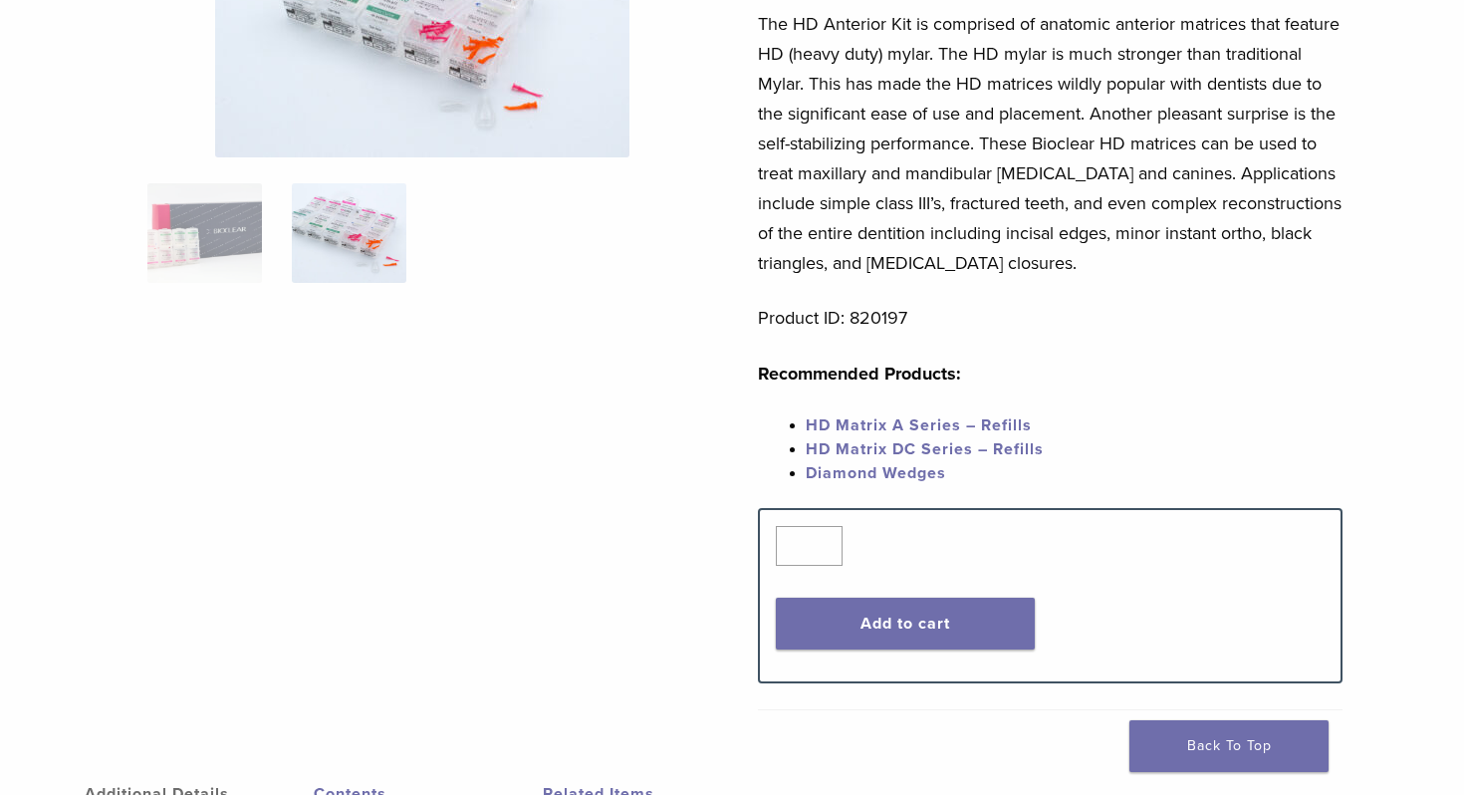
scroll to position [318, 0]
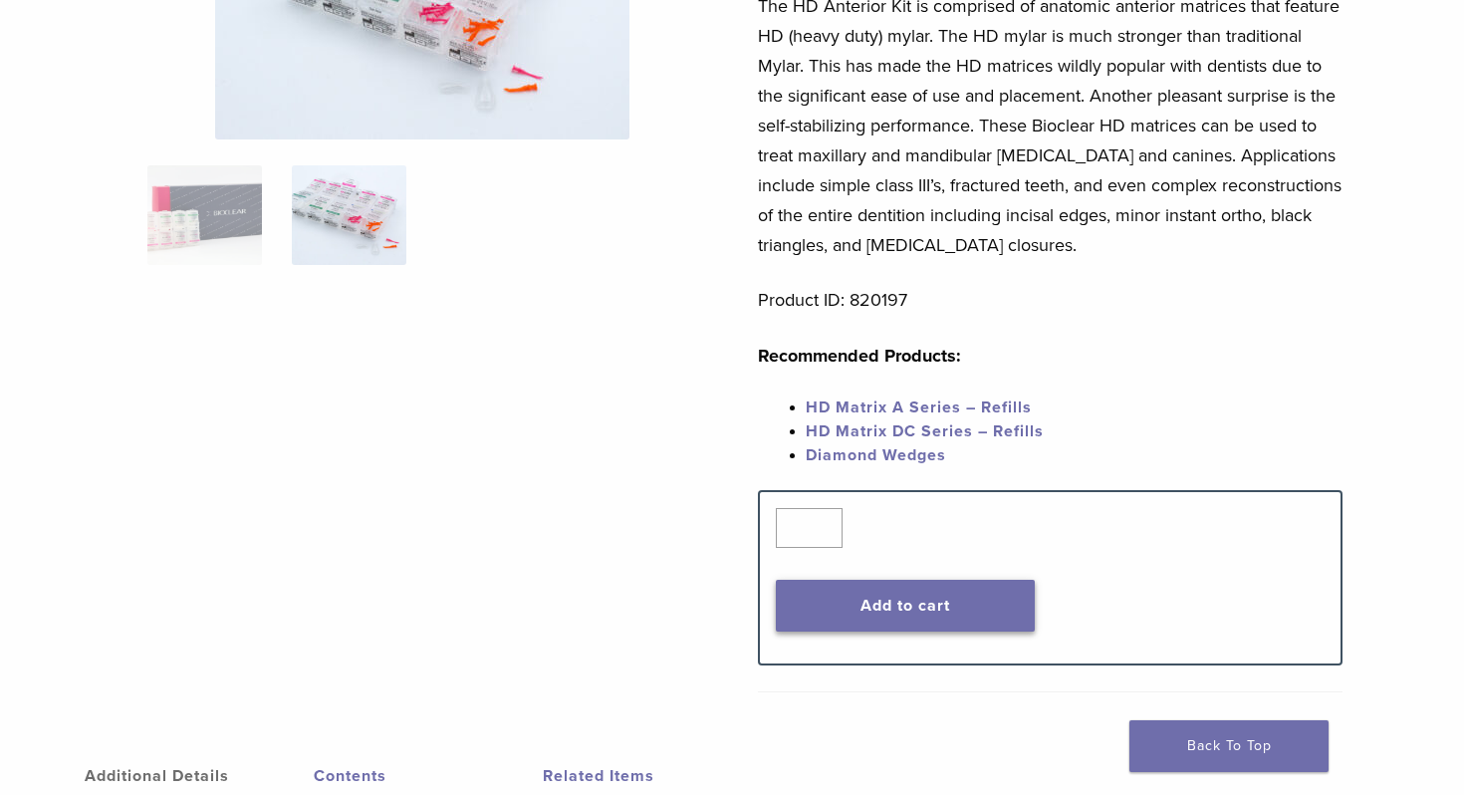
click at [846, 608] on button "Add to cart" at bounding box center [906, 606] width 260 height 52
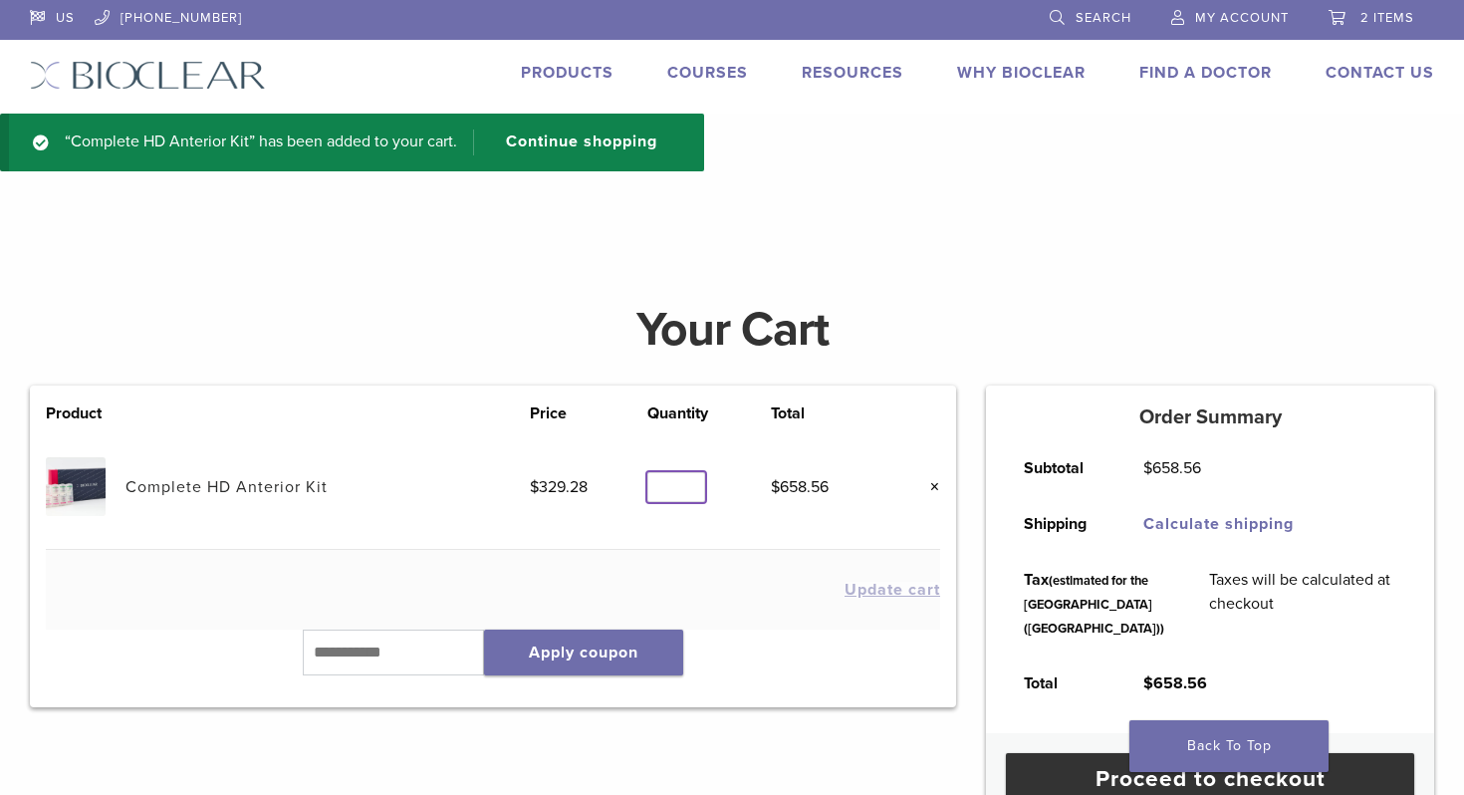
click at [694, 484] on input "*" at bounding box center [676, 487] width 58 height 31
click at [692, 488] on input "*" at bounding box center [676, 487] width 58 height 31
type input "*"
click at [692, 488] on input "*" at bounding box center [676, 487] width 58 height 31
click at [894, 587] on button "Update cart" at bounding box center [893, 590] width 96 height 16
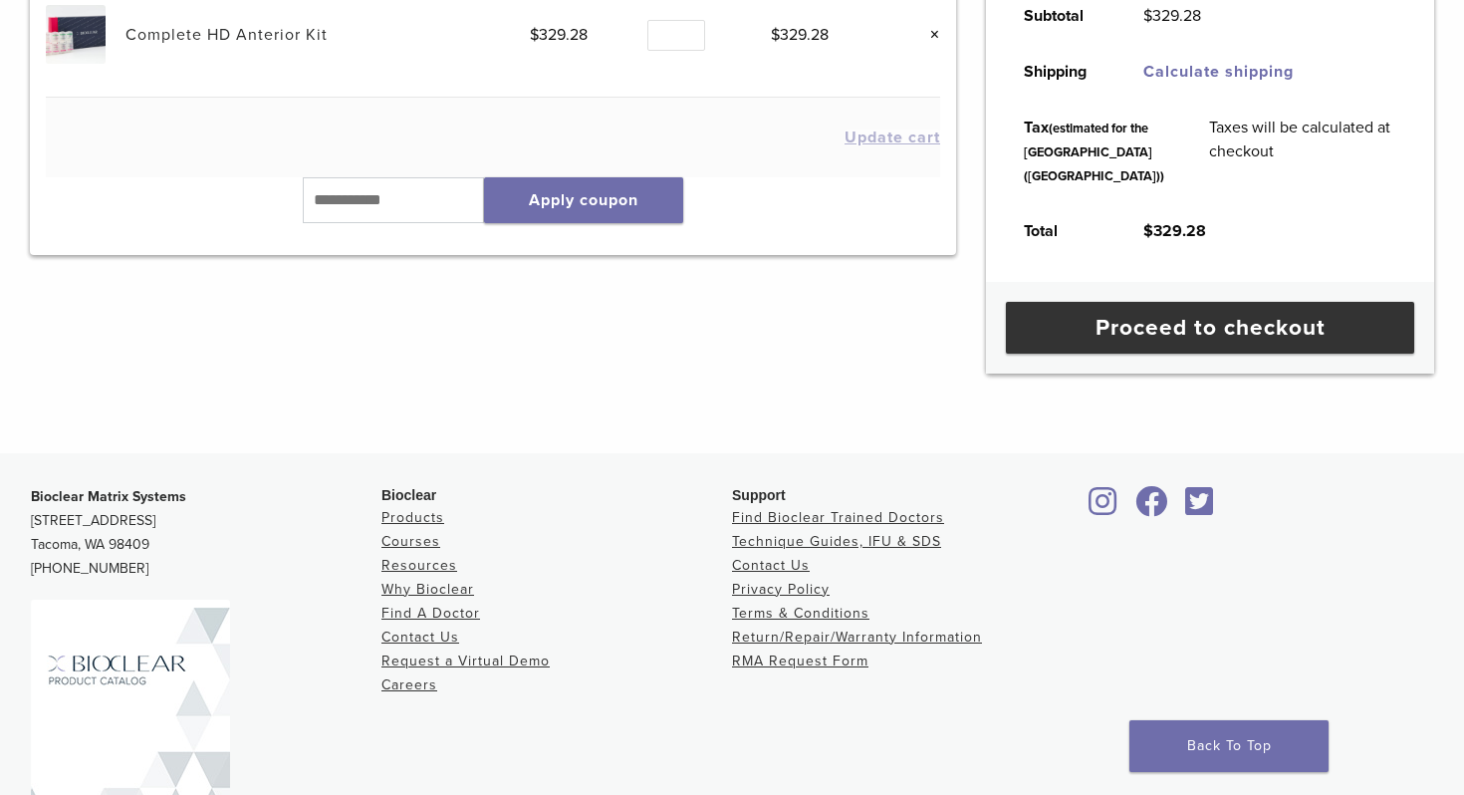
scroll to position [452, 0]
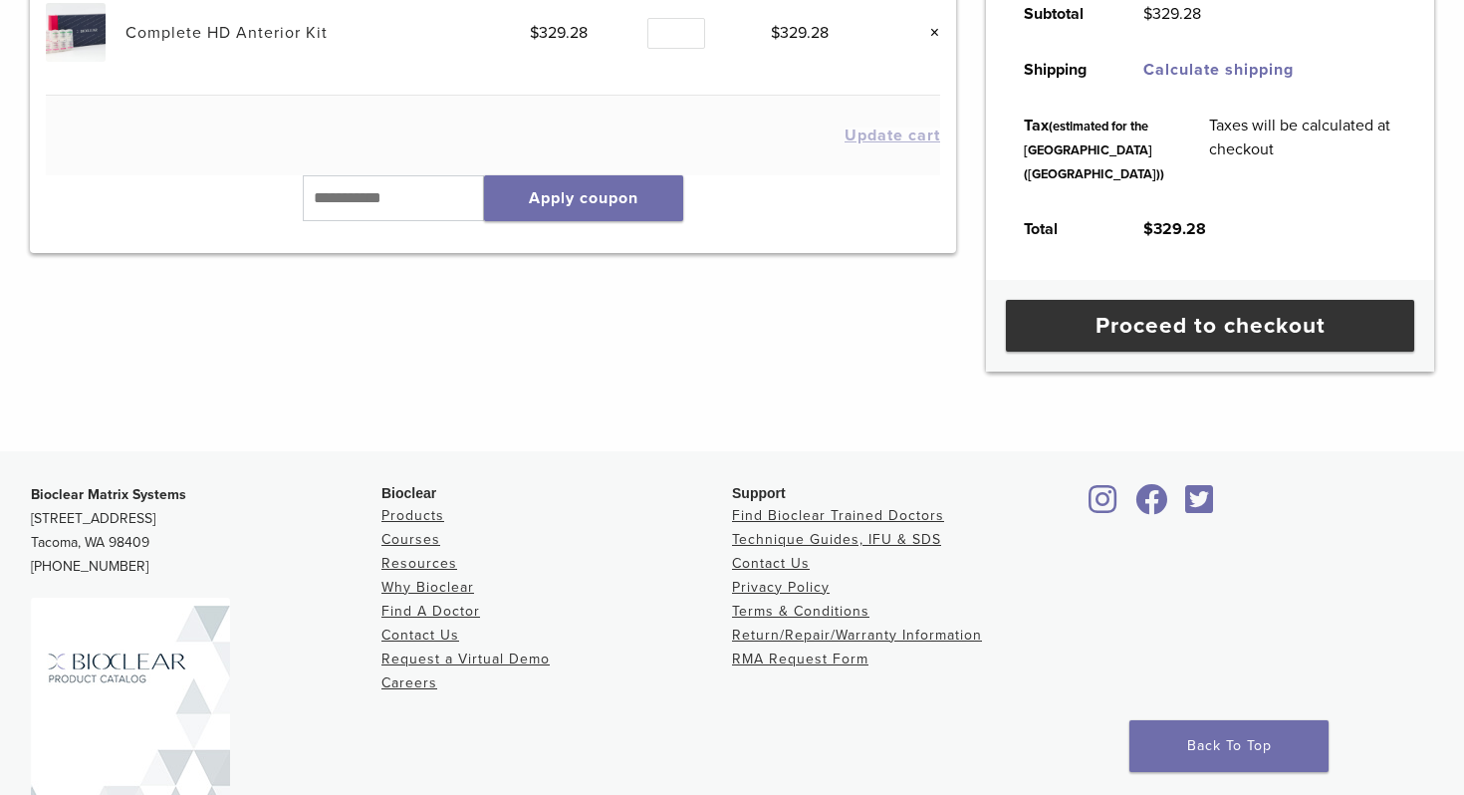
click at [839, 428] on div "**********" at bounding box center [732, 56] width 1464 height 790
